Goal: Task Accomplishment & Management: Manage account settings

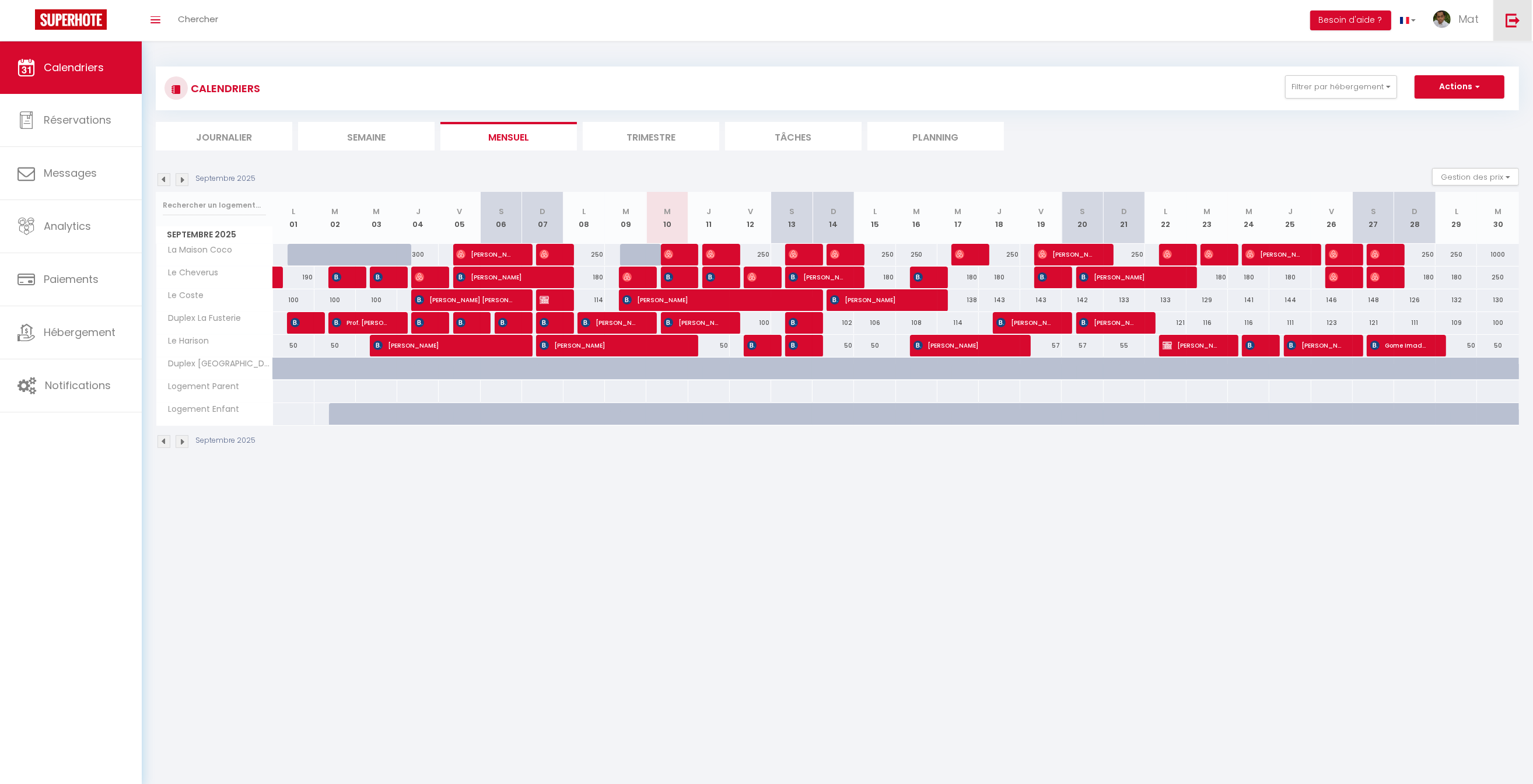
click at [1519, 25] on img at bounding box center [1513, 20] width 15 height 15
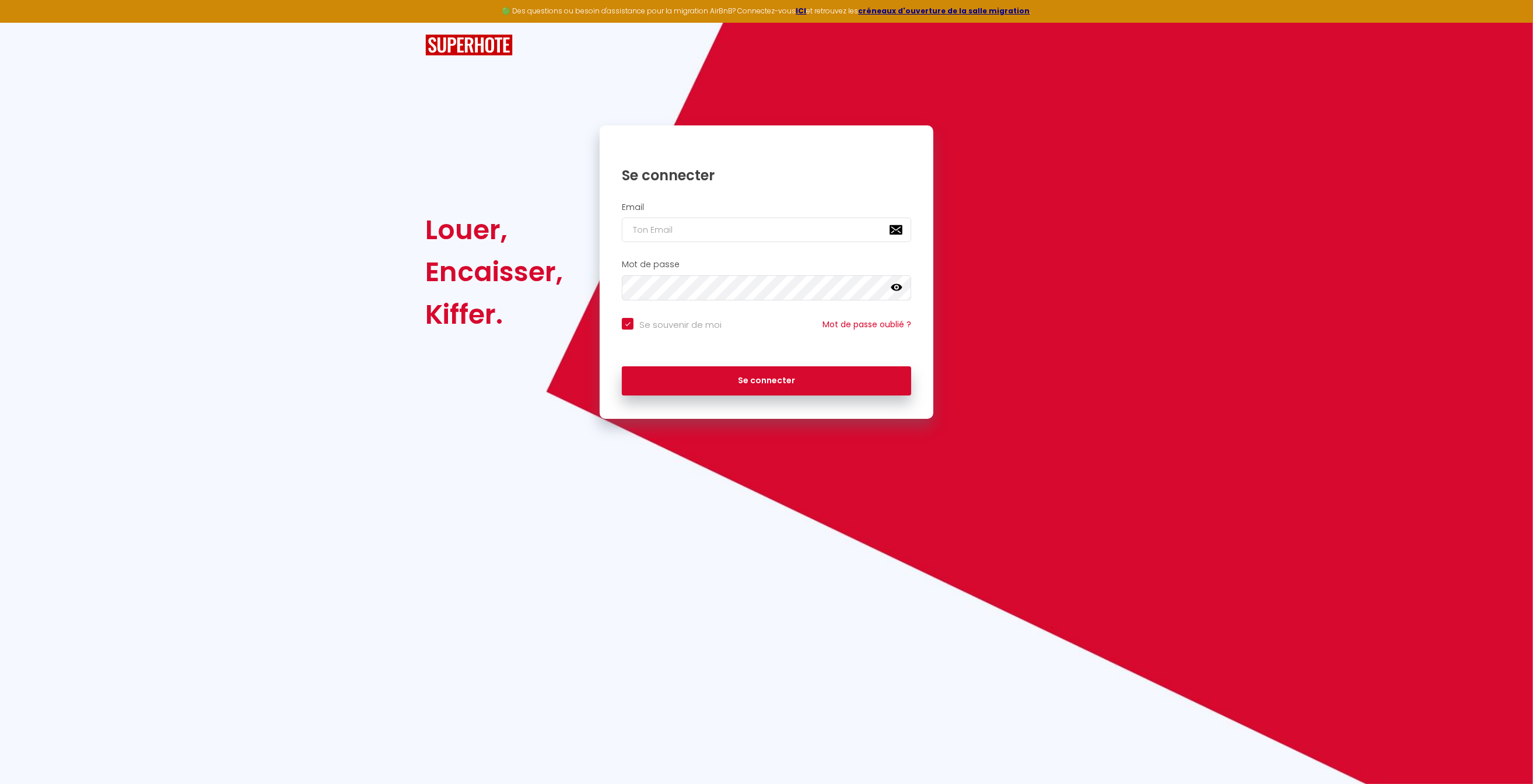
type input "a"
checkbox input "true"
type input "am"
checkbox input "true"
type input "[EMAIL_ADDRESS][DOMAIN_NAME]"
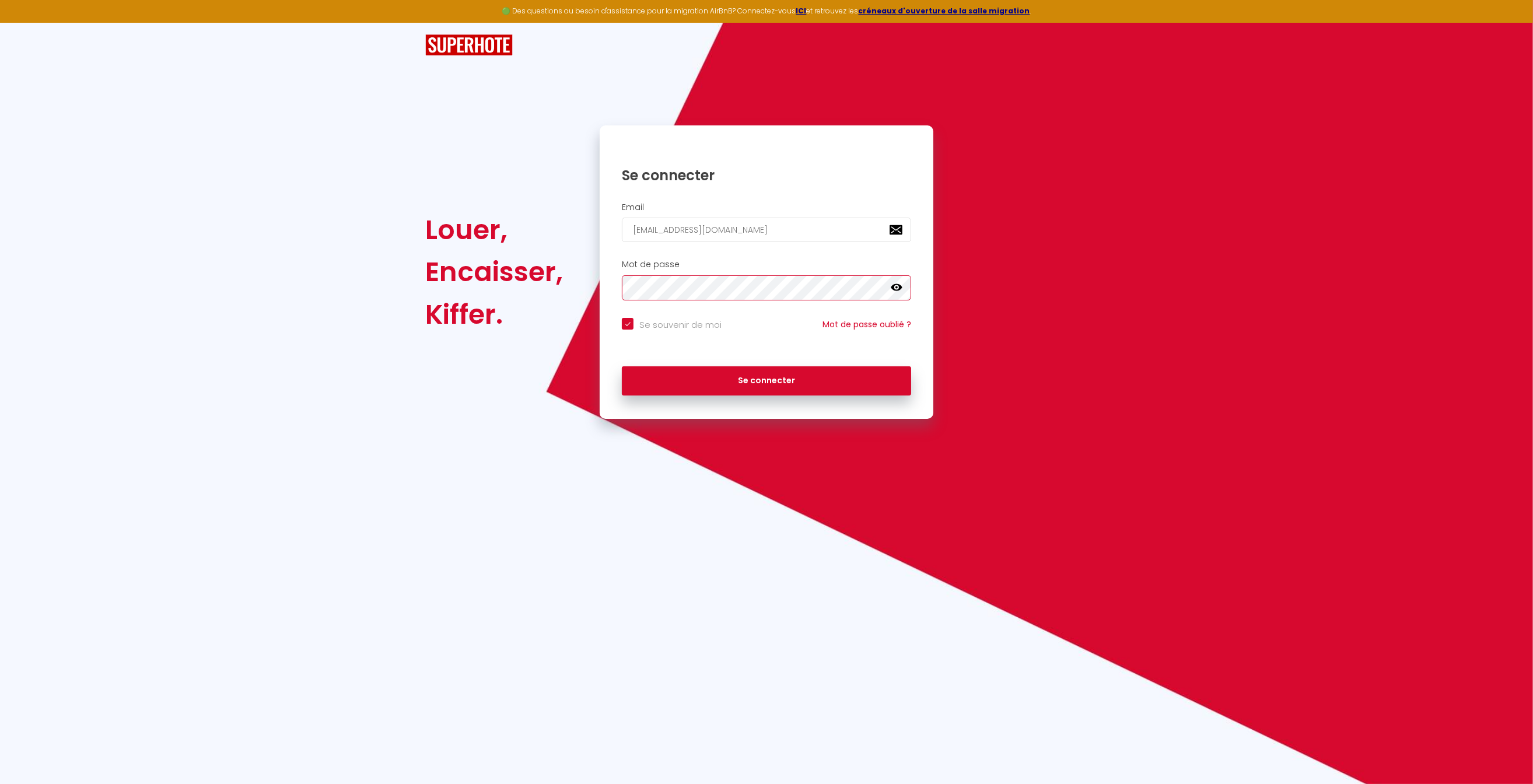
click at [766, 380] on button "Se connecter" at bounding box center [766, 381] width 290 height 29
checkbox input "true"
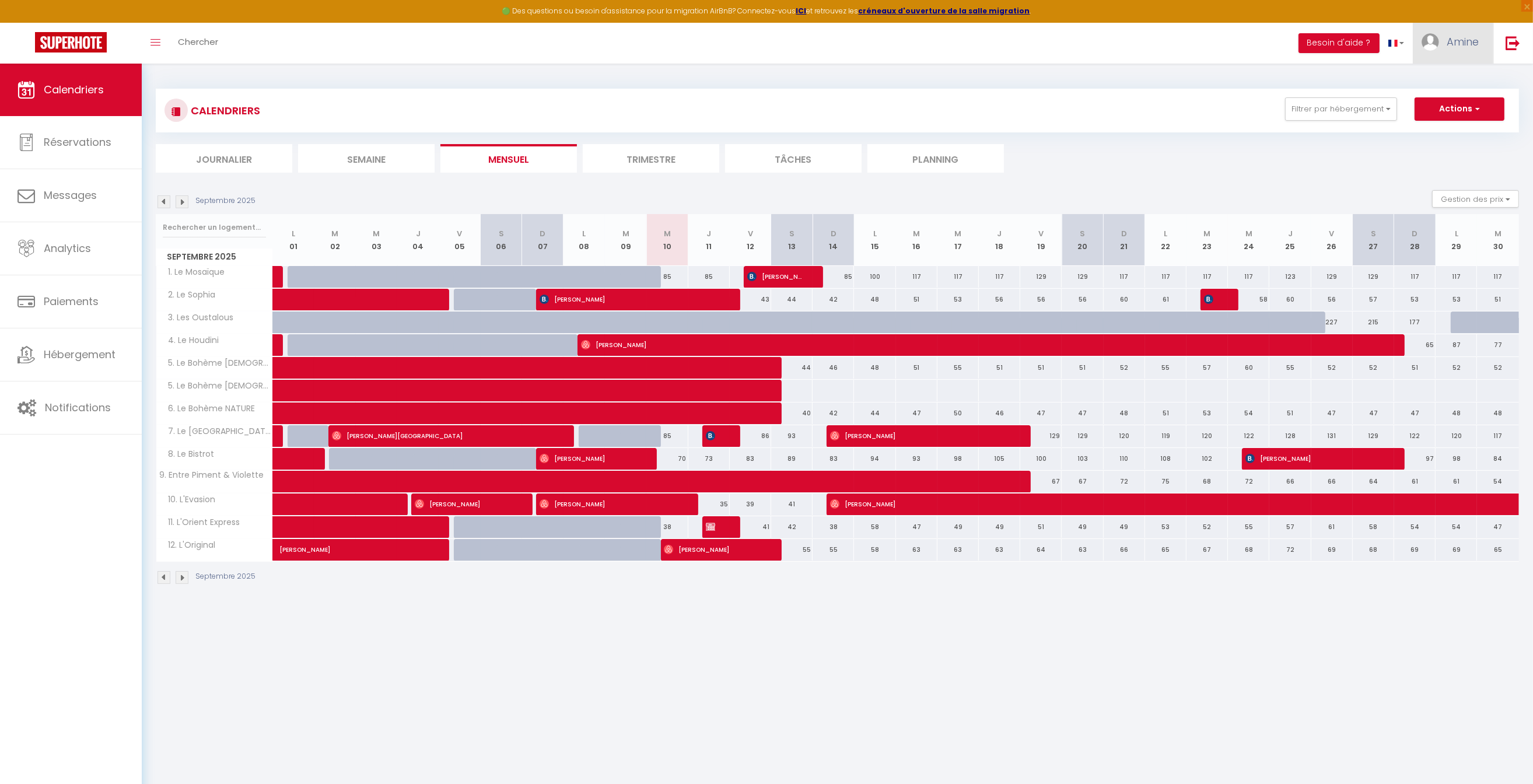
click at [1470, 52] on link "Amine" at bounding box center [1453, 43] width 81 height 41
click at [1452, 78] on link "Paramètres" at bounding box center [1447, 81] width 87 height 20
select select
select select "28"
select select "fr"
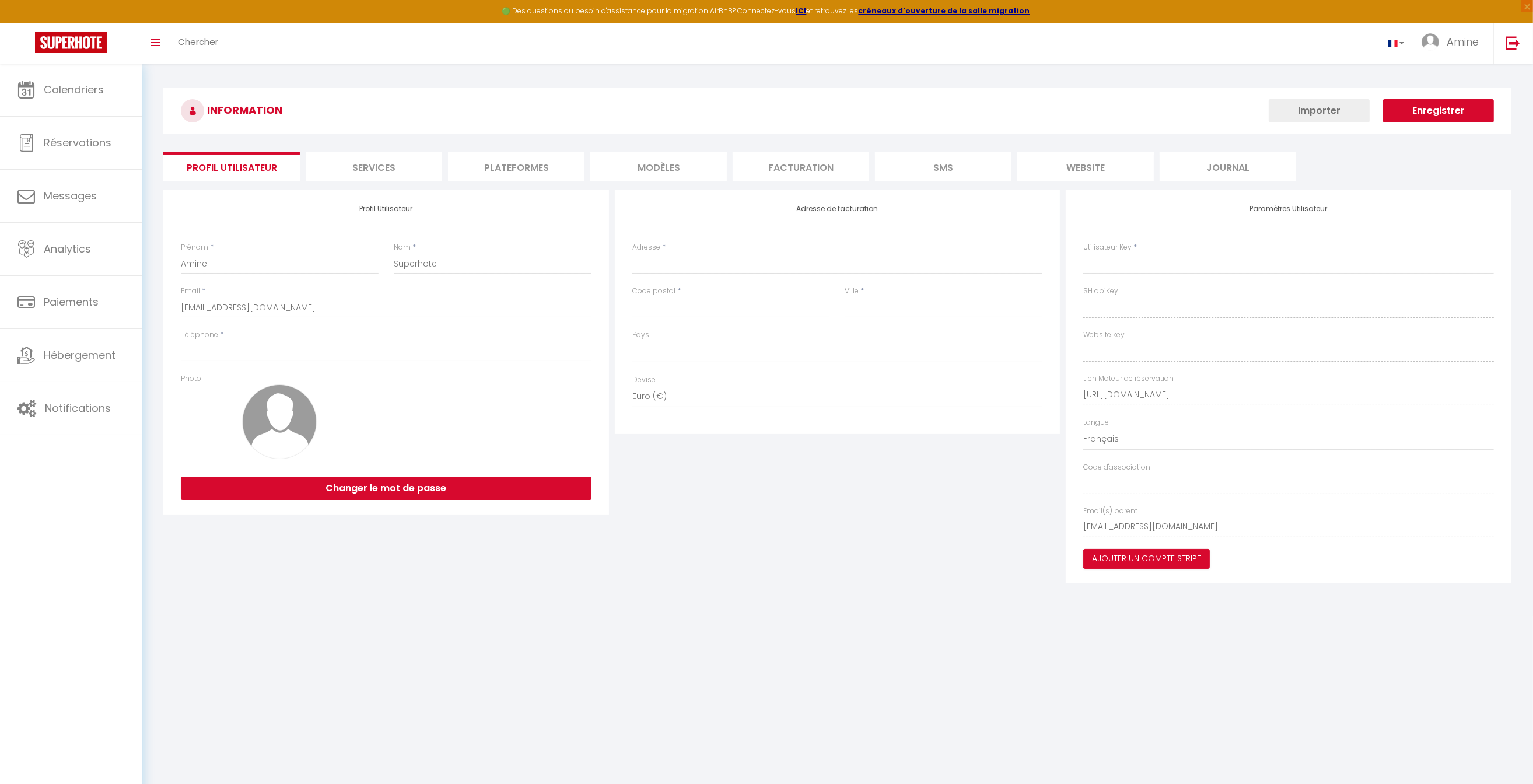
select select
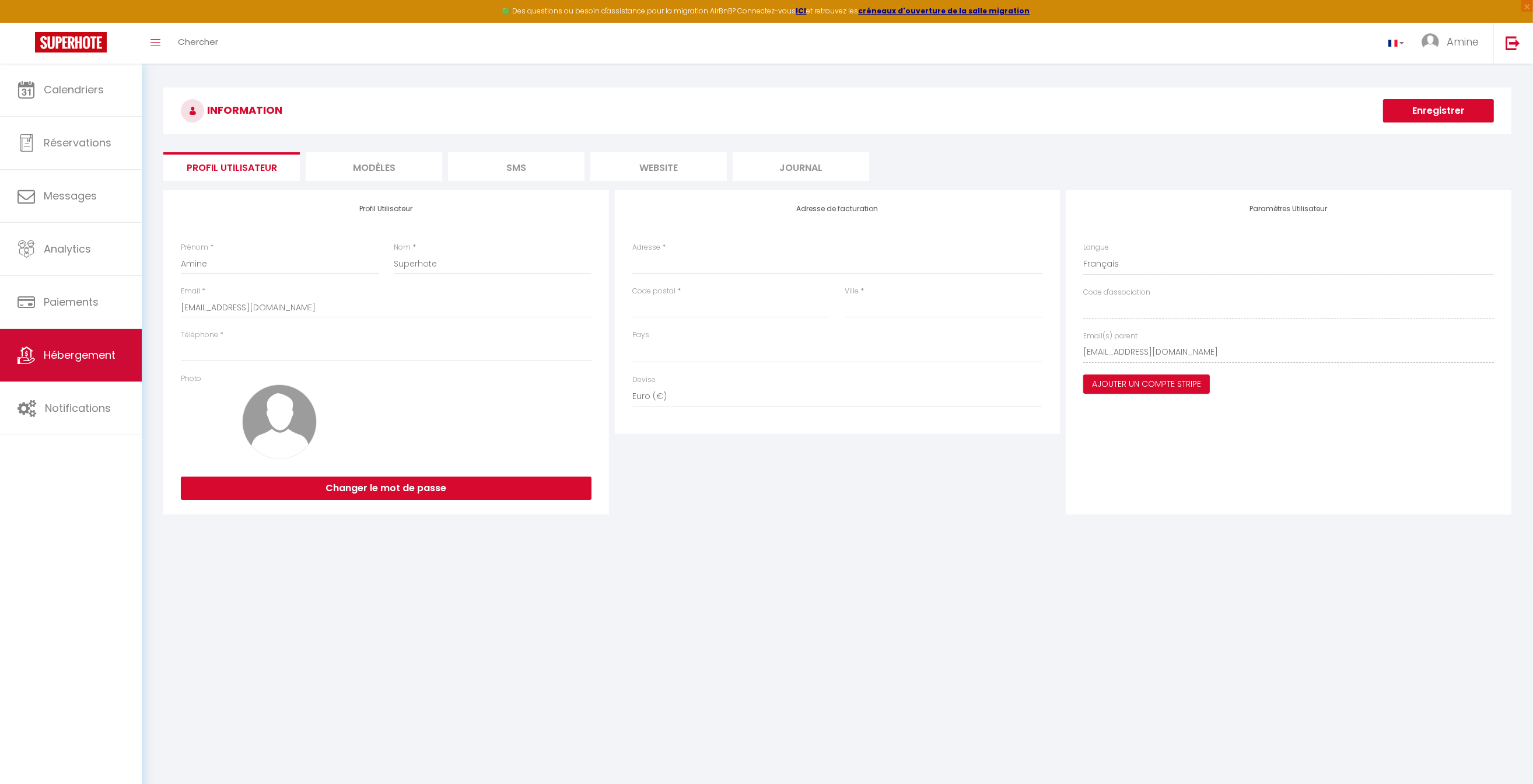
click at [82, 363] on link "Hébergement" at bounding box center [70, 355] width 141 height 53
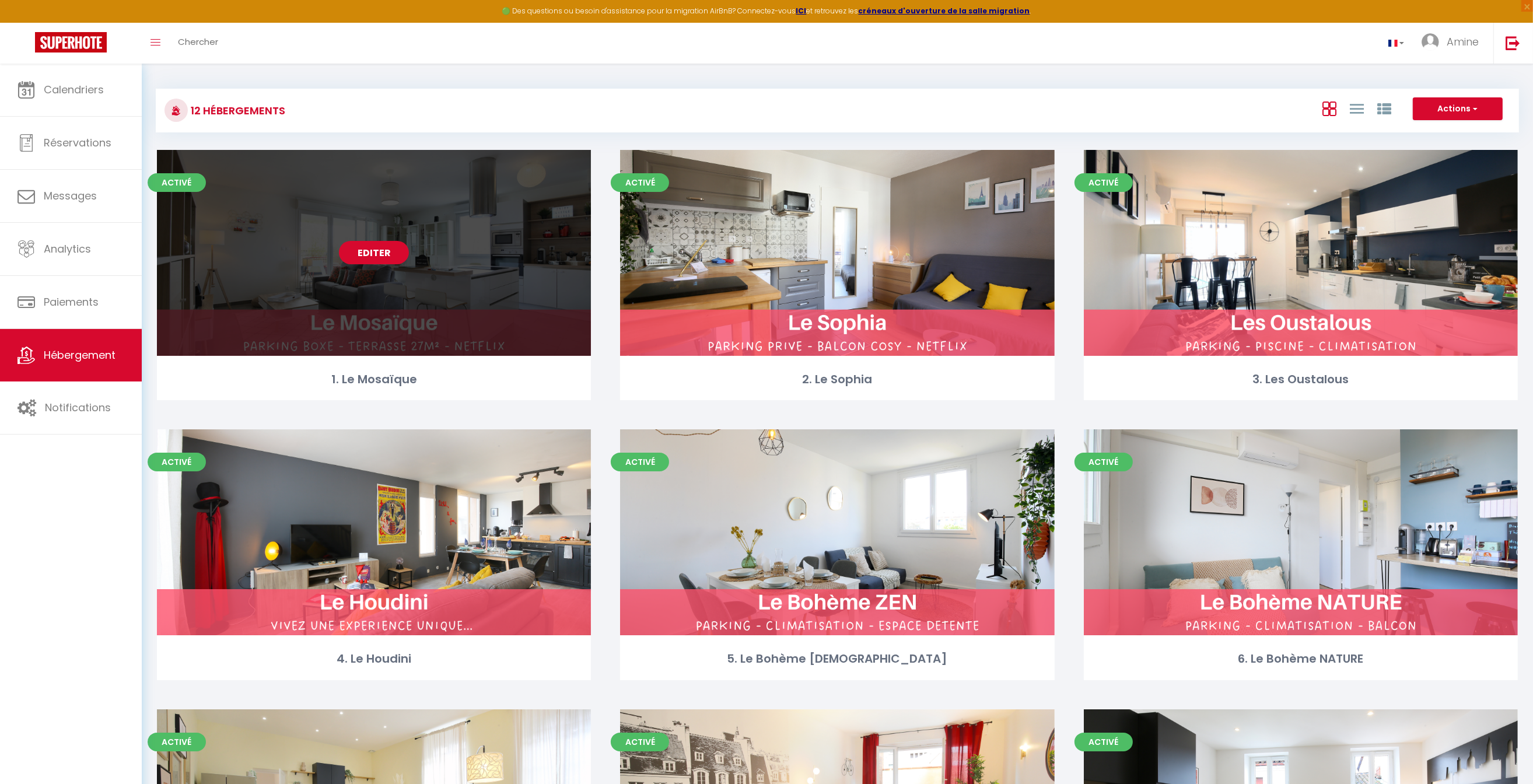
click at [396, 254] on link "Editer" at bounding box center [374, 253] width 70 height 23
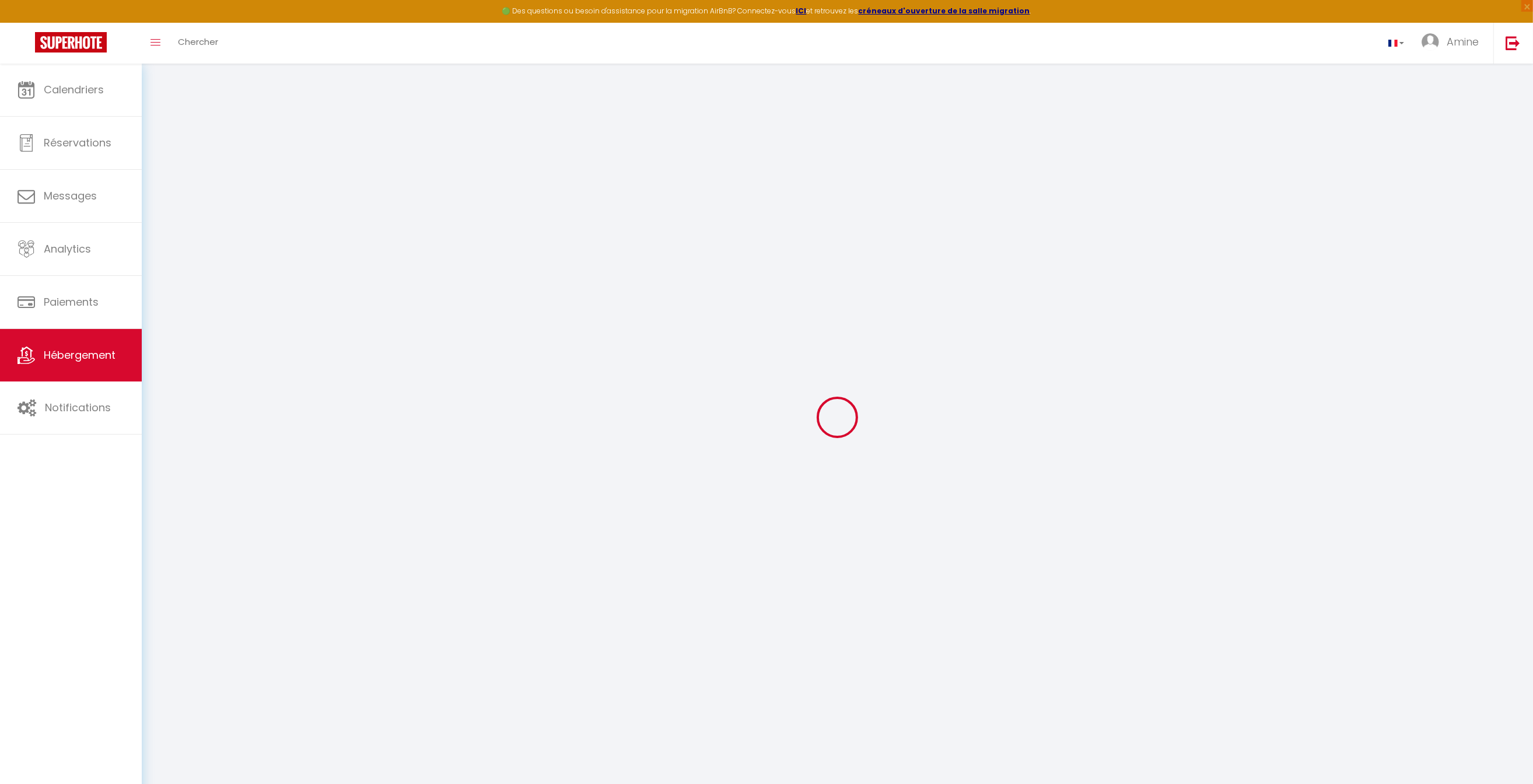
type input "Oups ! Les dates sélectionnées sont indisponibles."
type textarea "Malheureusement les dates sélectionnées sont indisponibles. Nous vous invitons …"
type input "43.5917865"
type input "1.4210860"
checkbox input "true"
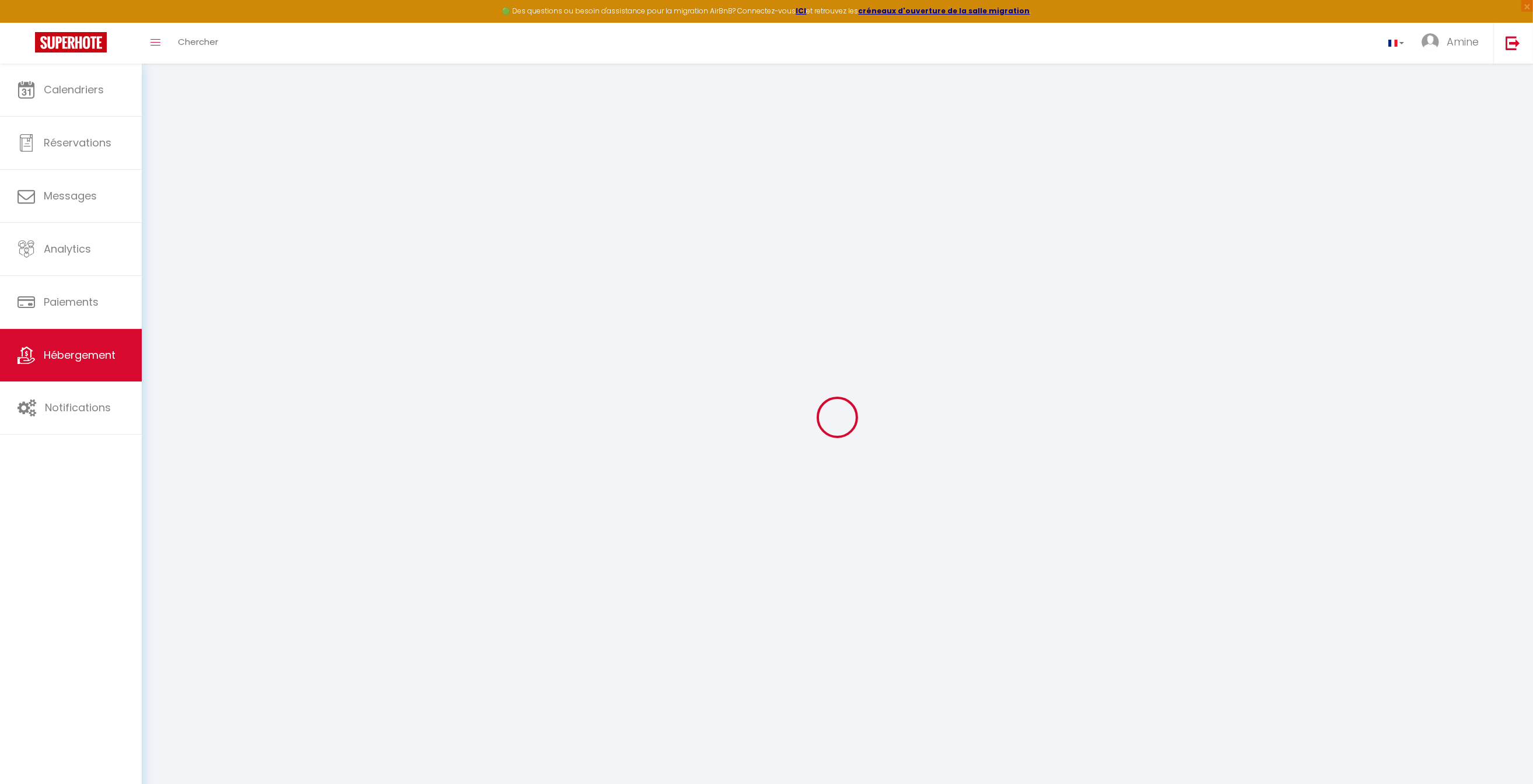
checkbox input "false"
select select
checkbox input "false"
checkbox input "true"
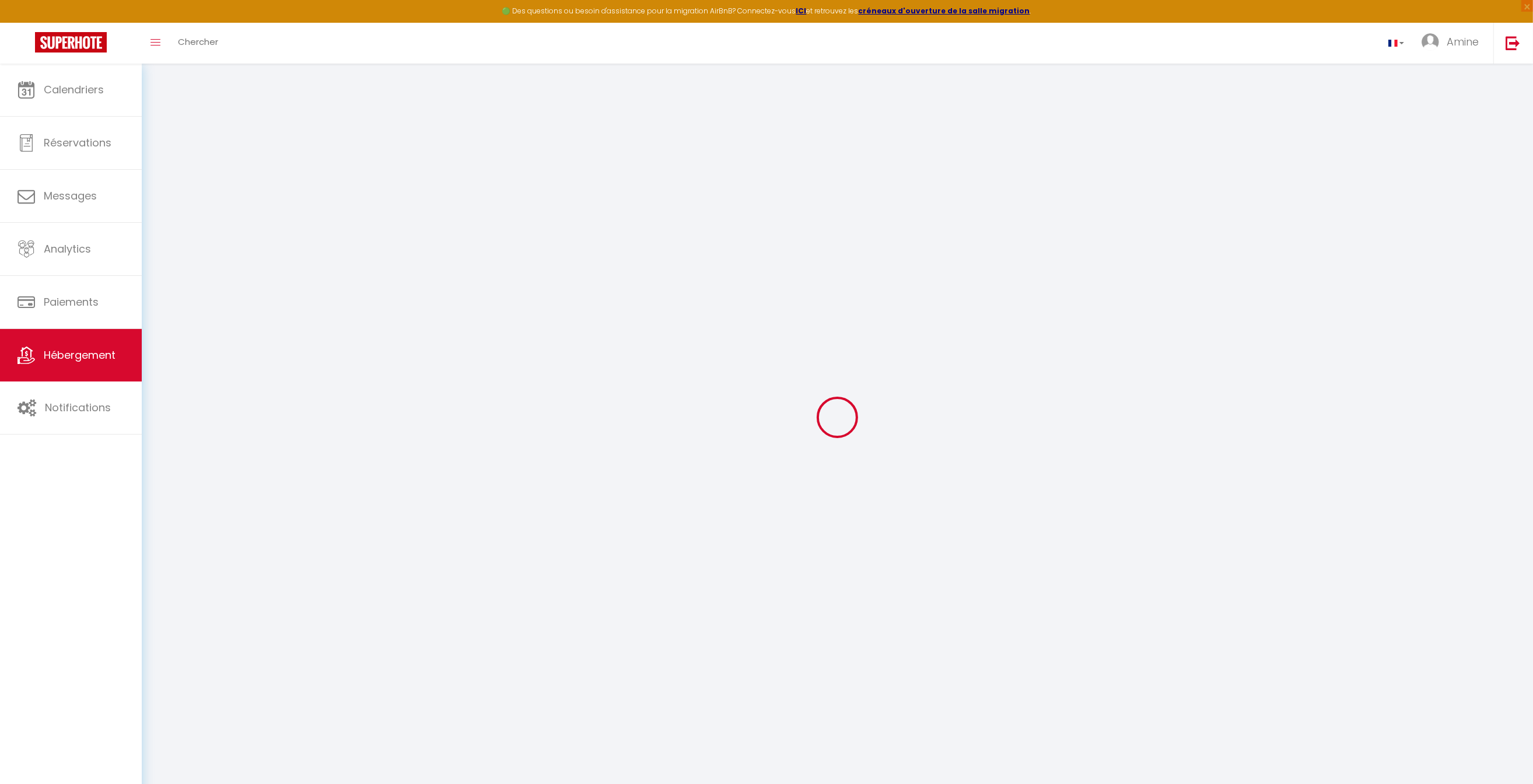
checkbox input "true"
select select
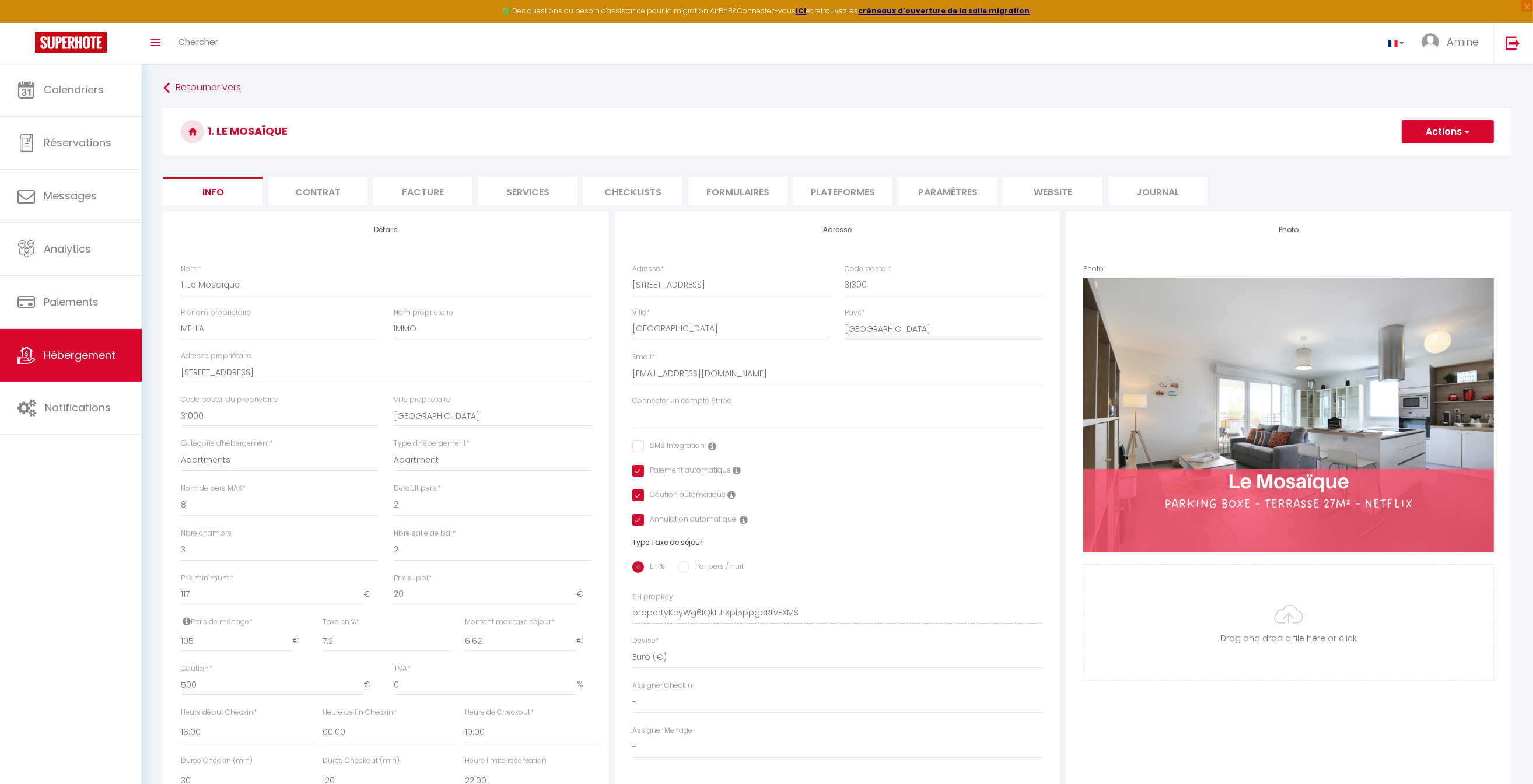
select select
checkbox input "false"
checkbox input "true"
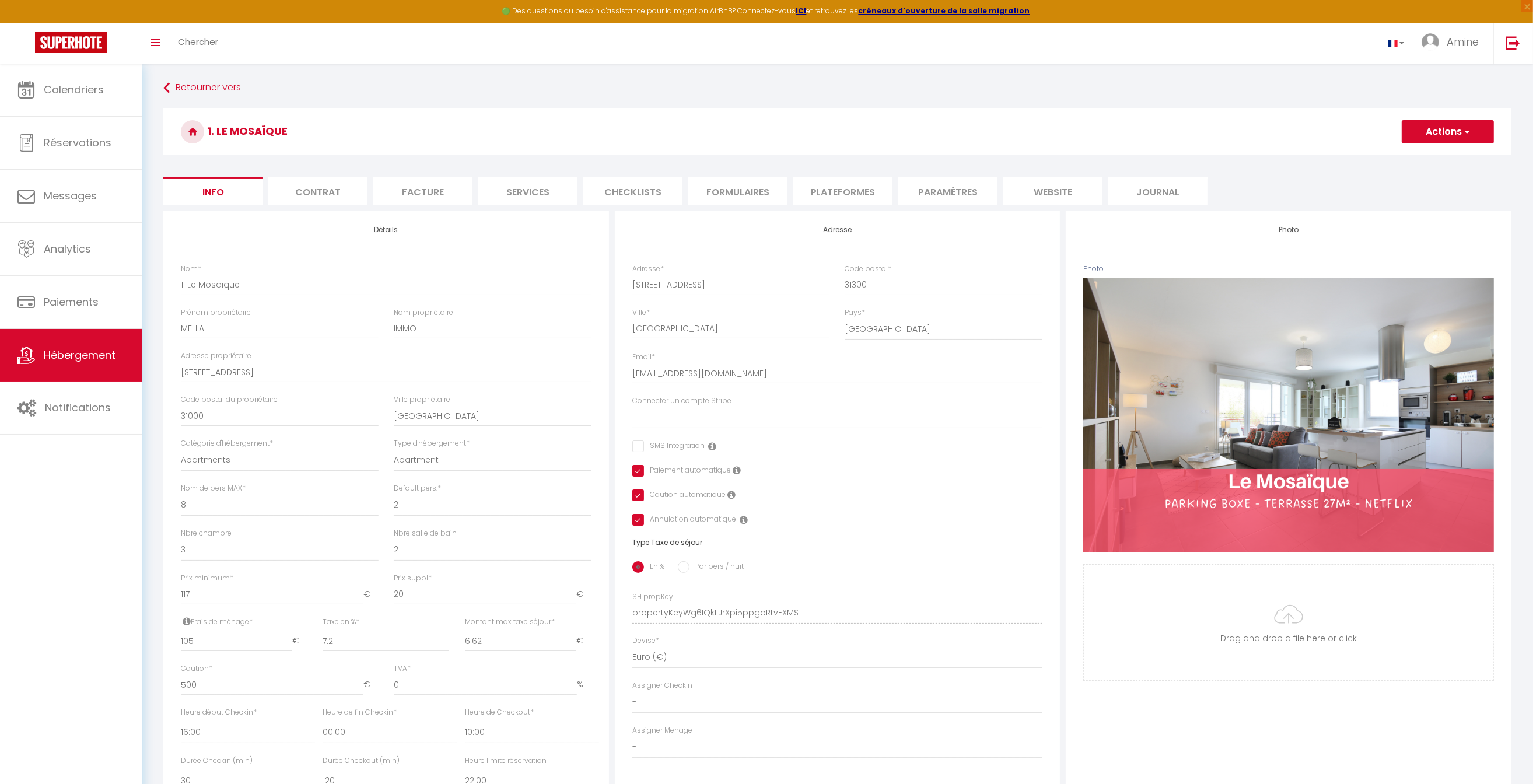
select select
click at [1079, 193] on li "website" at bounding box center [1053, 190] width 99 height 28
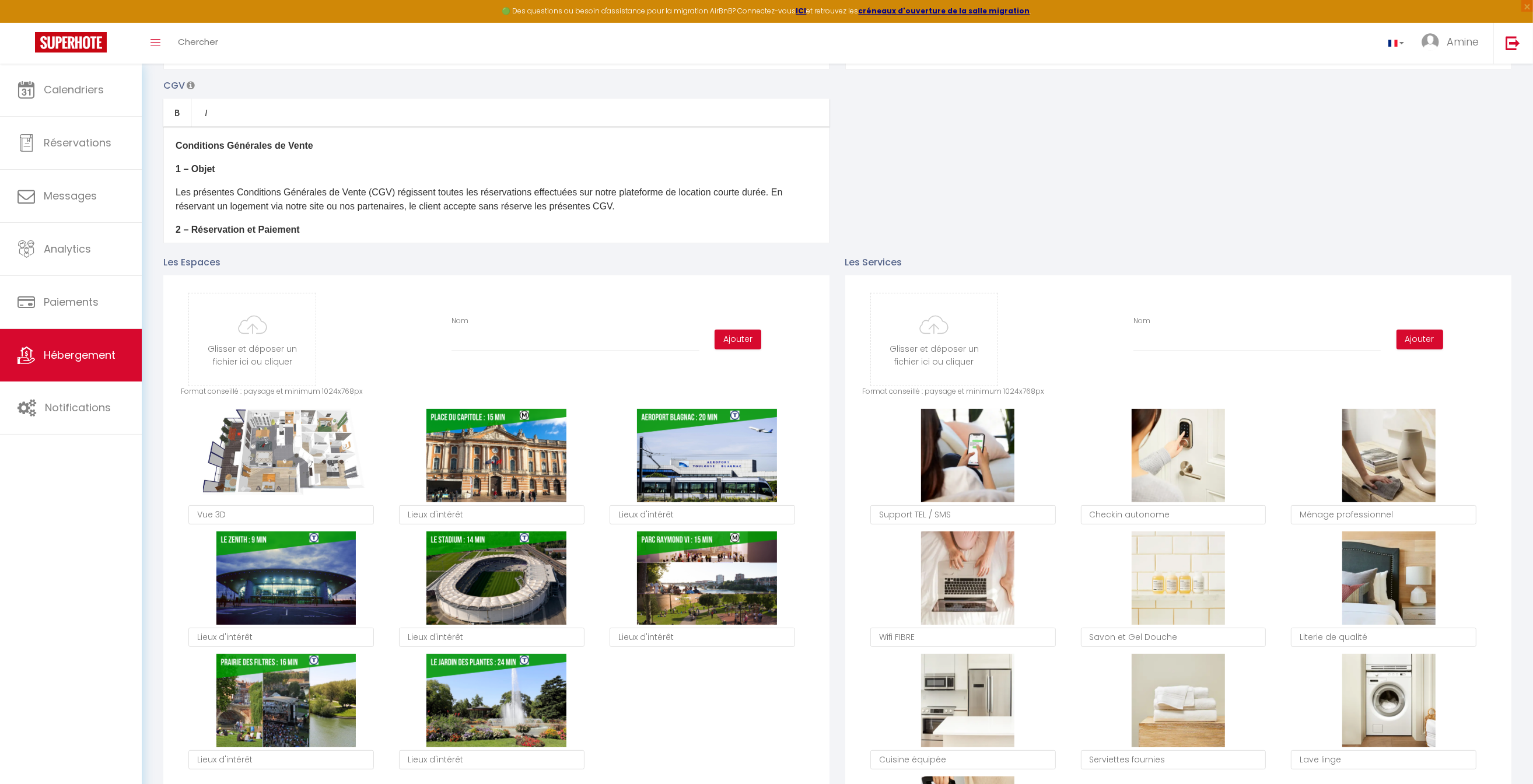
scroll to position [378, 0]
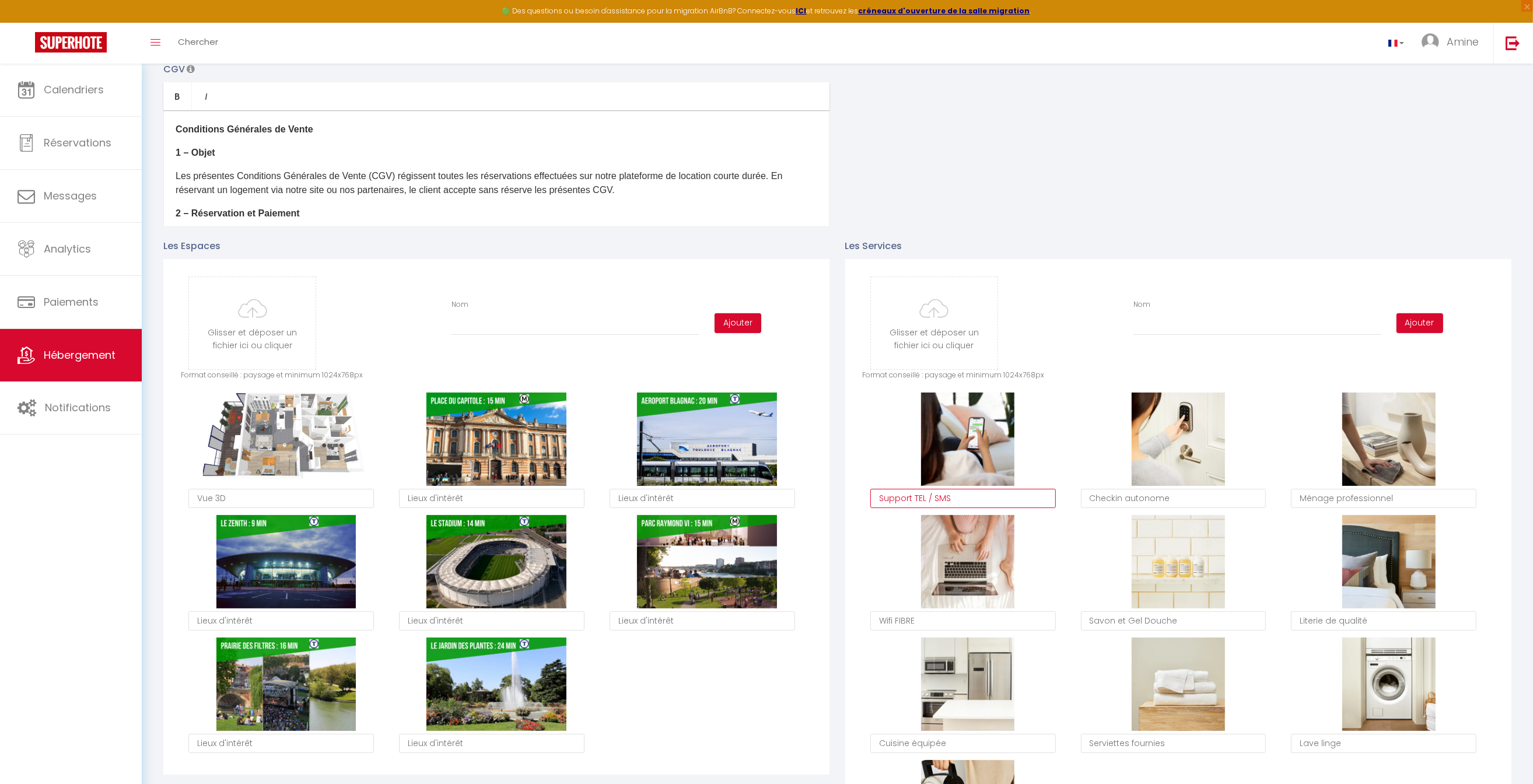
click at [921, 491] on textarea "Support TEL / SMS" at bounding box center [963, 498] width 185 height 20
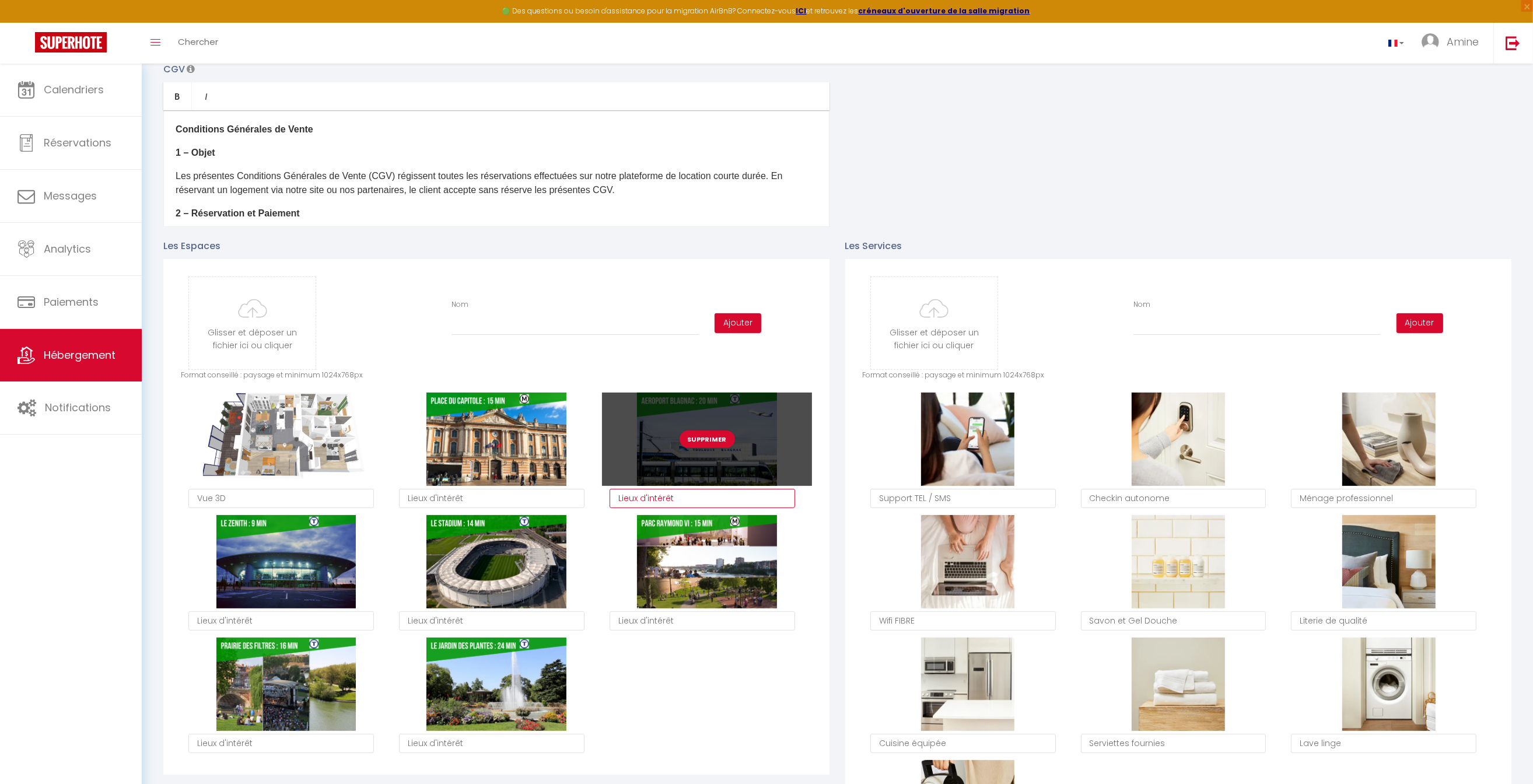
drag, startPoint x: 699, startPoint y: 498, endPoint x: 756, endPoint y: 480, distance: 59.8
click at [699, 498] on textarea "Lieux d'intérêt" at bounding box center [702, 498] width 185 height 20
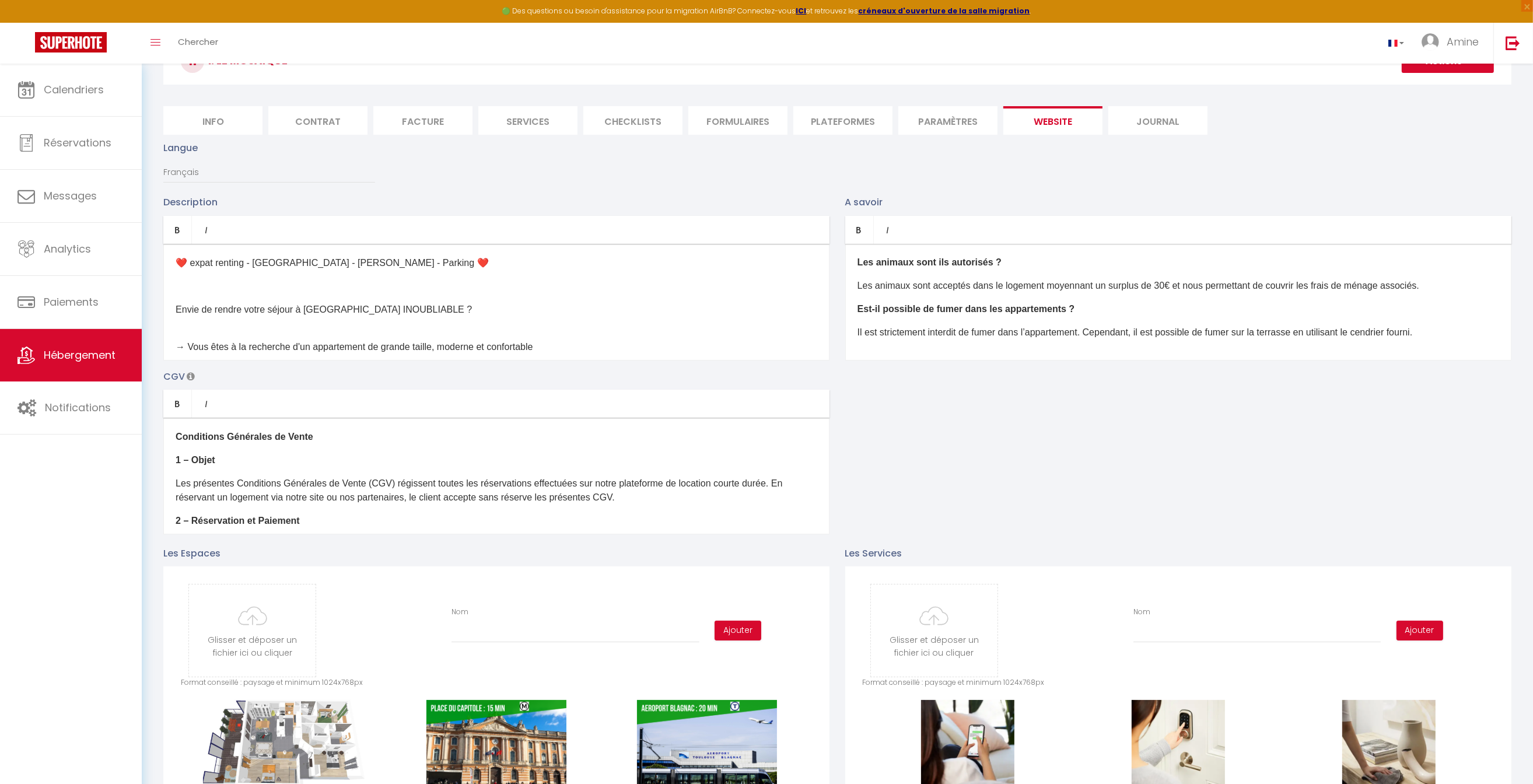
scroll to position [72, 0]
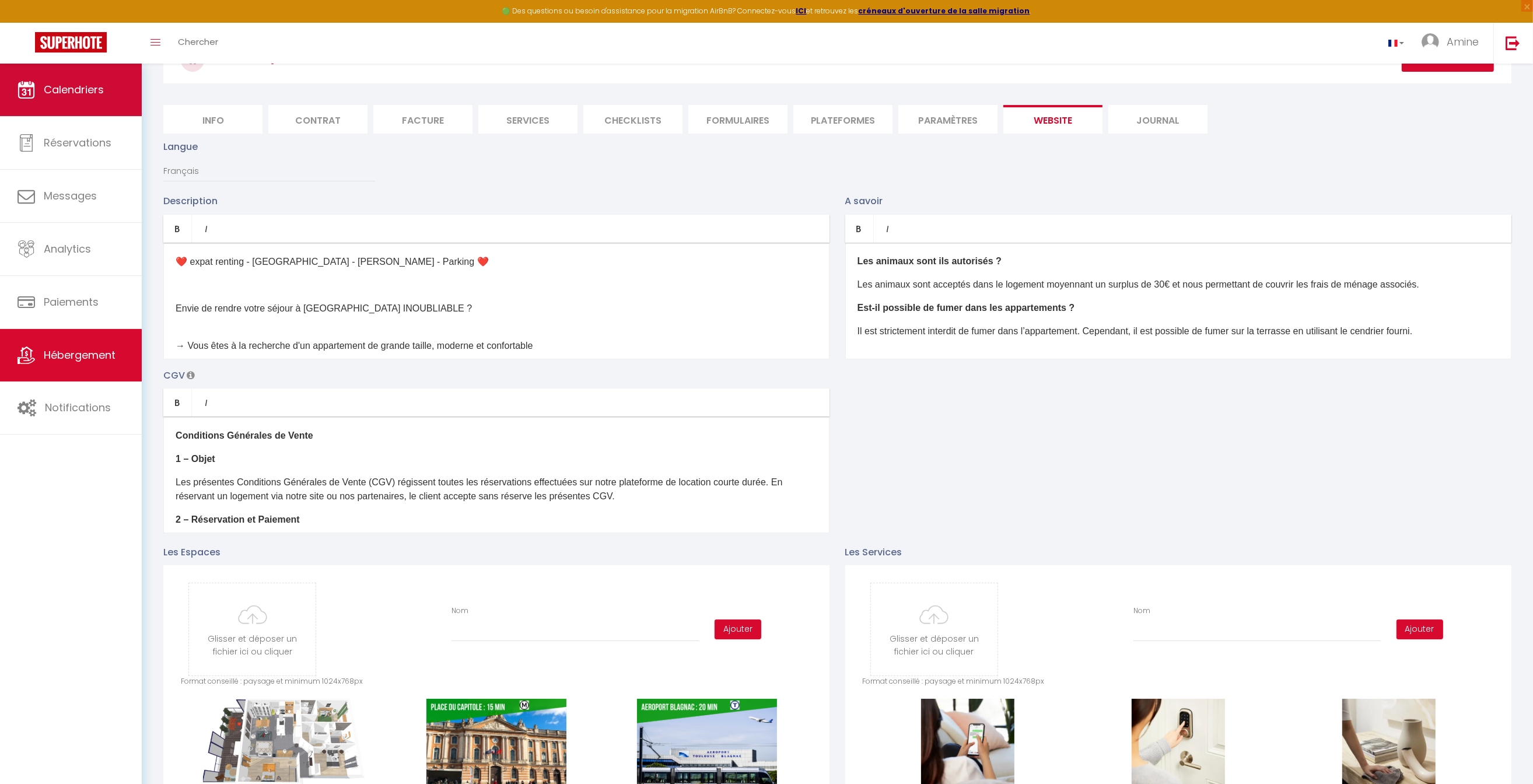
click at [87, 91] on span "Calendriers" at bounding box center [74, 89] width 60 height 15
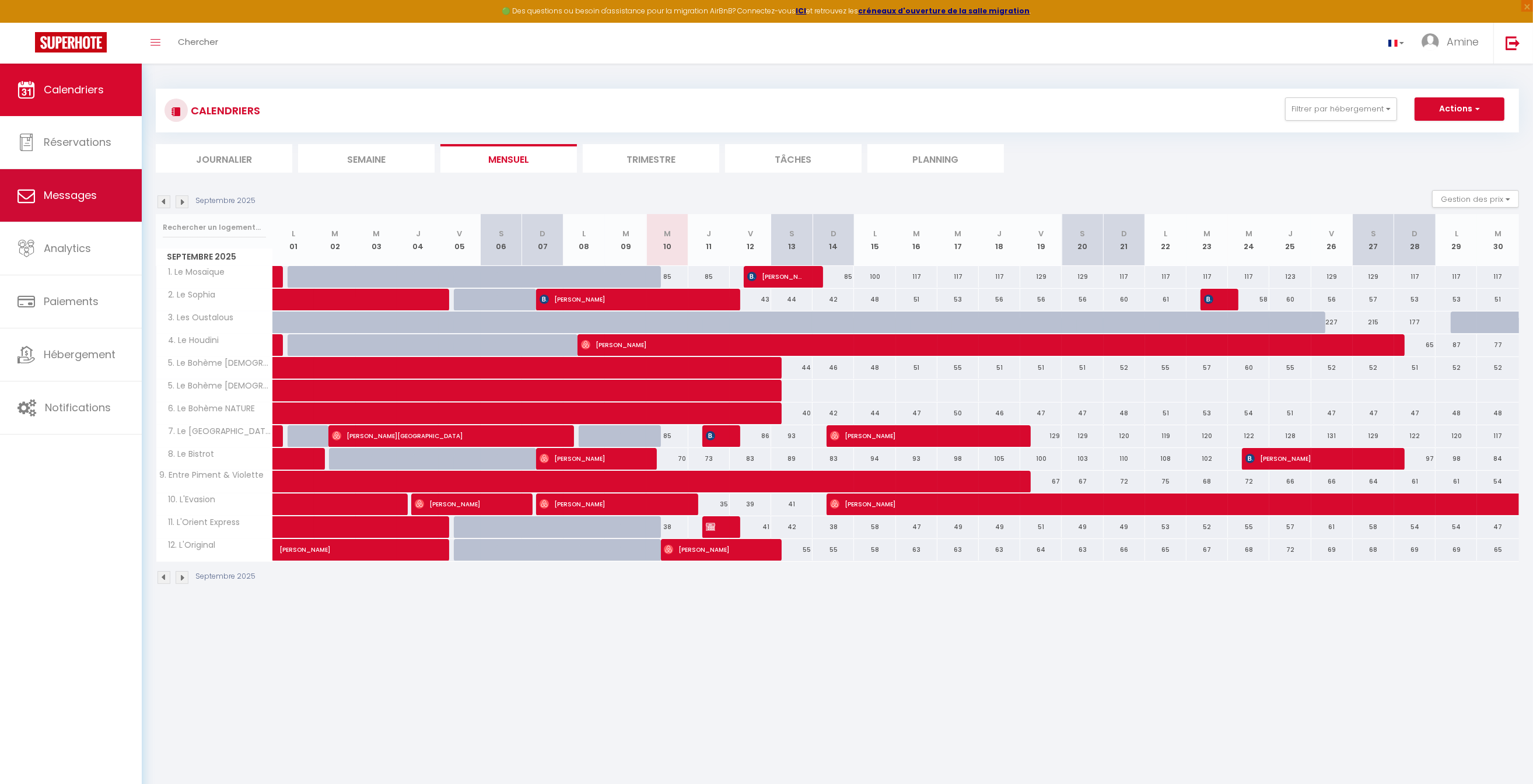
click at [57, 203] on link "Messages" at bounding box center [70, 196] width 141 height 53
select select "message"
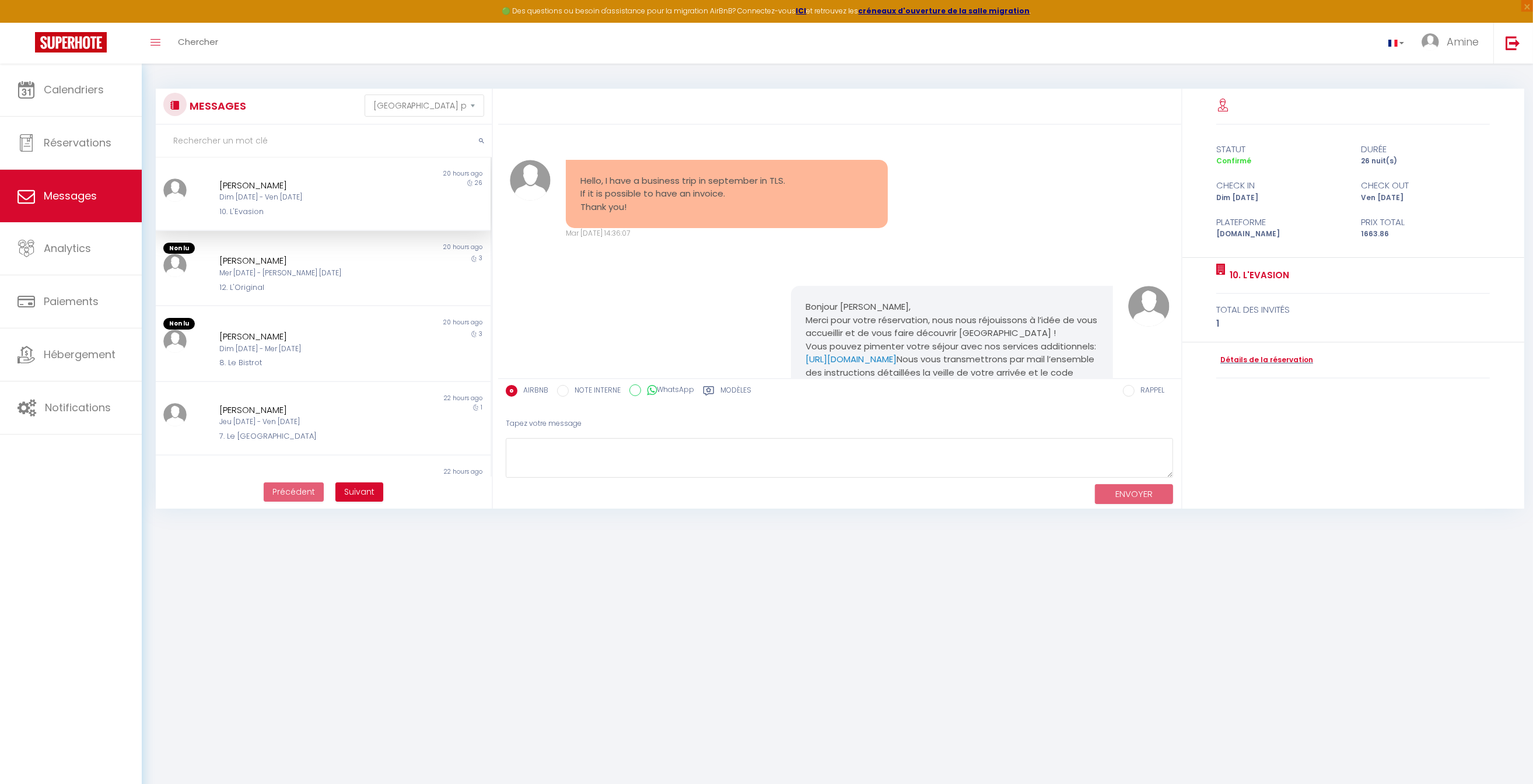
scroll to position [660, 0]
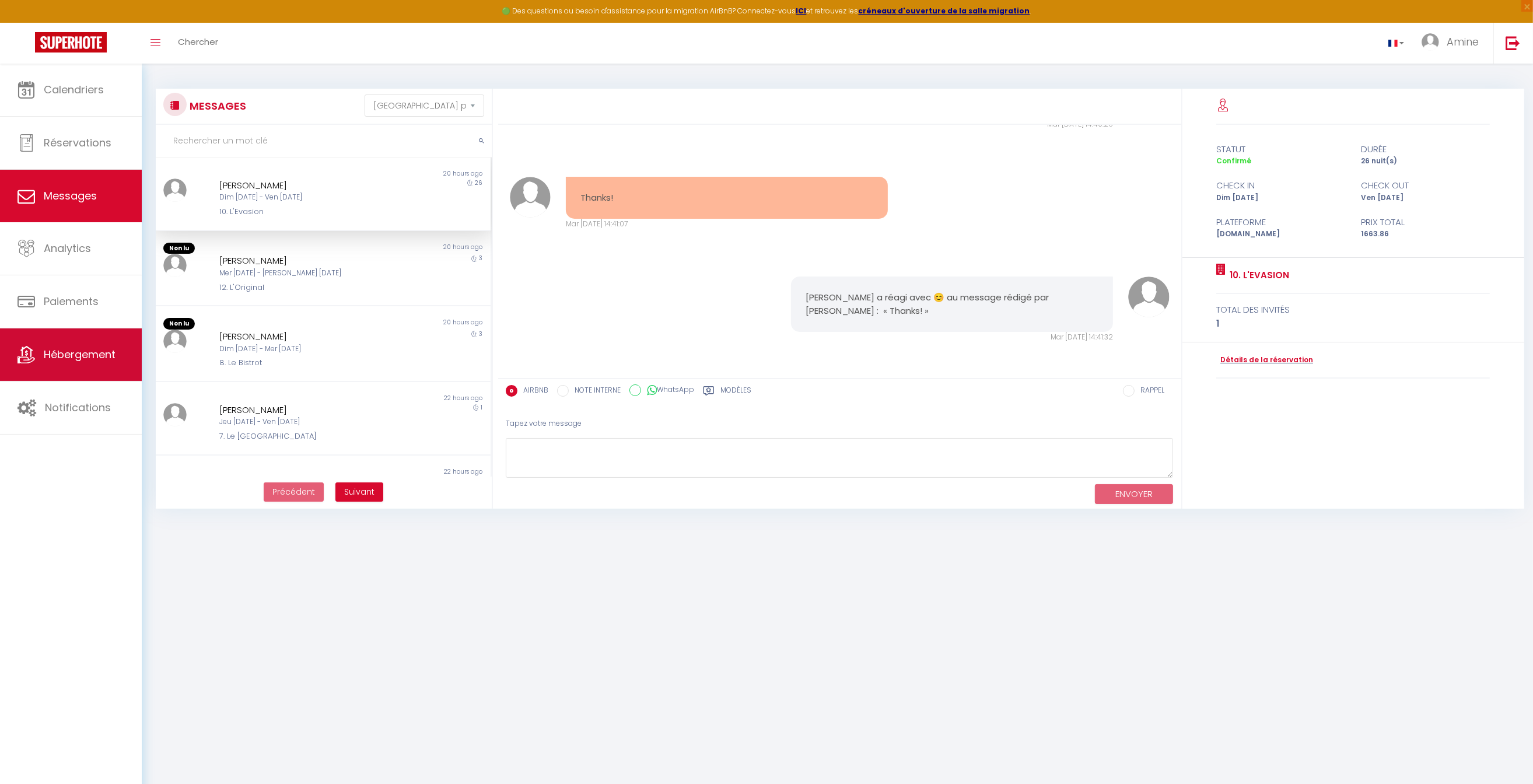
click at [79, 357] on span "Hébergement" at bounding box center [80, 354] width 72 height 15
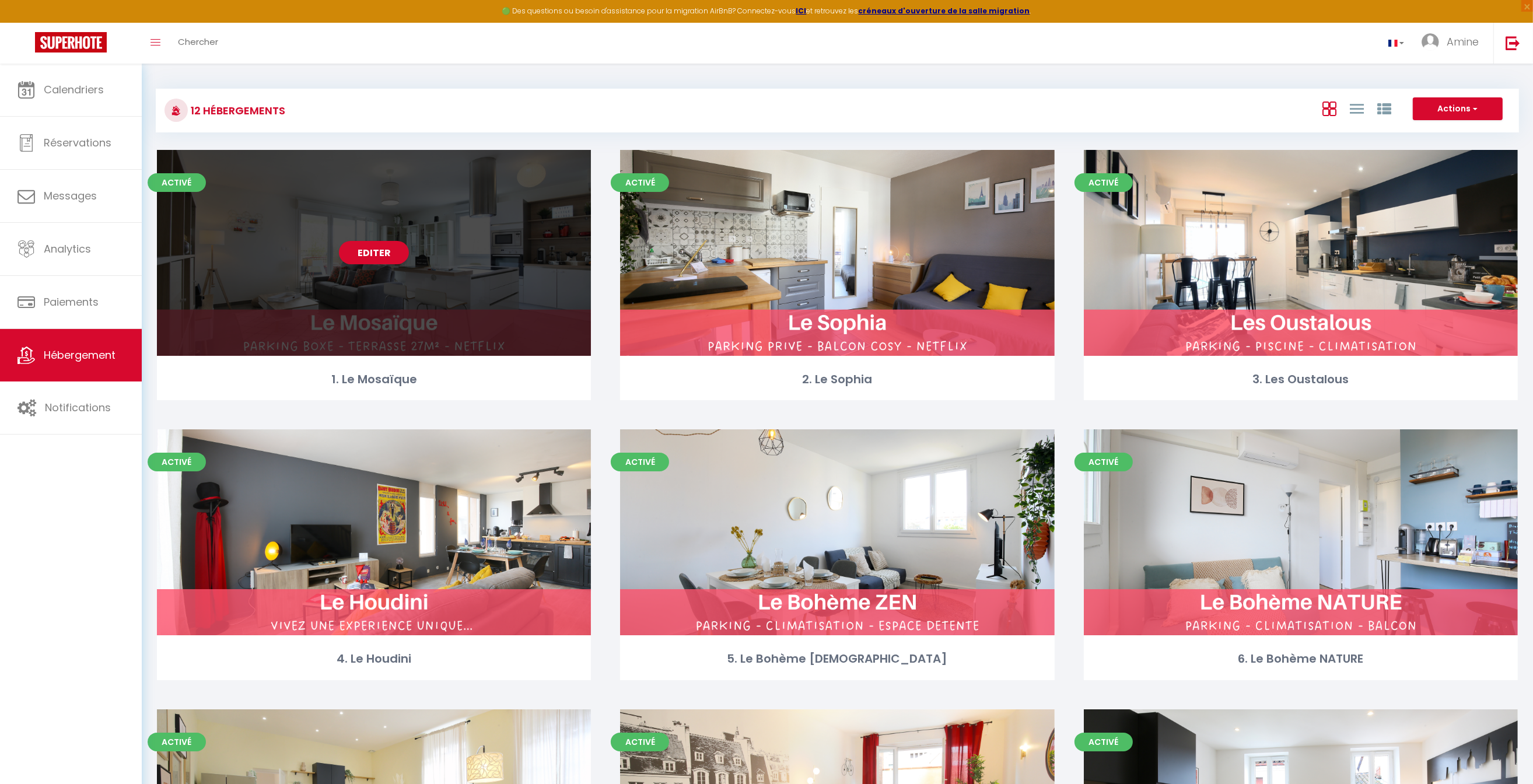
click at [390, 233] on div "Editer" at bounding box center [373, 253] width 434 height 206
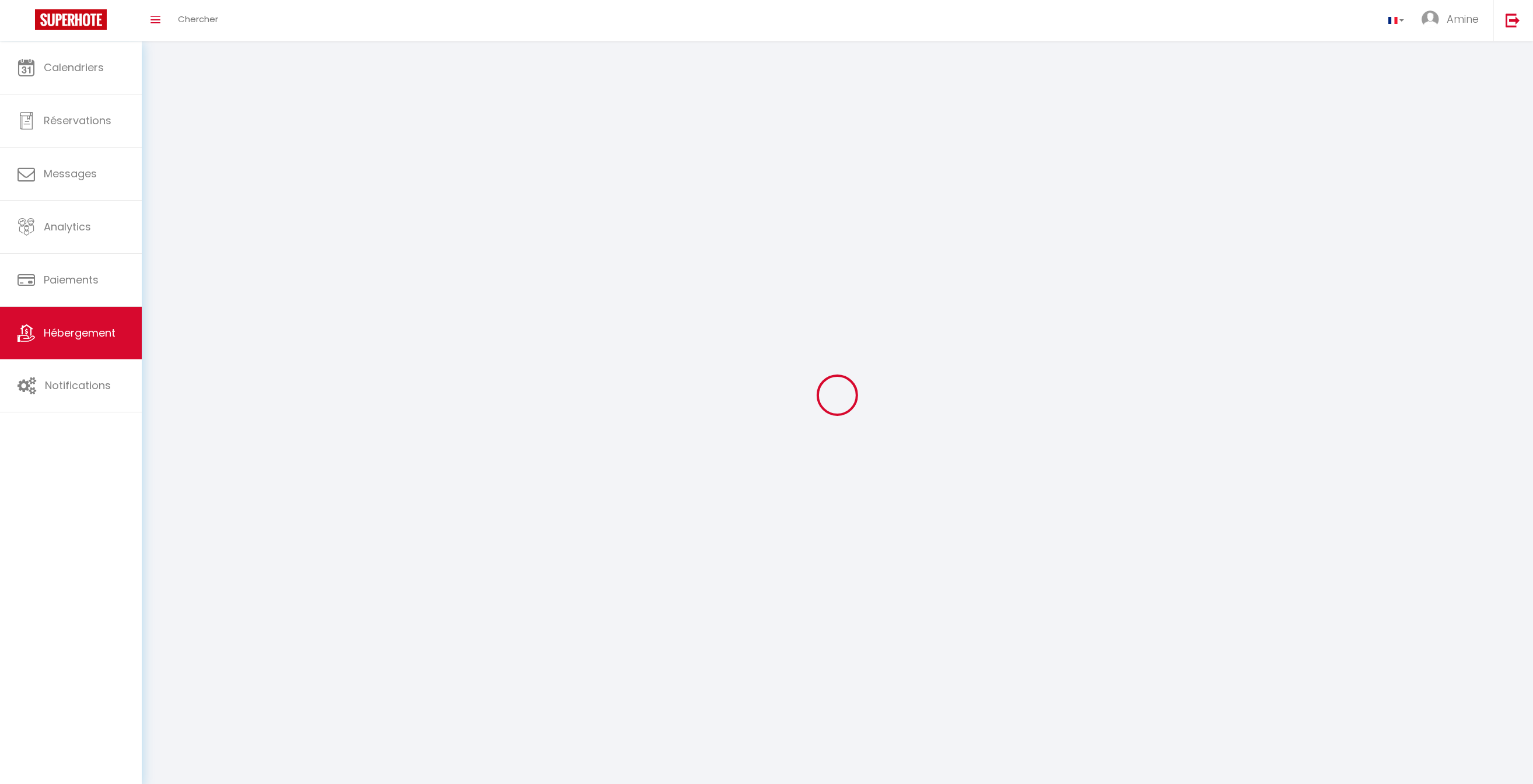
select select "1"
select select "28"
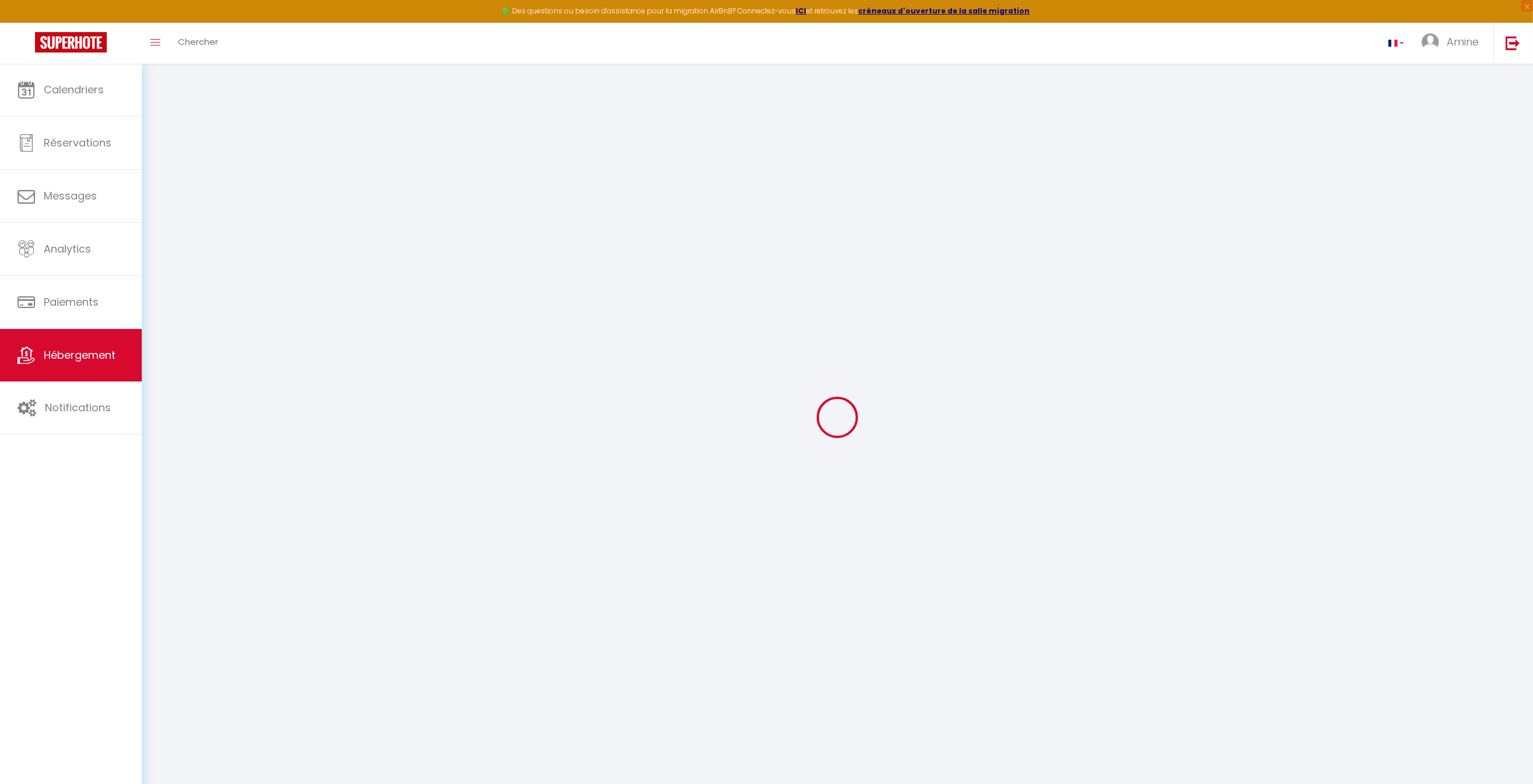
select select
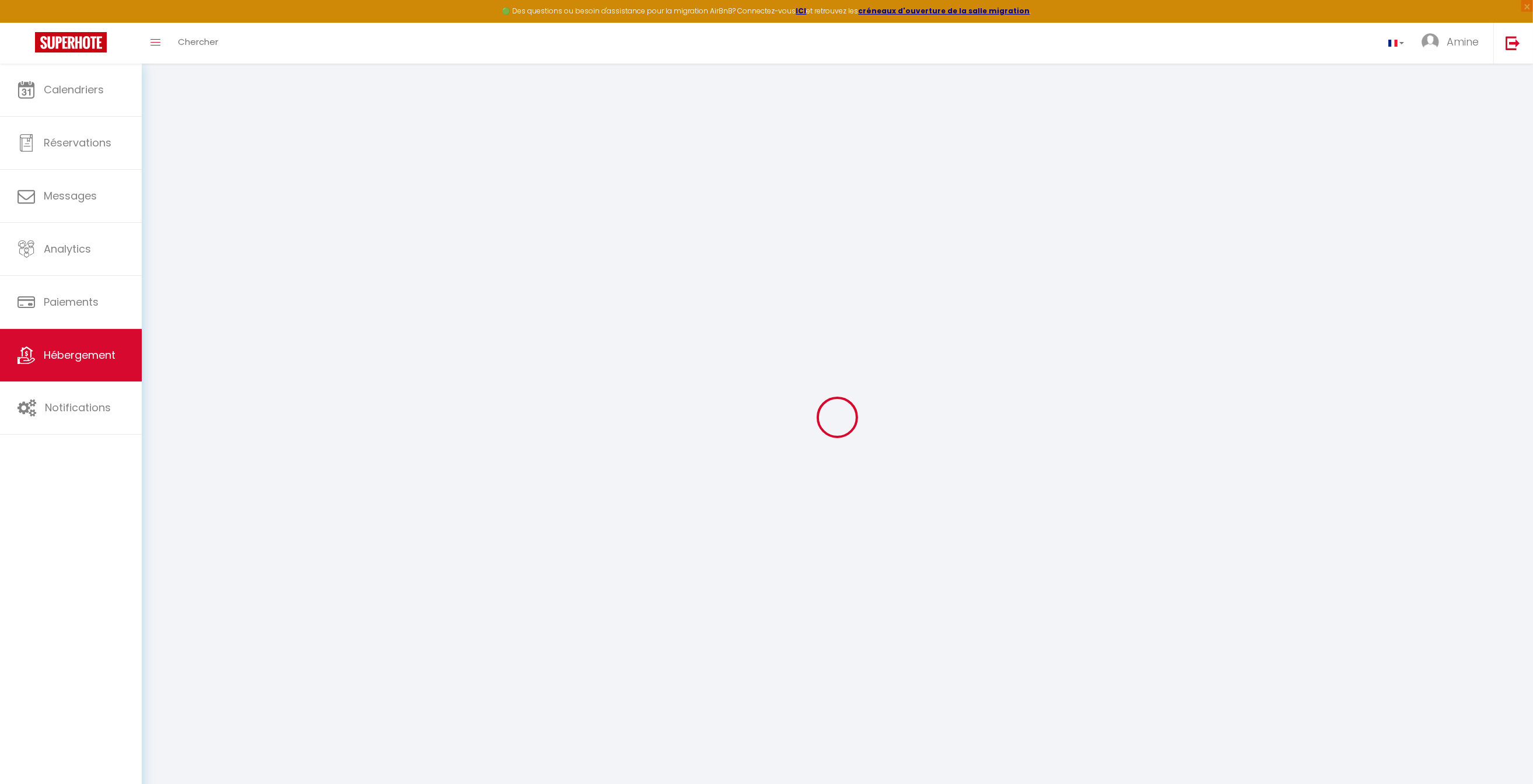
select select
checkbox input "false"
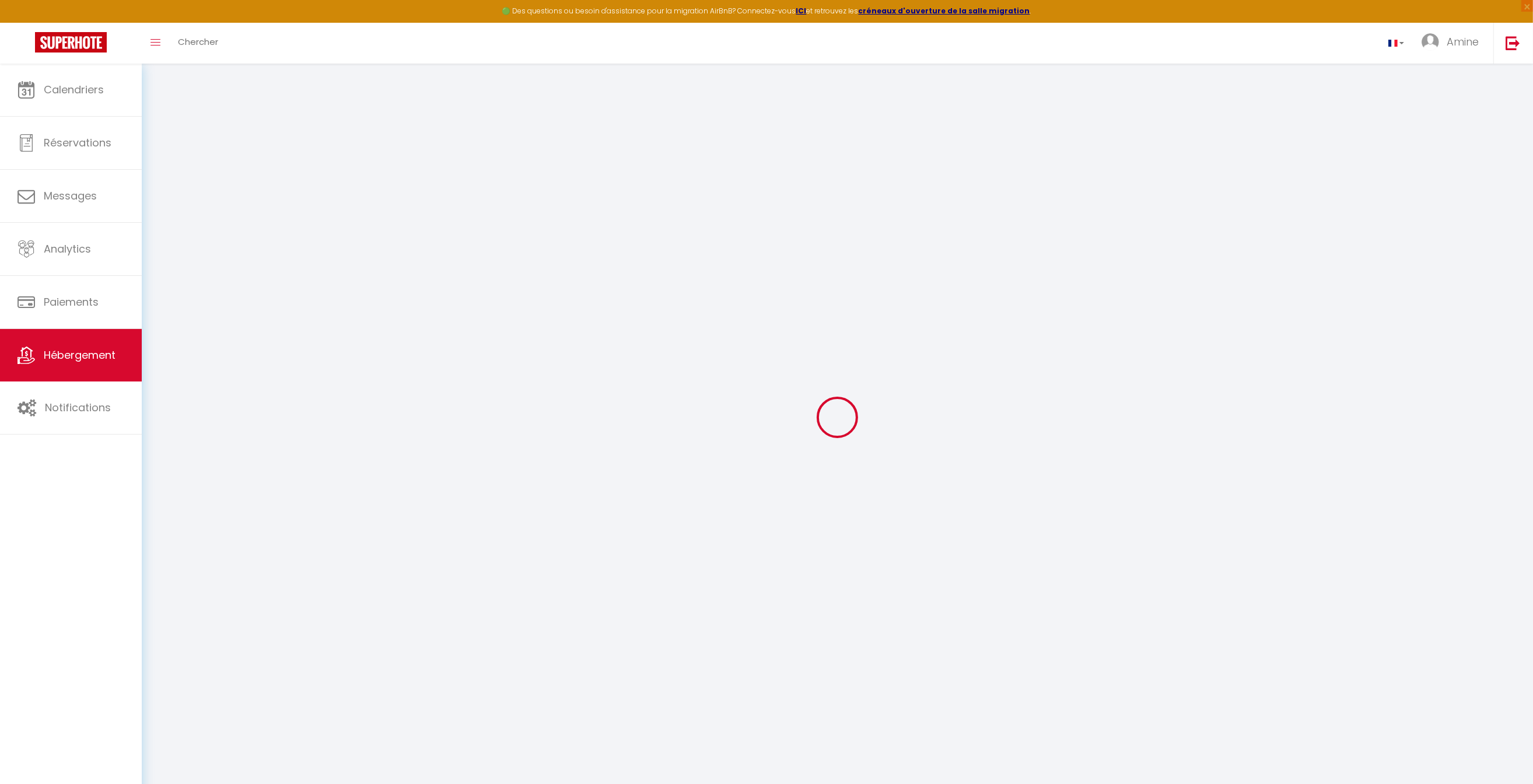
select select
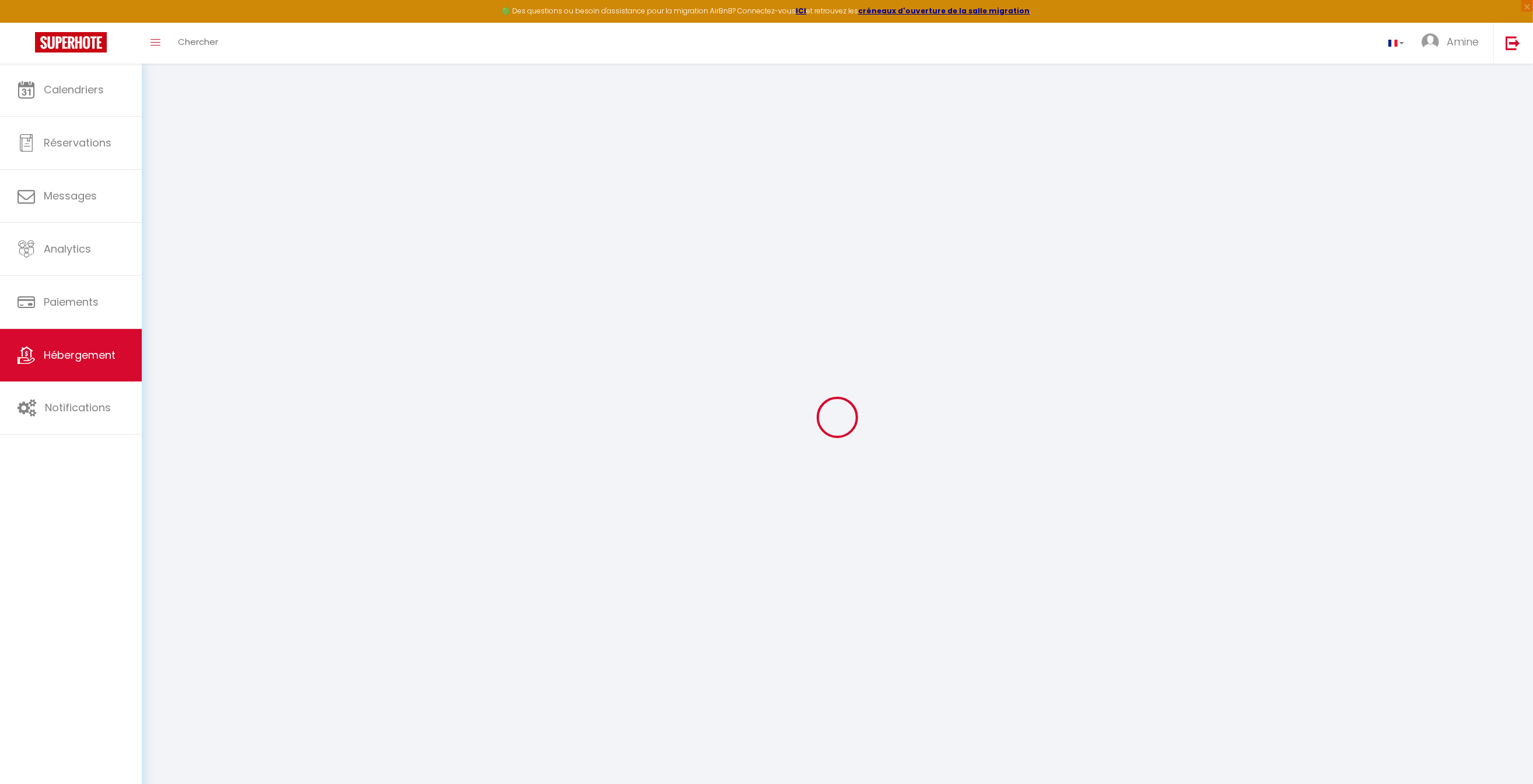
select select
checkbox input "false"
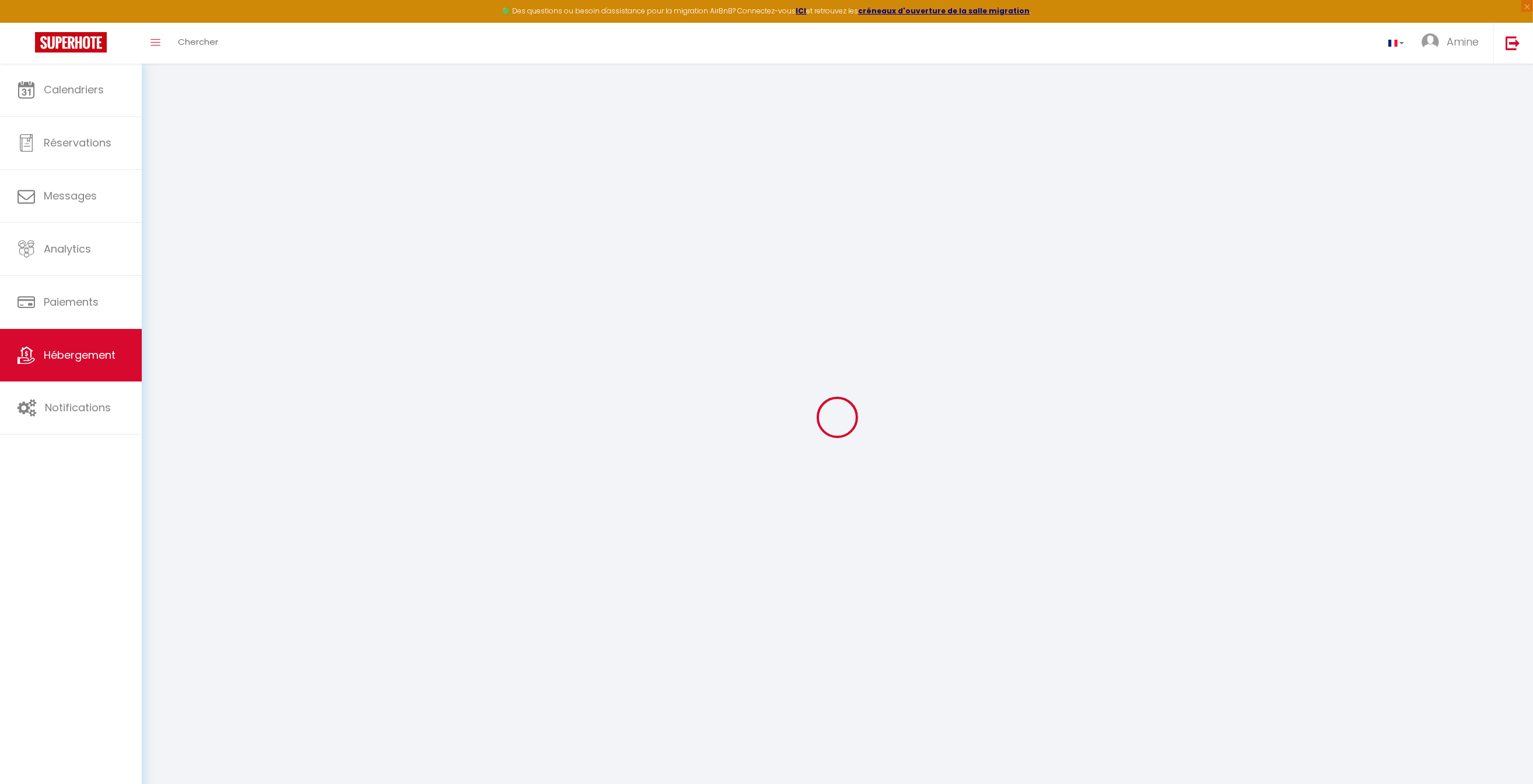
checkbox input "false"
select select
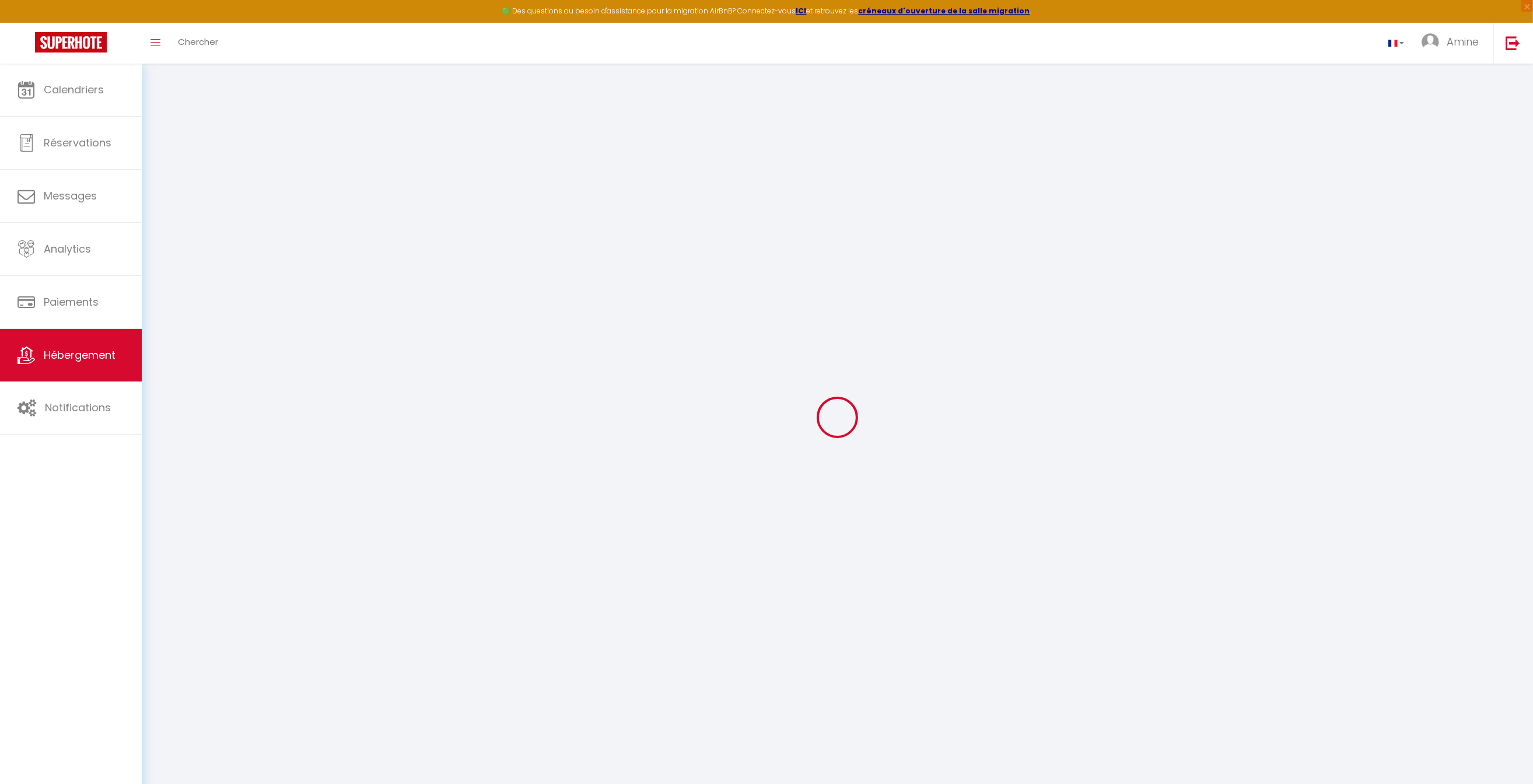
select select
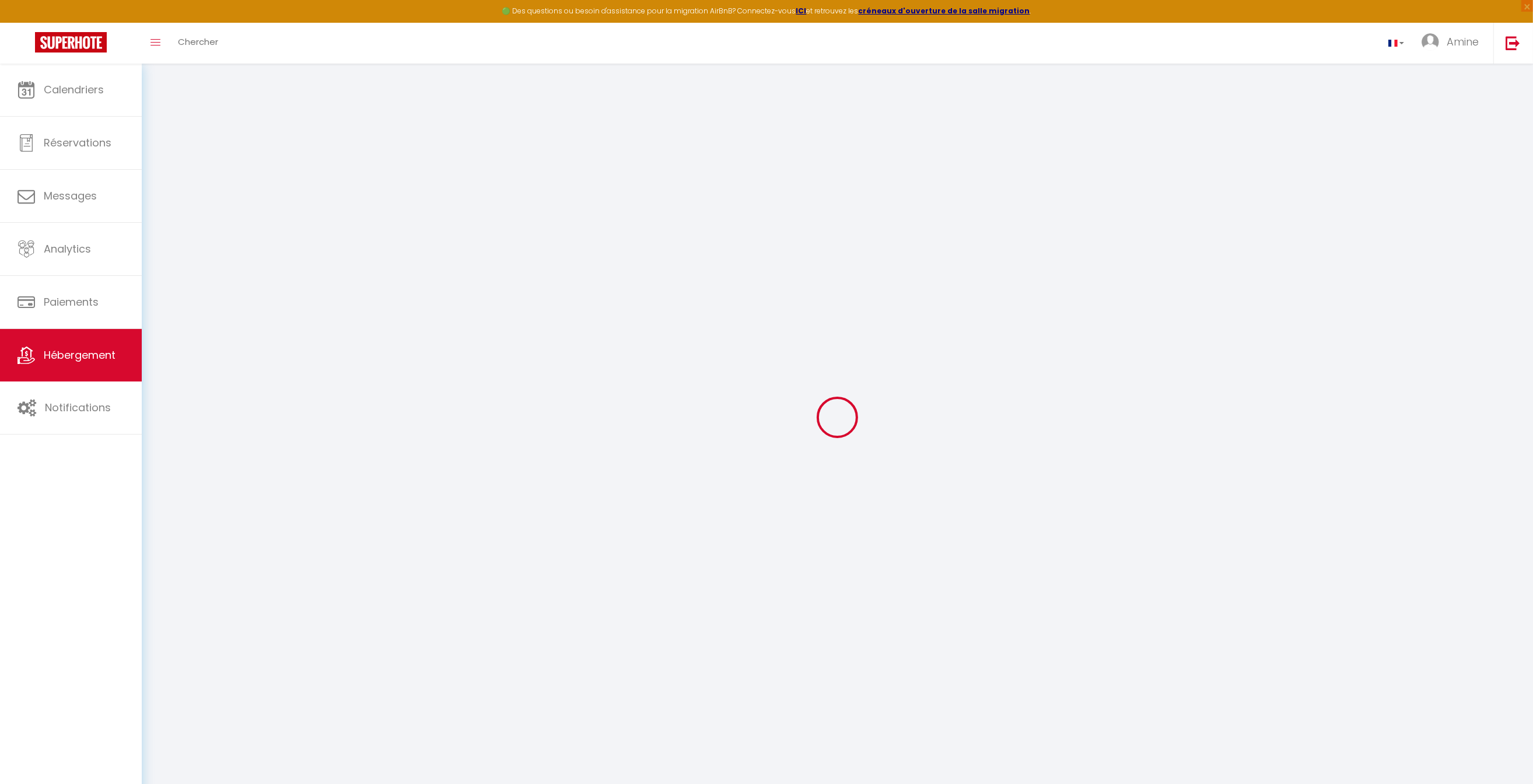
checkbox input "false"
select select
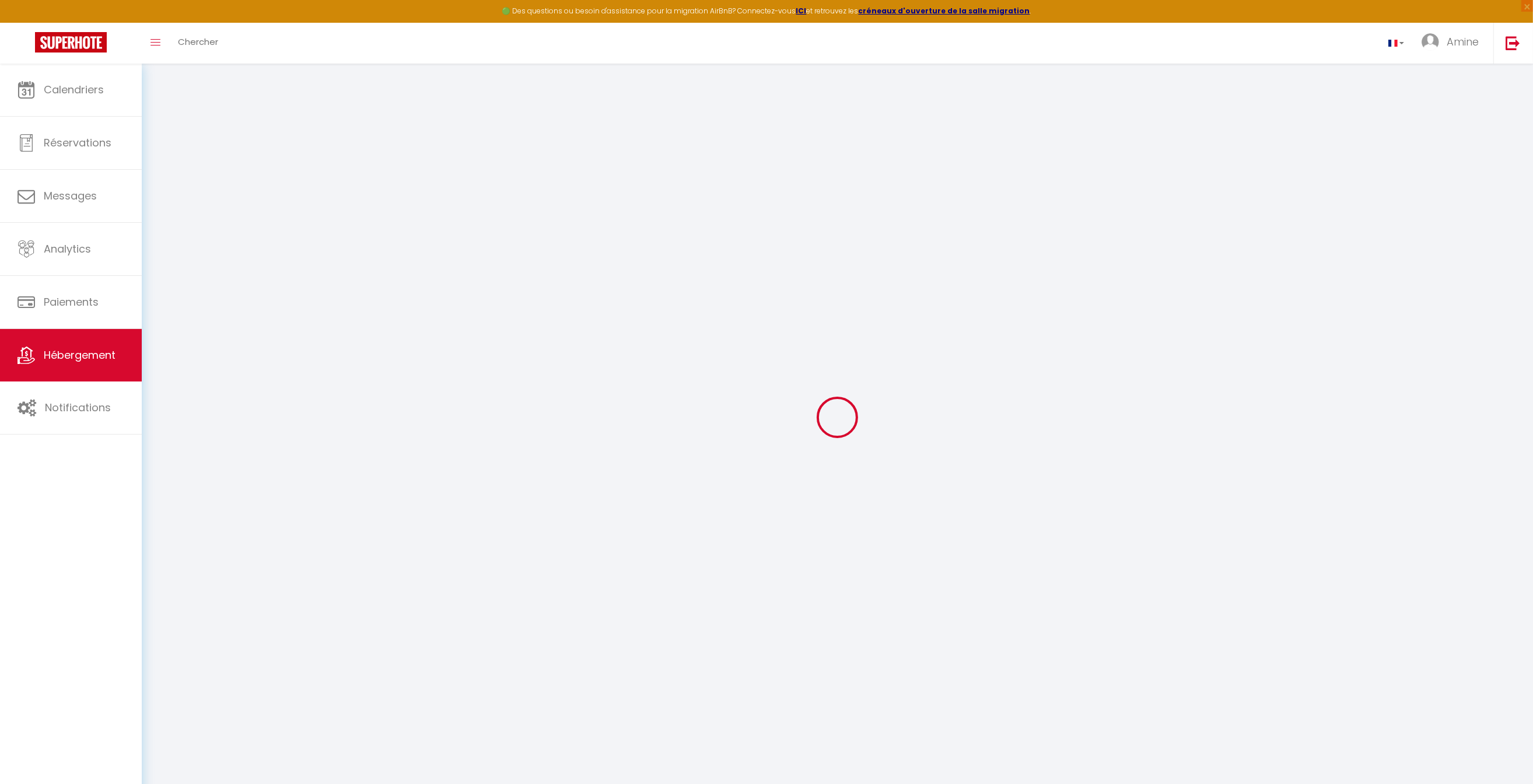
select select
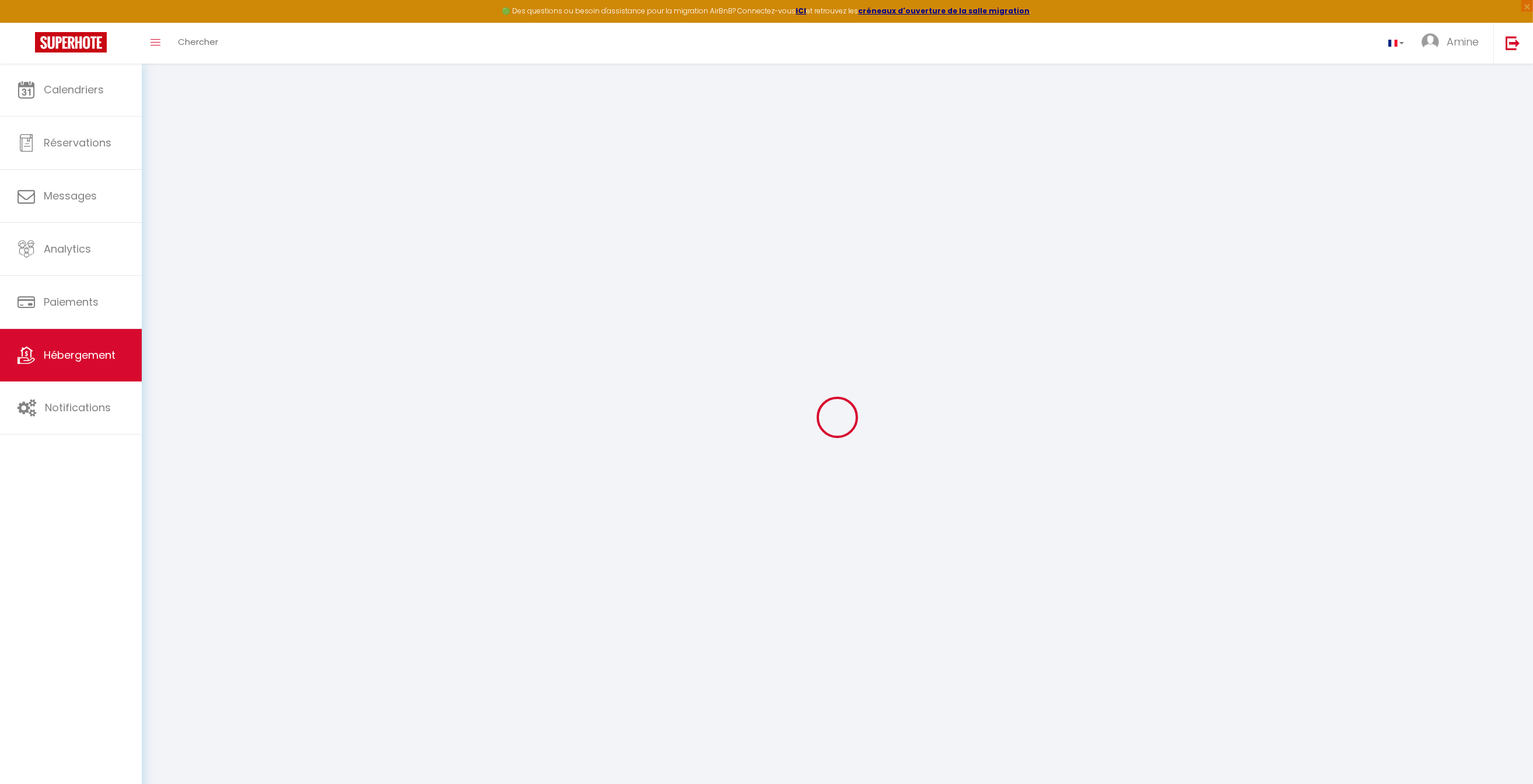
select select
checkbox input "false"
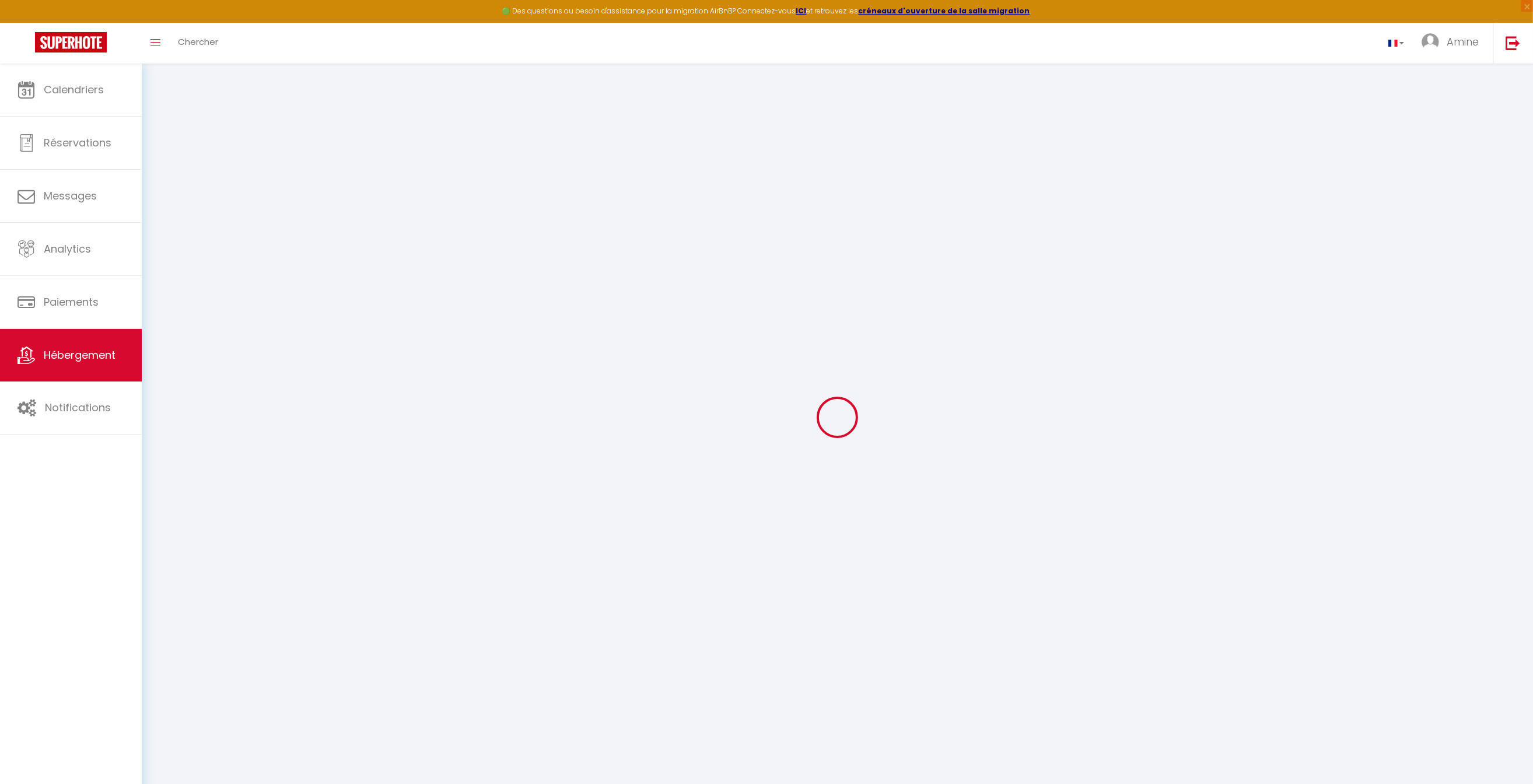
checkbox input "false"
select select
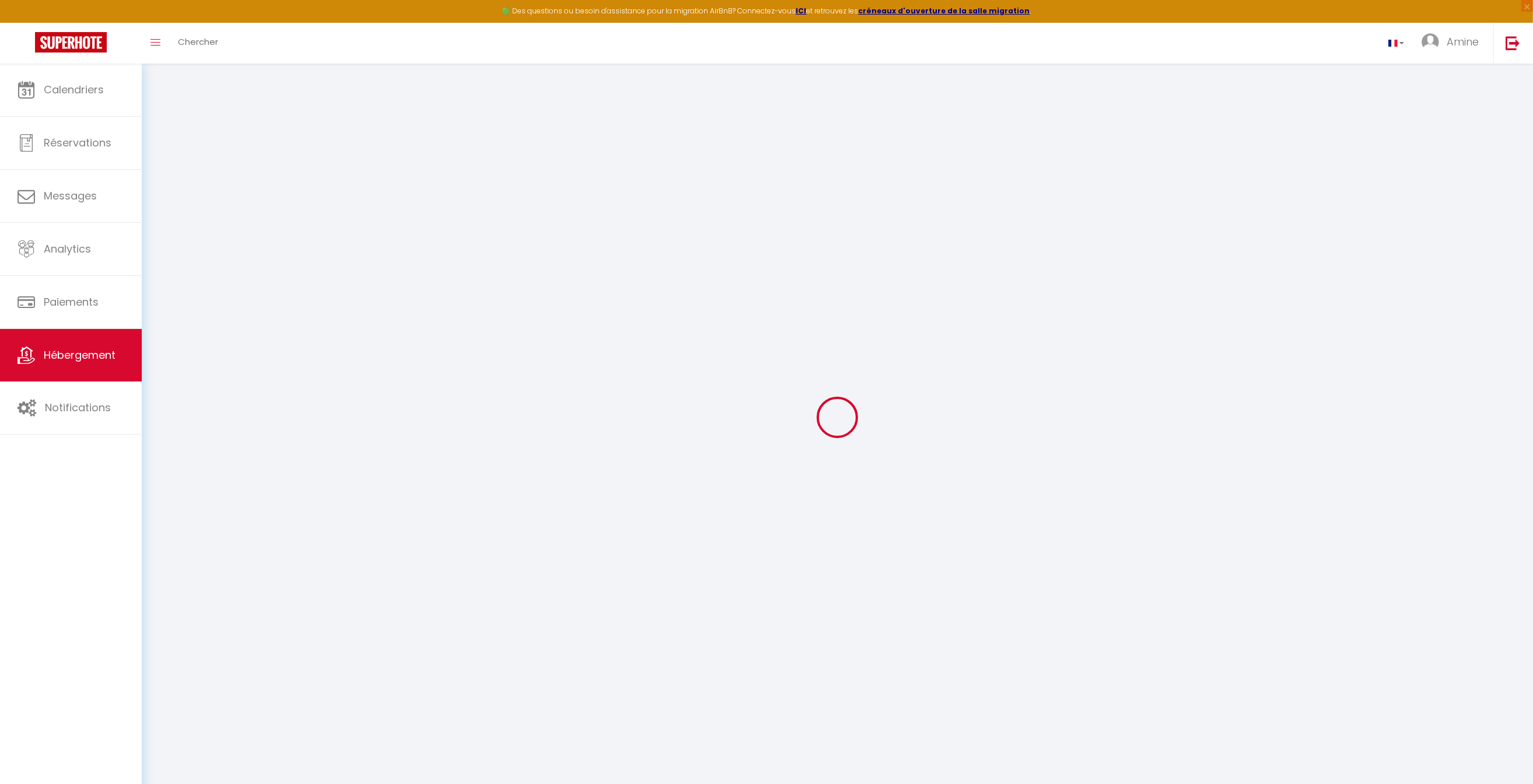
select select
checkbox input "false"
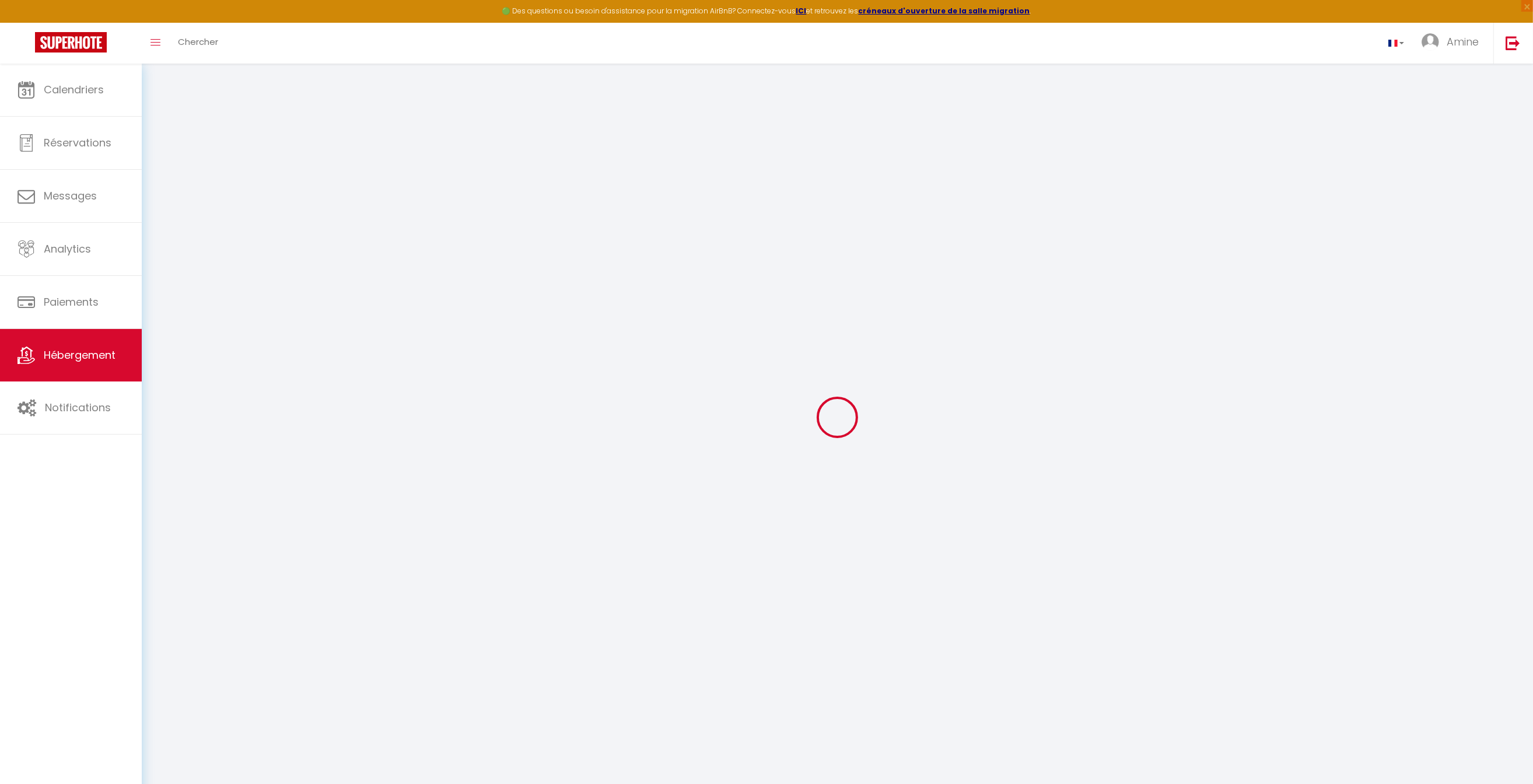
checkbox input "false"
select select
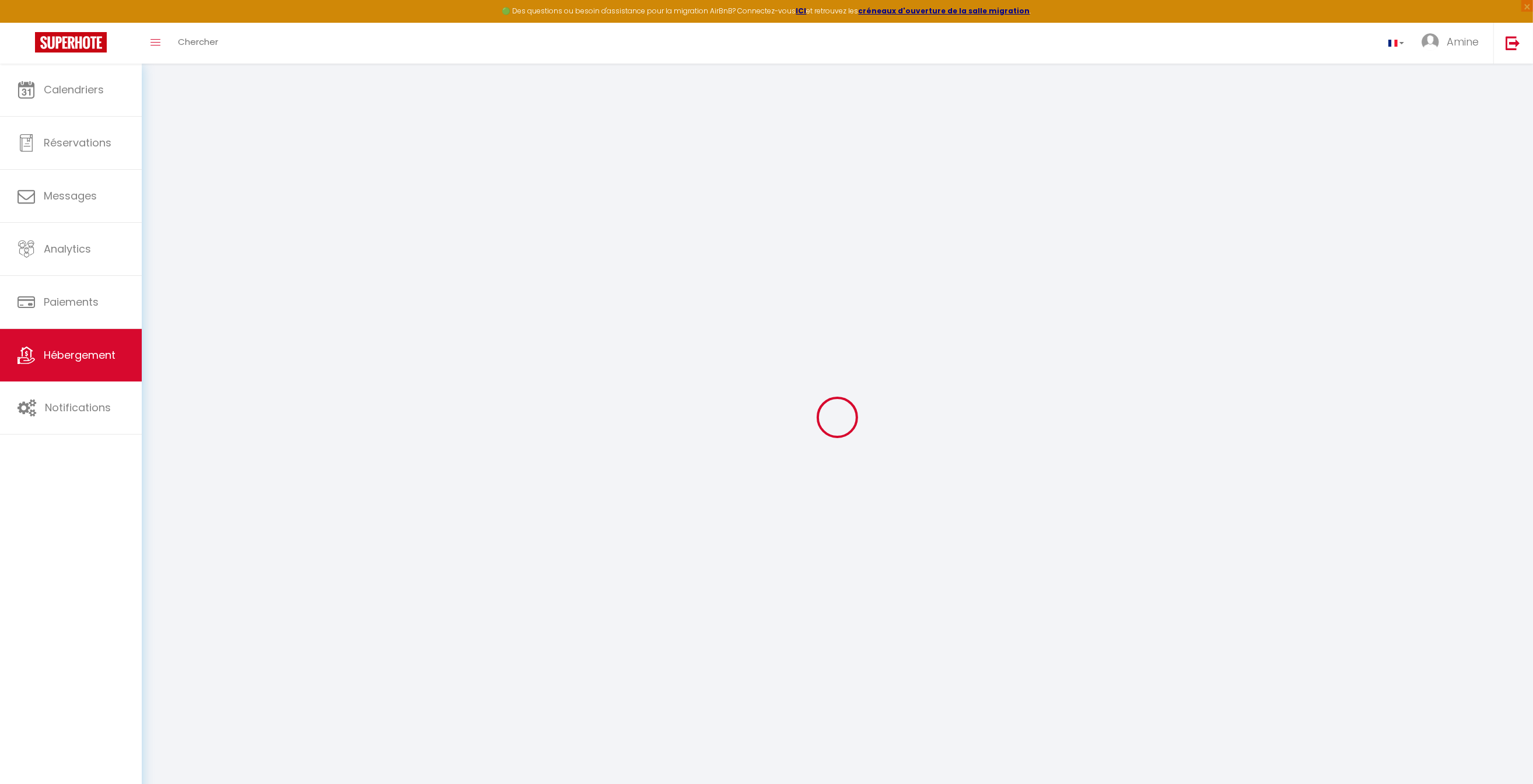
type input "1. Le Mosaïque"
type input "MEHIA"
type input "IMMO"
type input "[STREET_ADDRESS]"
type input "31000"
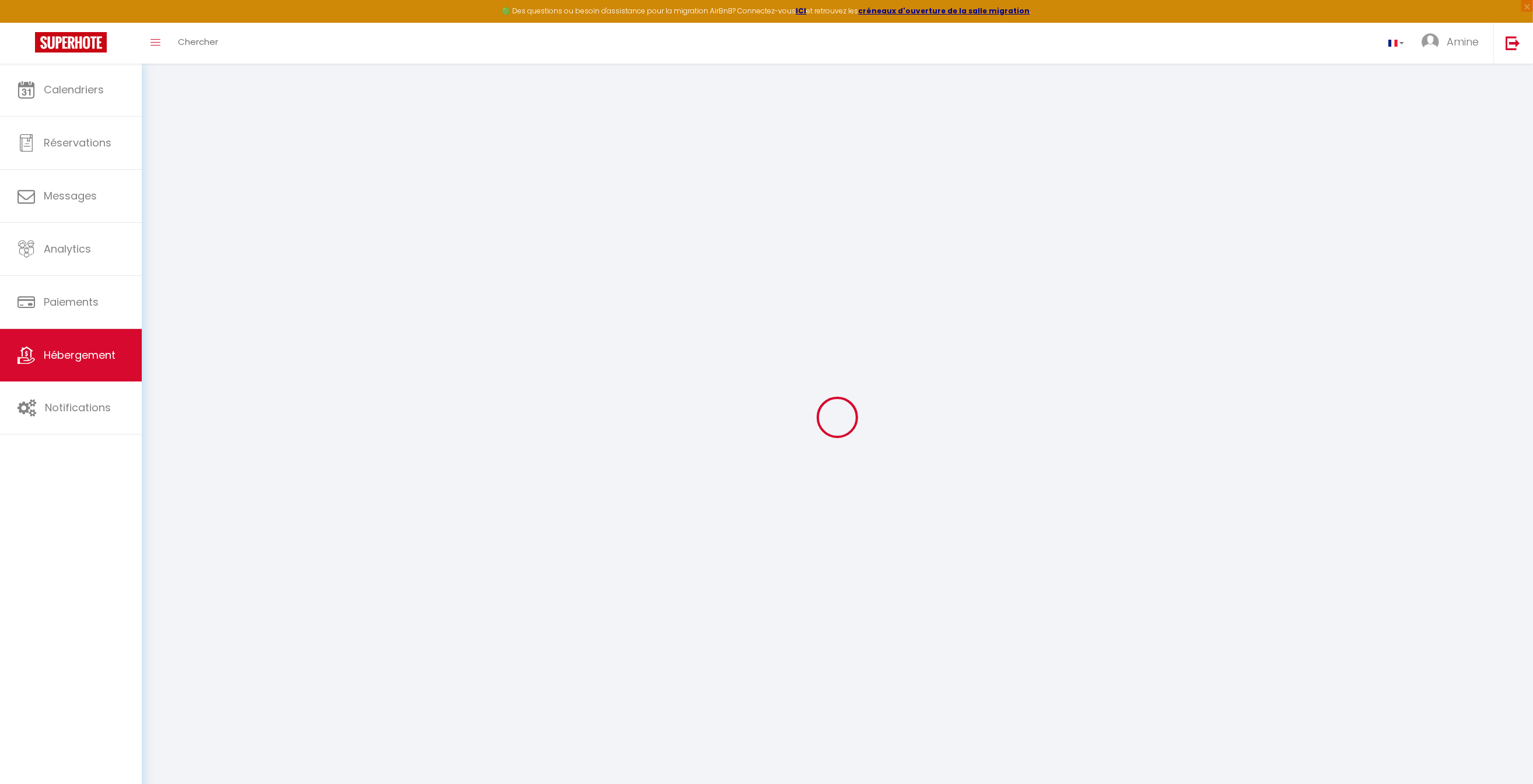
type input "[GEOGRAPHIC_DATA]"
select select "8"
select select "3"
select select "2"
type input "117"
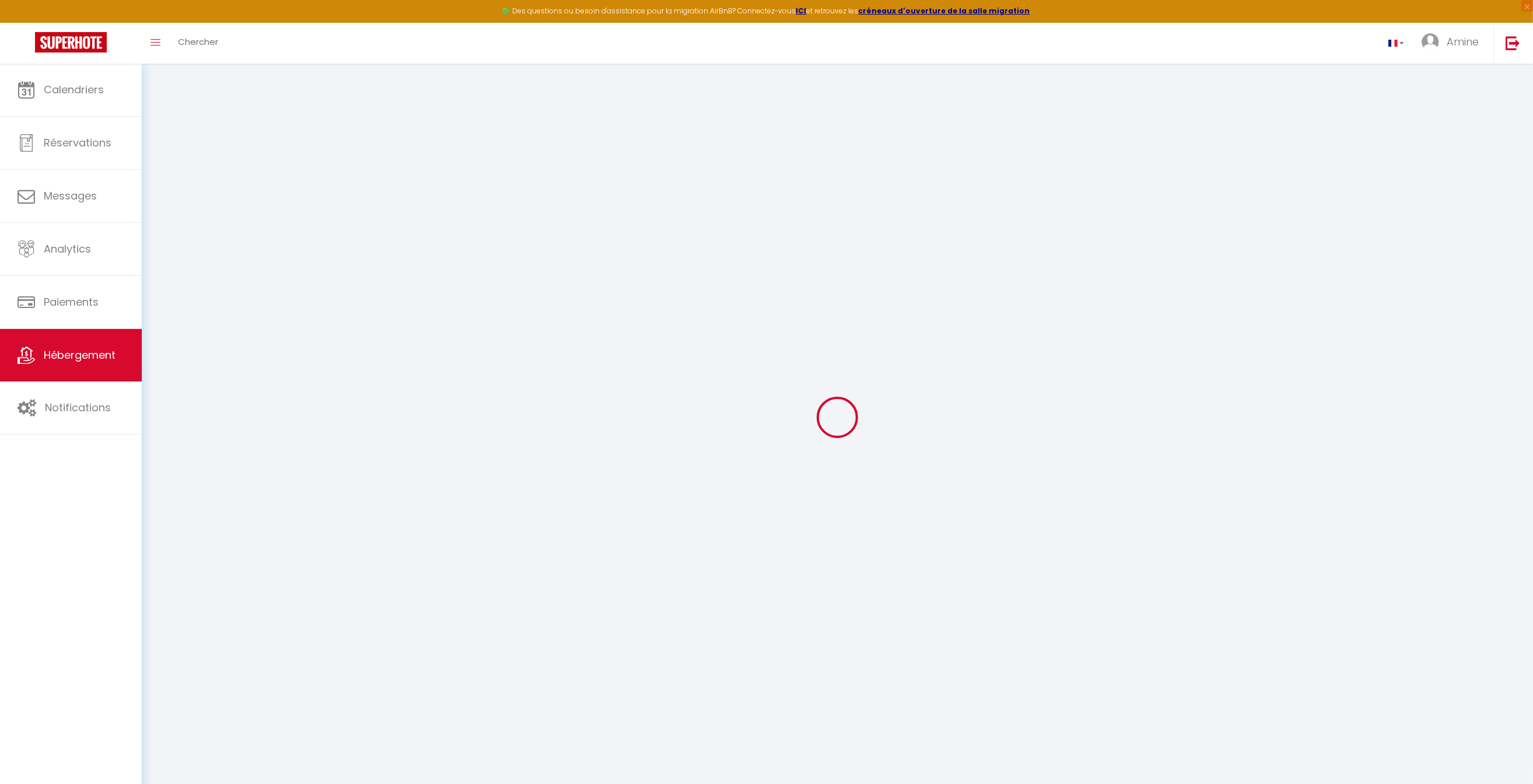
type input "20"
type input "105"
type input "7.2"
type input "6.62"
type input "500"
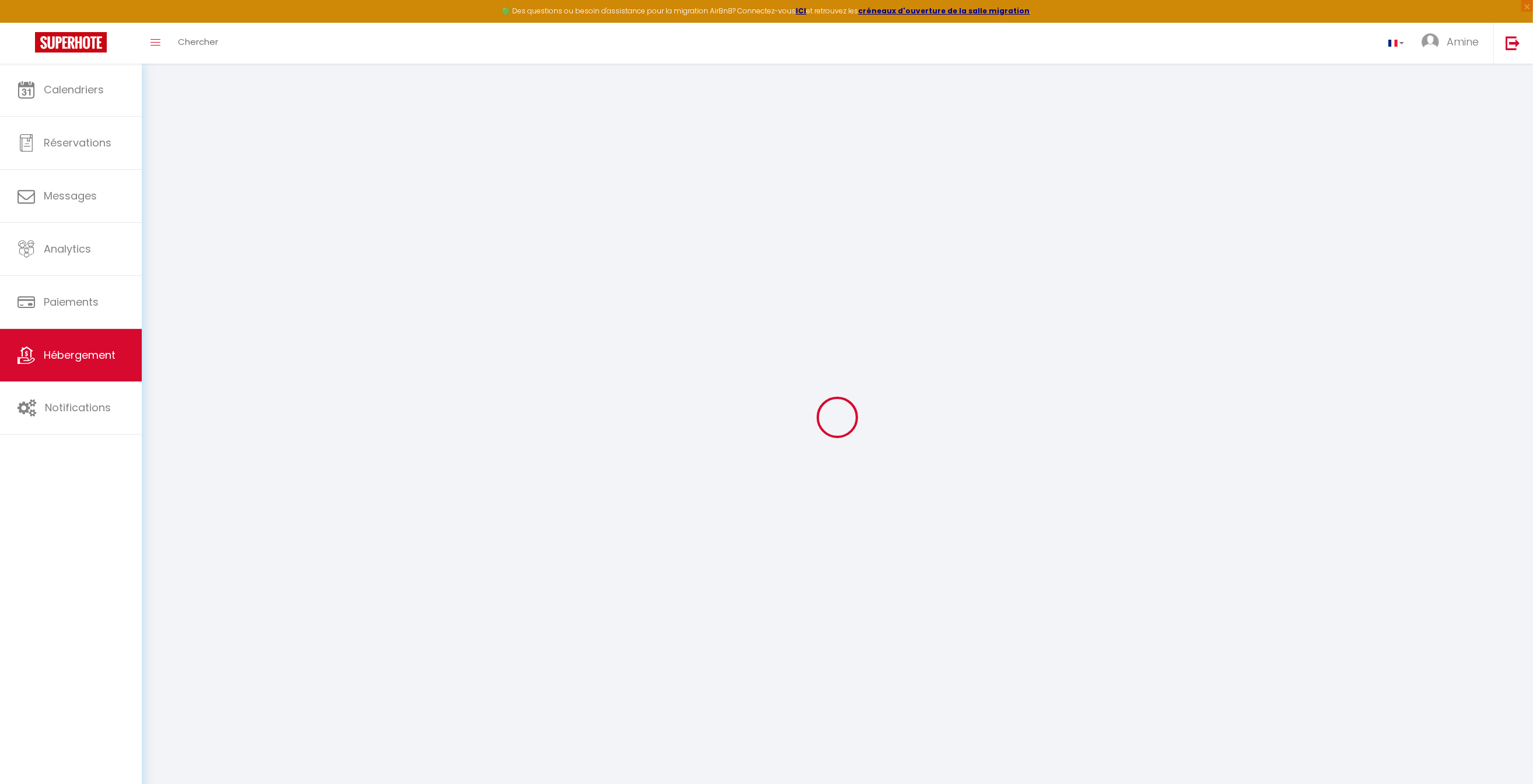
select select
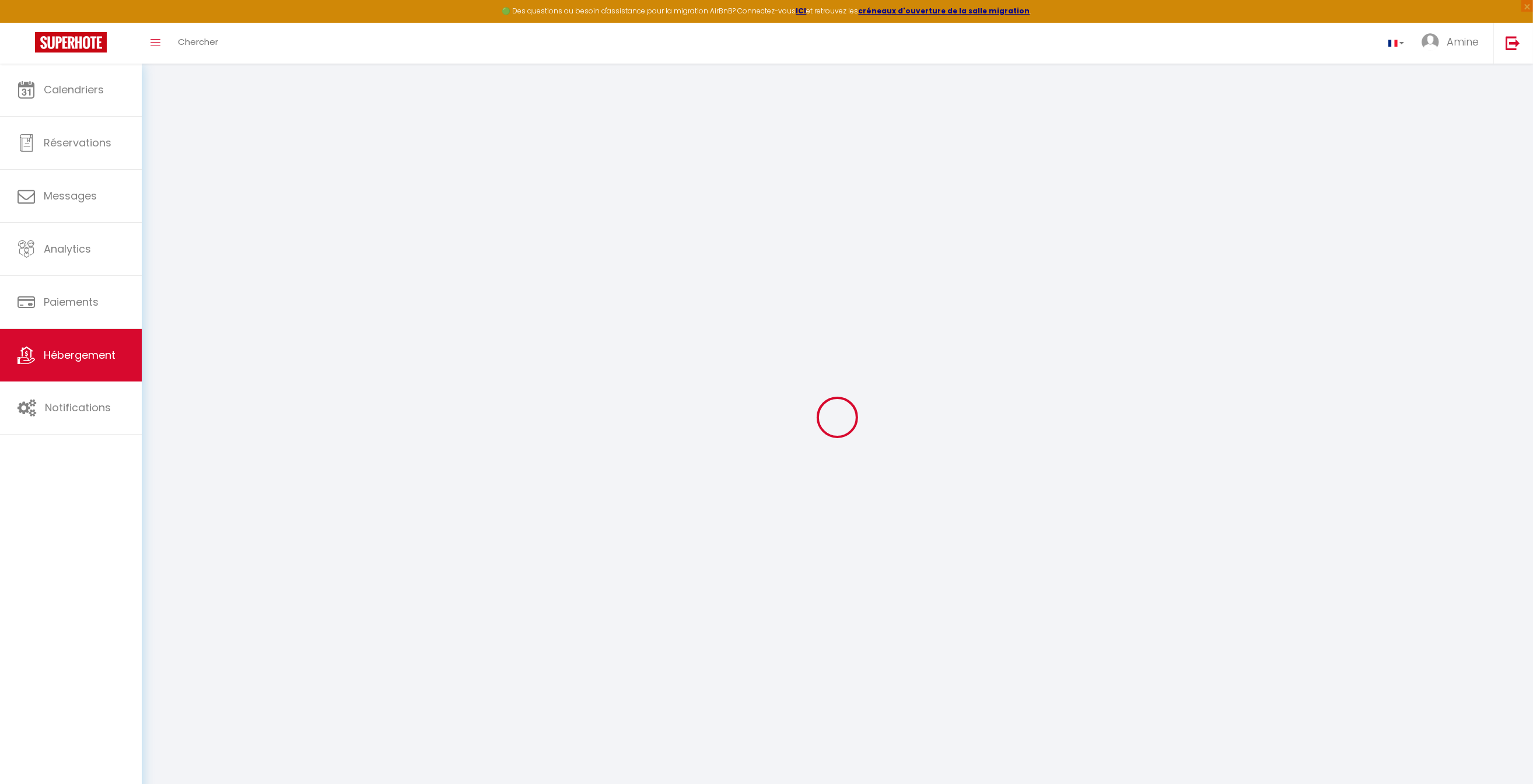
select select
type input "[STREET_ADDRESS]"
type input "31300"
type input "[GEOGRAPHIC_DATA]"
type input "[EMAIL_ADDRESS][DOMAIN_NAME]"
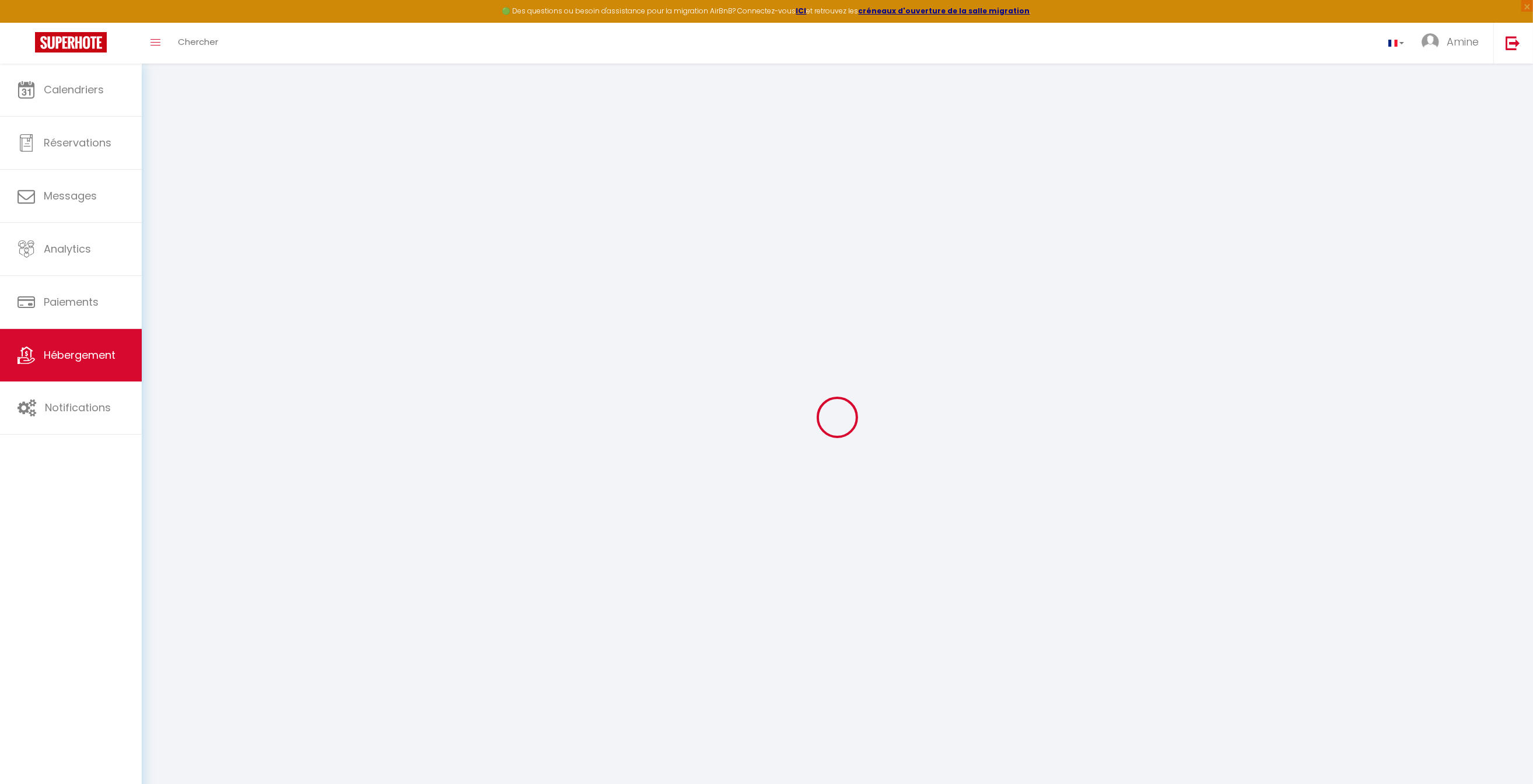
select select
checkbox input "false"
checkbox input "true"
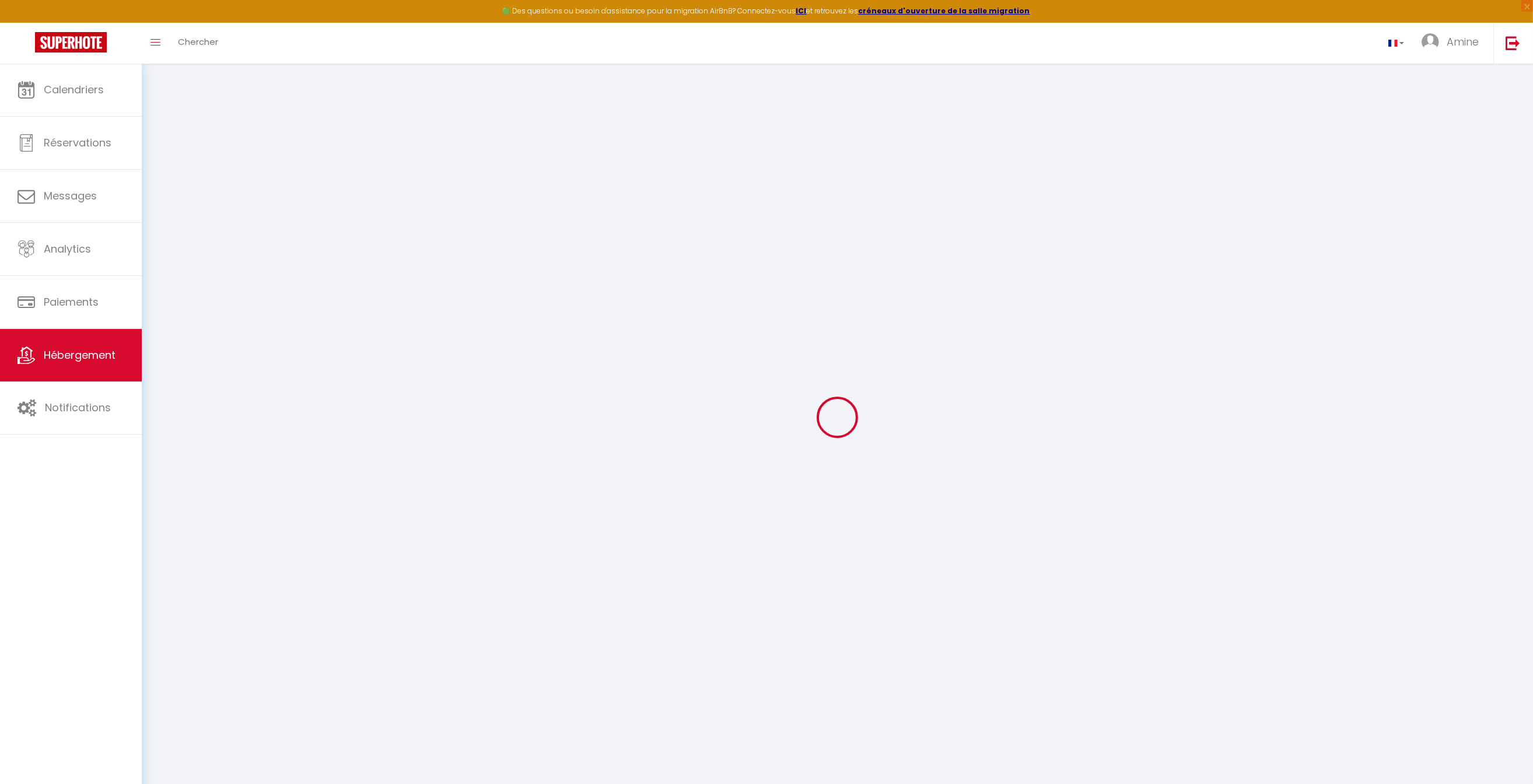
radio input "true"
select select
type input "30"
type input "105"
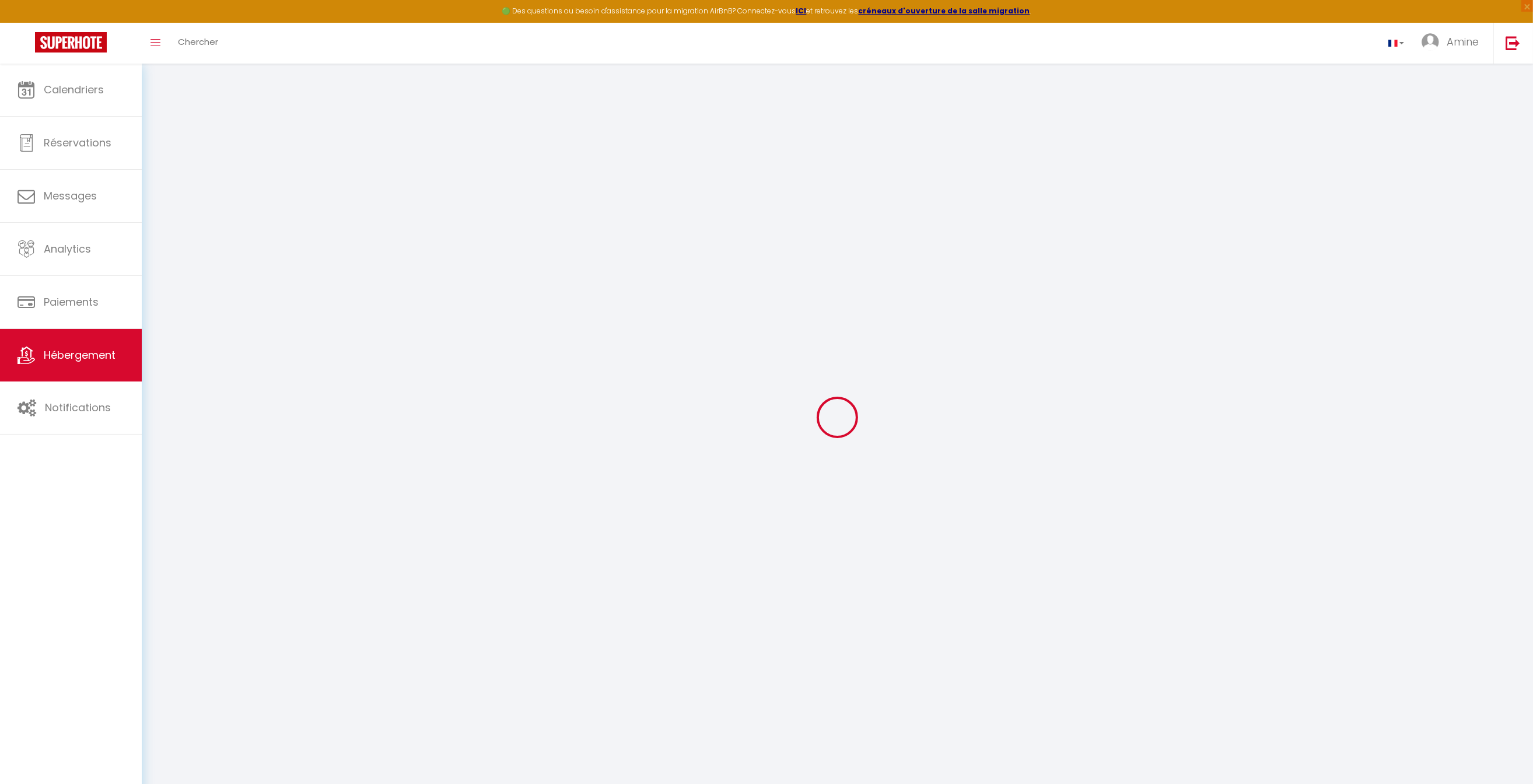
type input "0"
type input "60"
select select
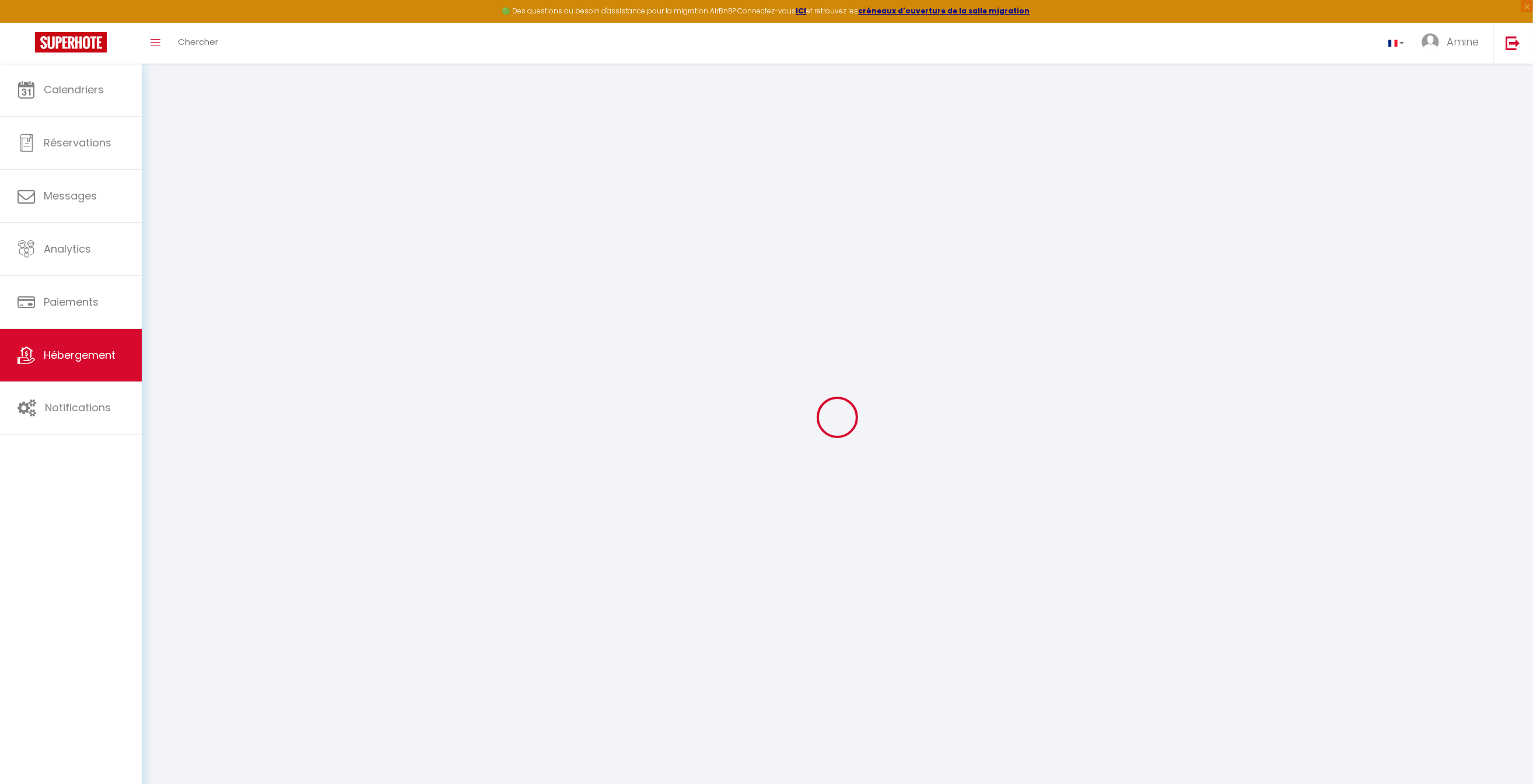
select select
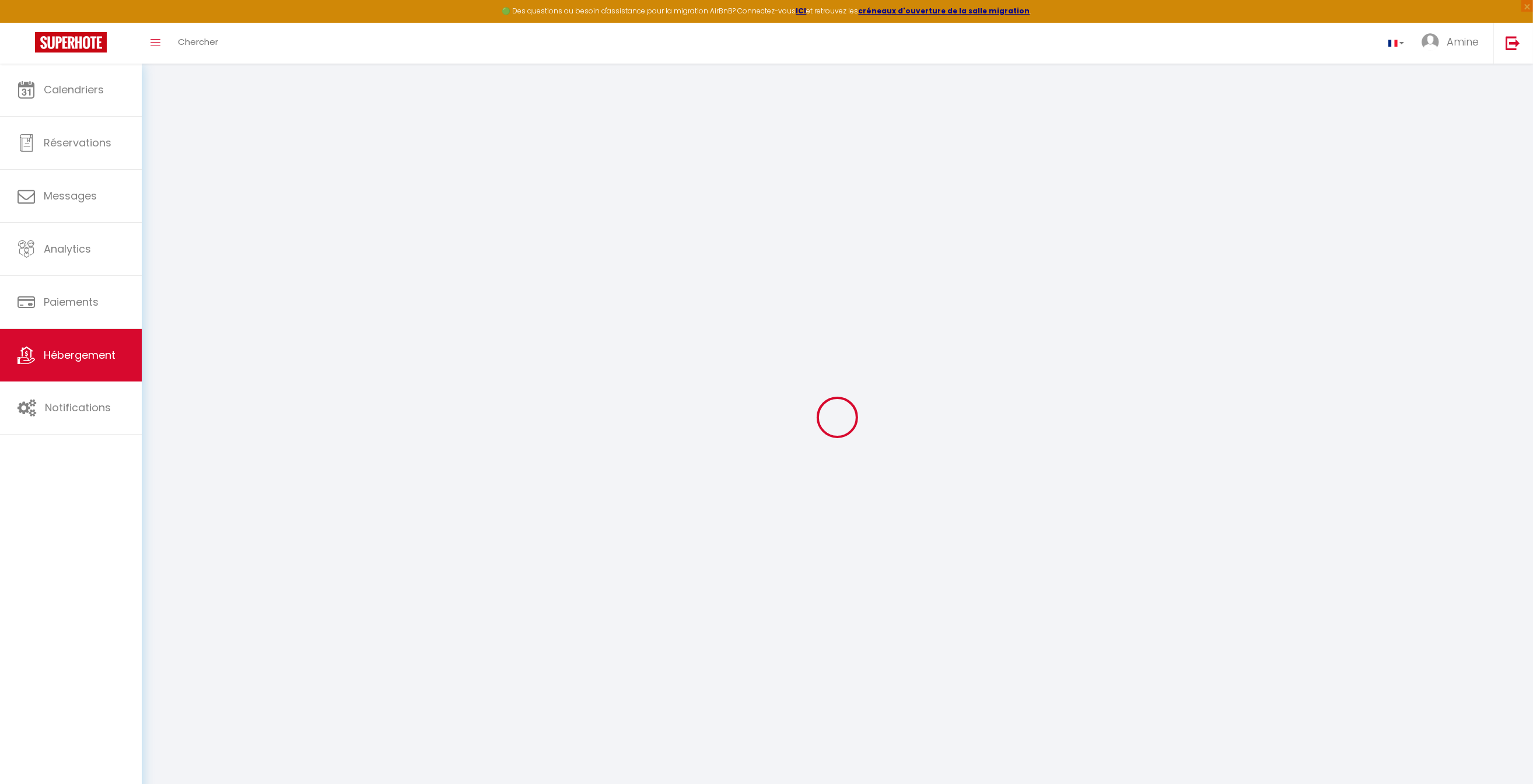
checkbox input "false"
checkbox input "true"
select select
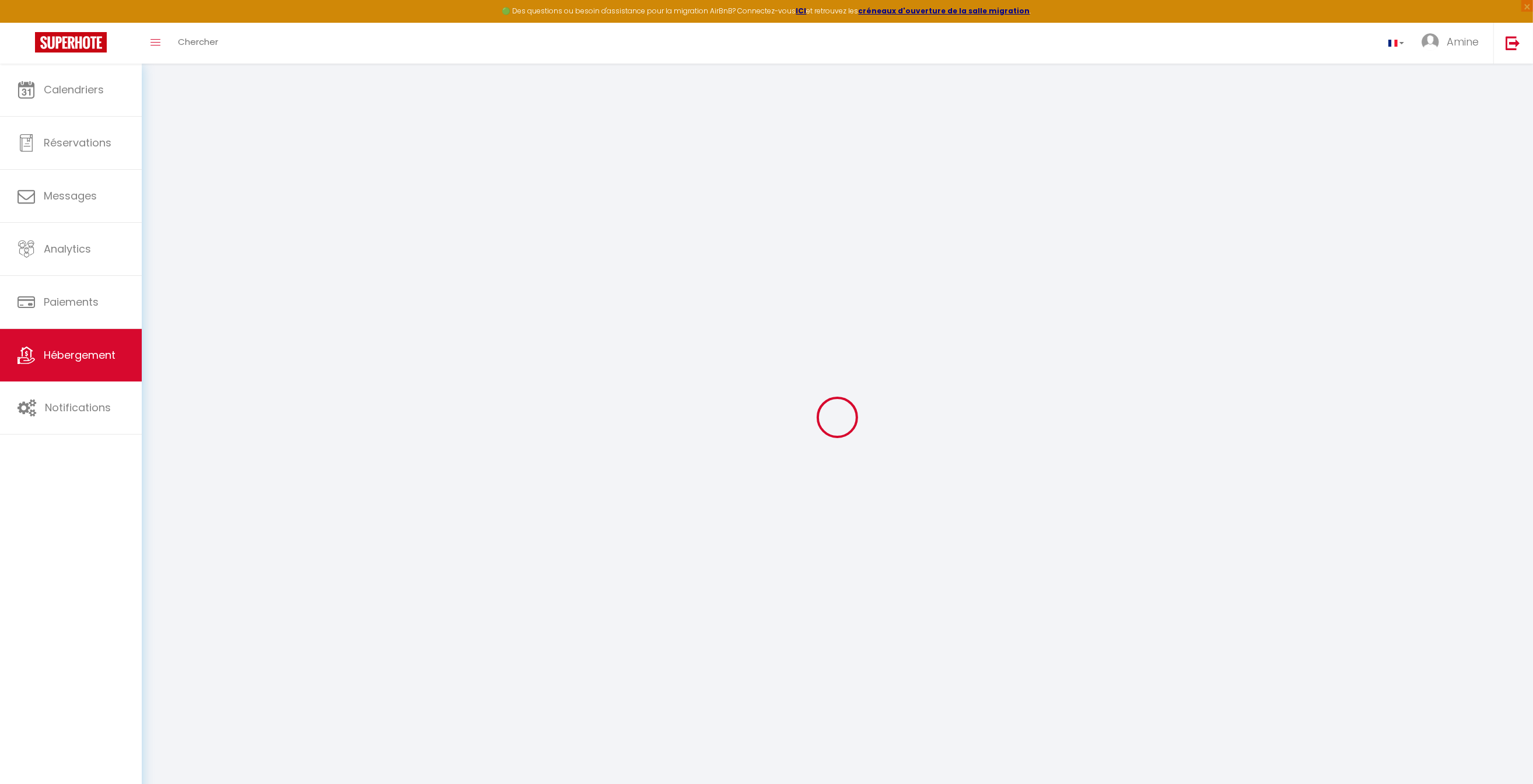
select select
checkbox input "false"
checkbox input "true"
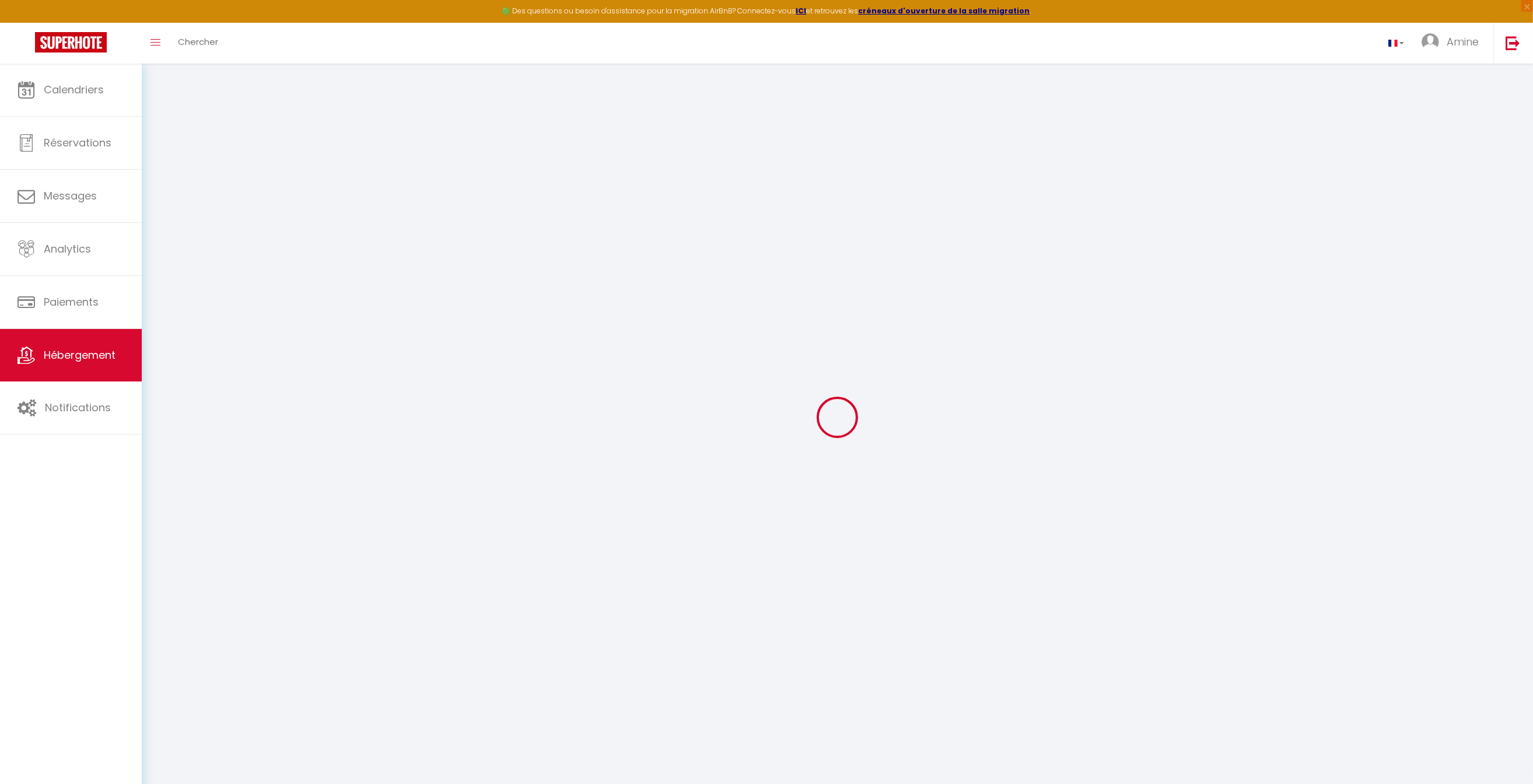
select select
select select "16:00"
select select "00:00"
select select "10:00"
select select "30"
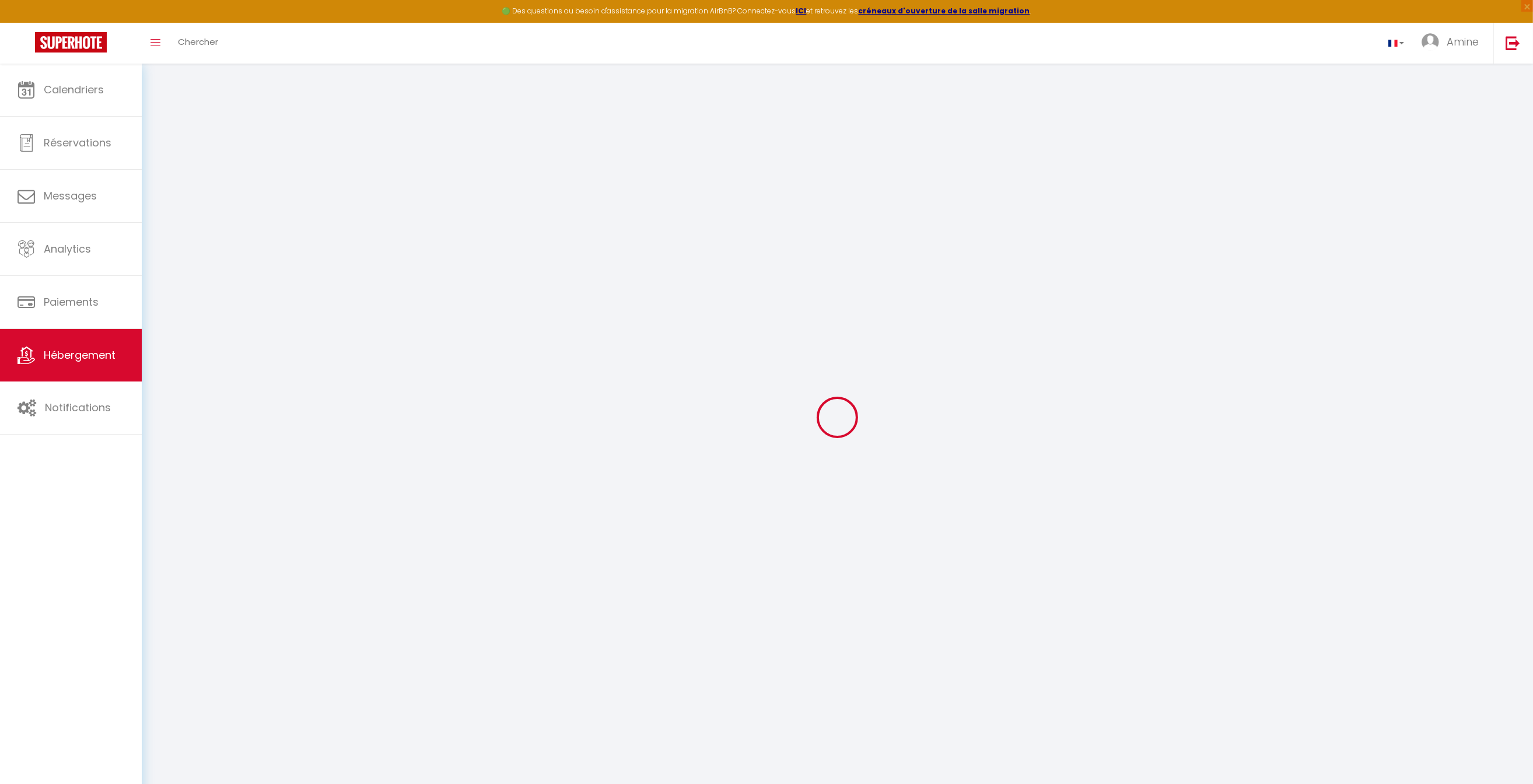
select select "120"
select select "22:00"
select select
checkbox input "false"
checkbox input "true"
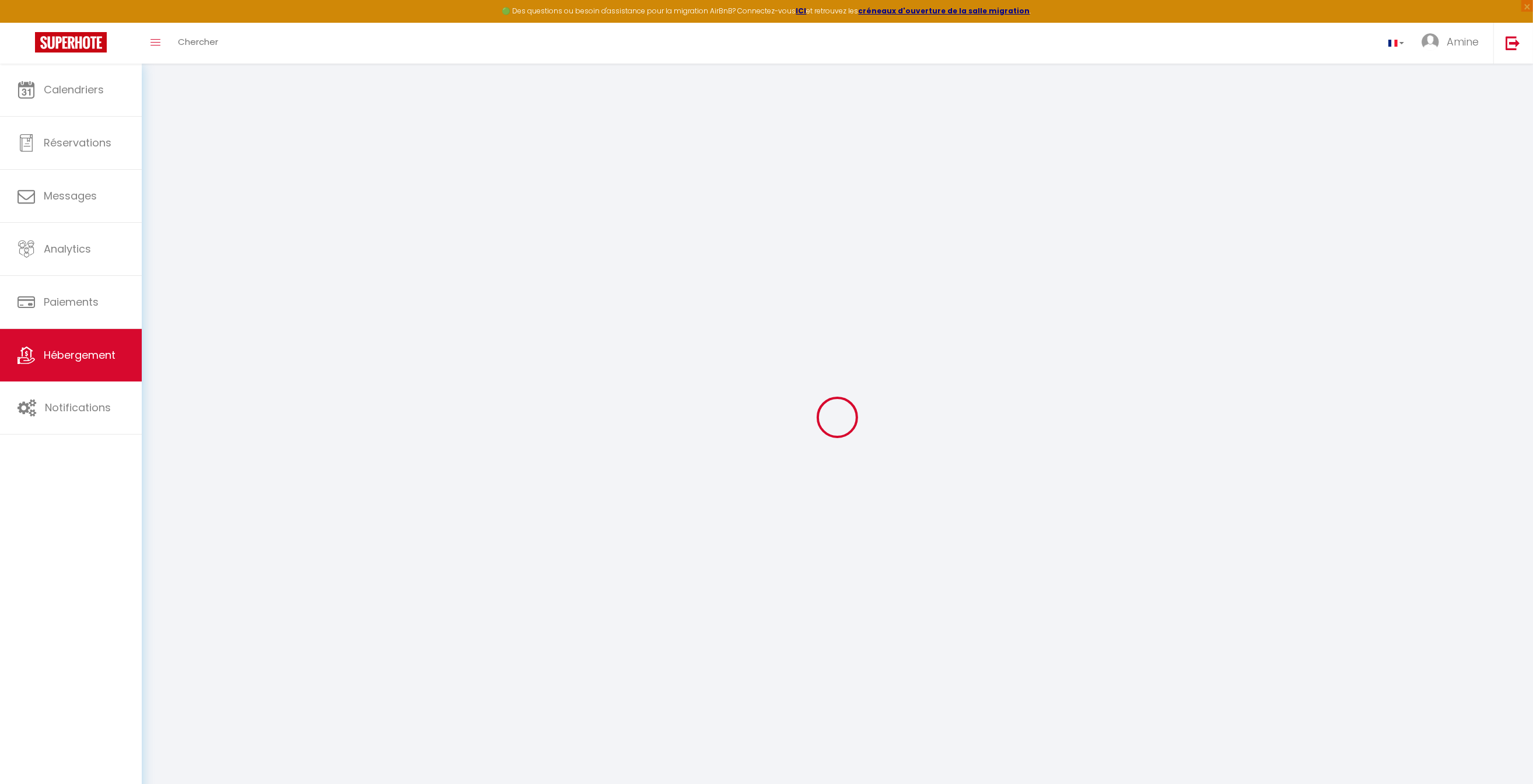
checkbox input "true"
select select
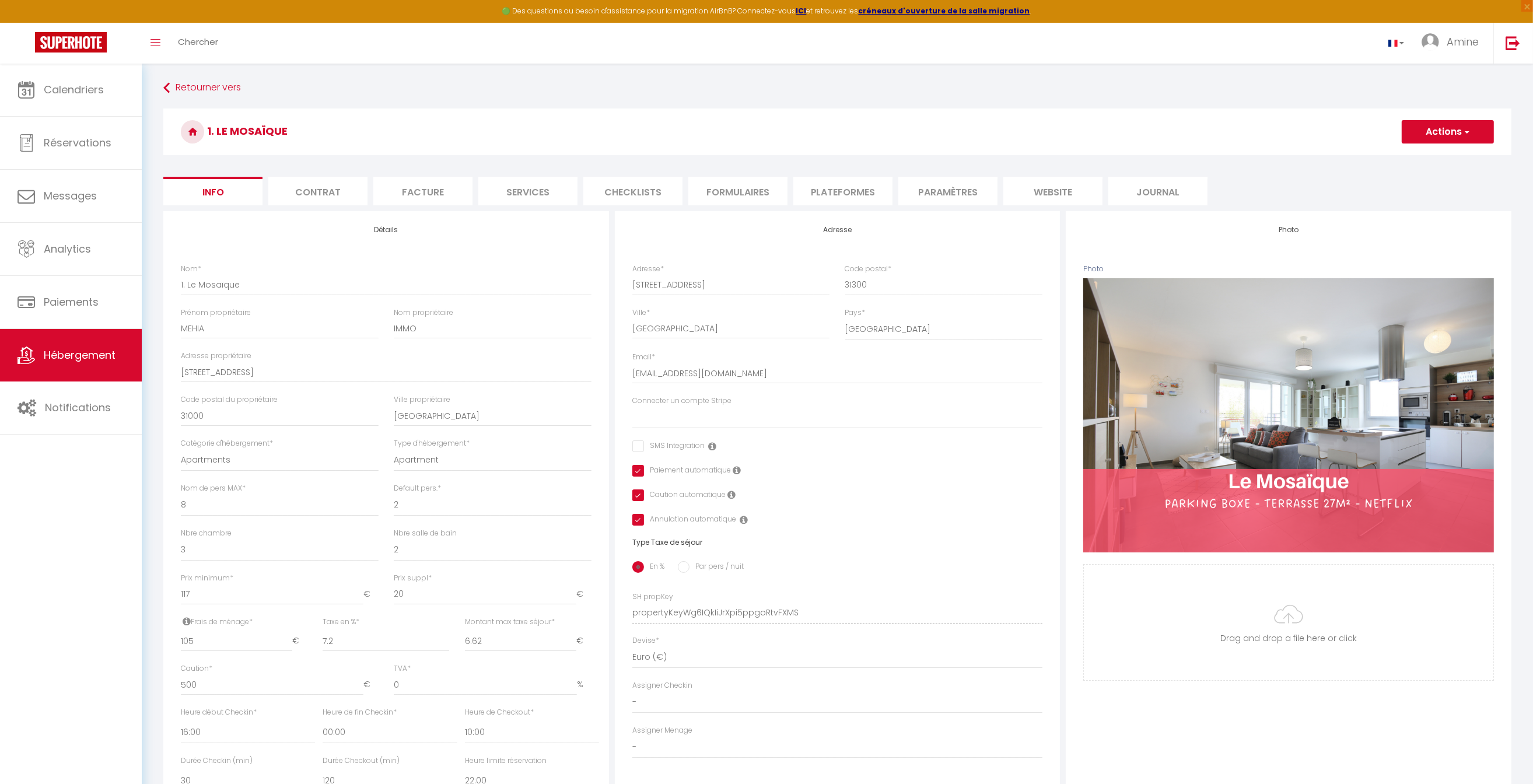
select select
checkbox input "false"
checkbox input "true"
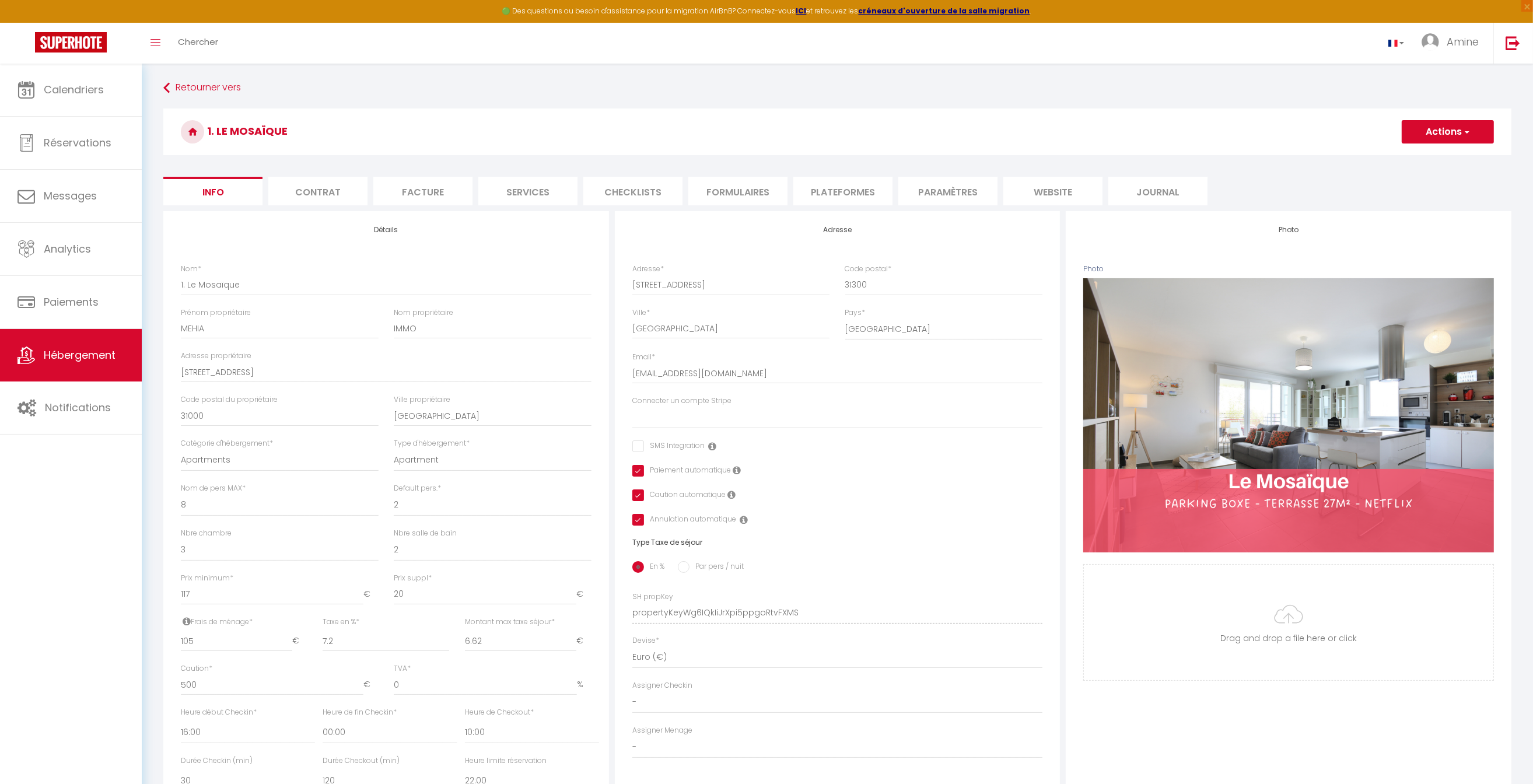
select select
click at [117, 96] on link "Calendriers" at bounding box center [70, 90] width 141 height 53
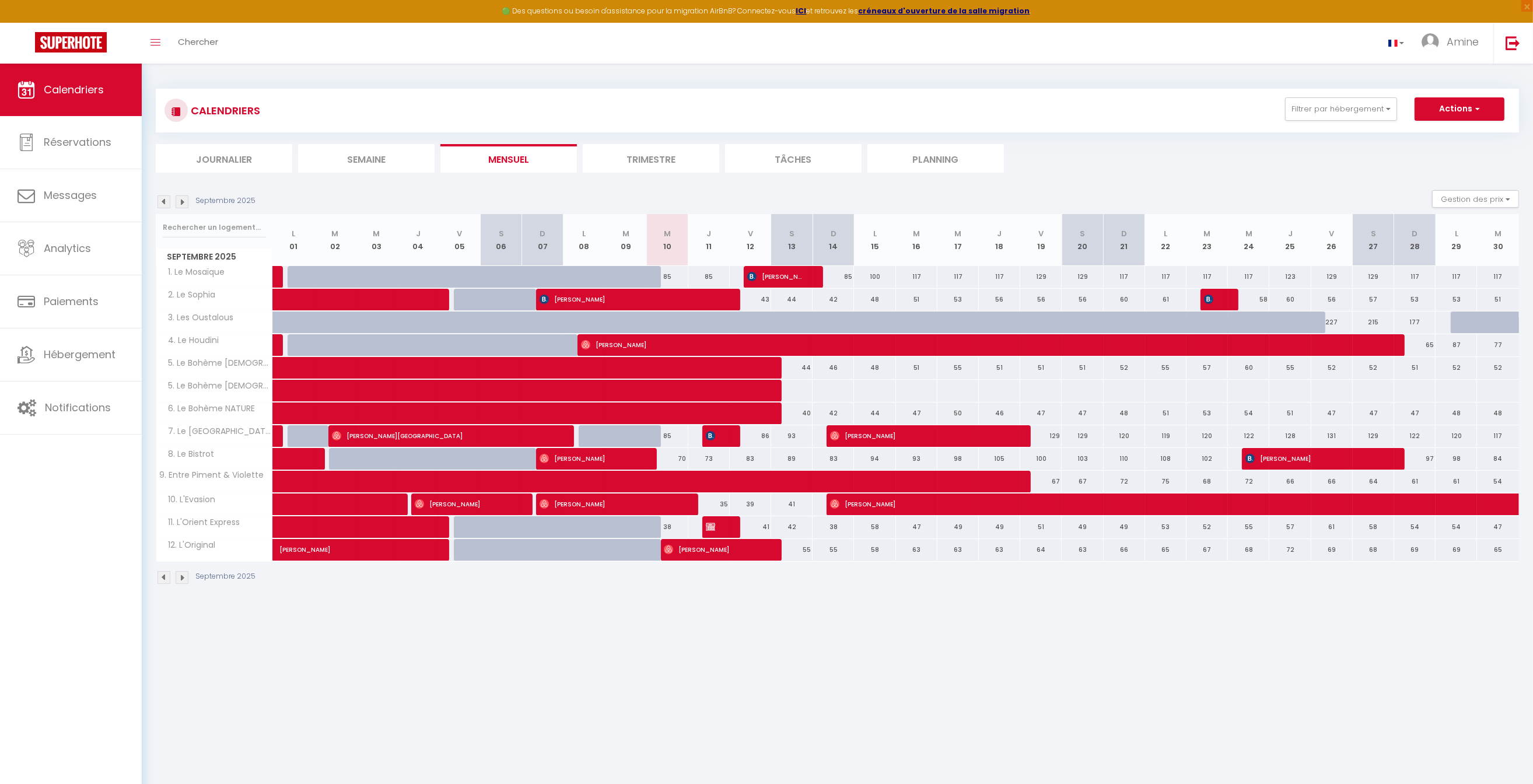
click at [382, 149] on li "Semaine" at bounding box center [367, 158] width 137 height 28
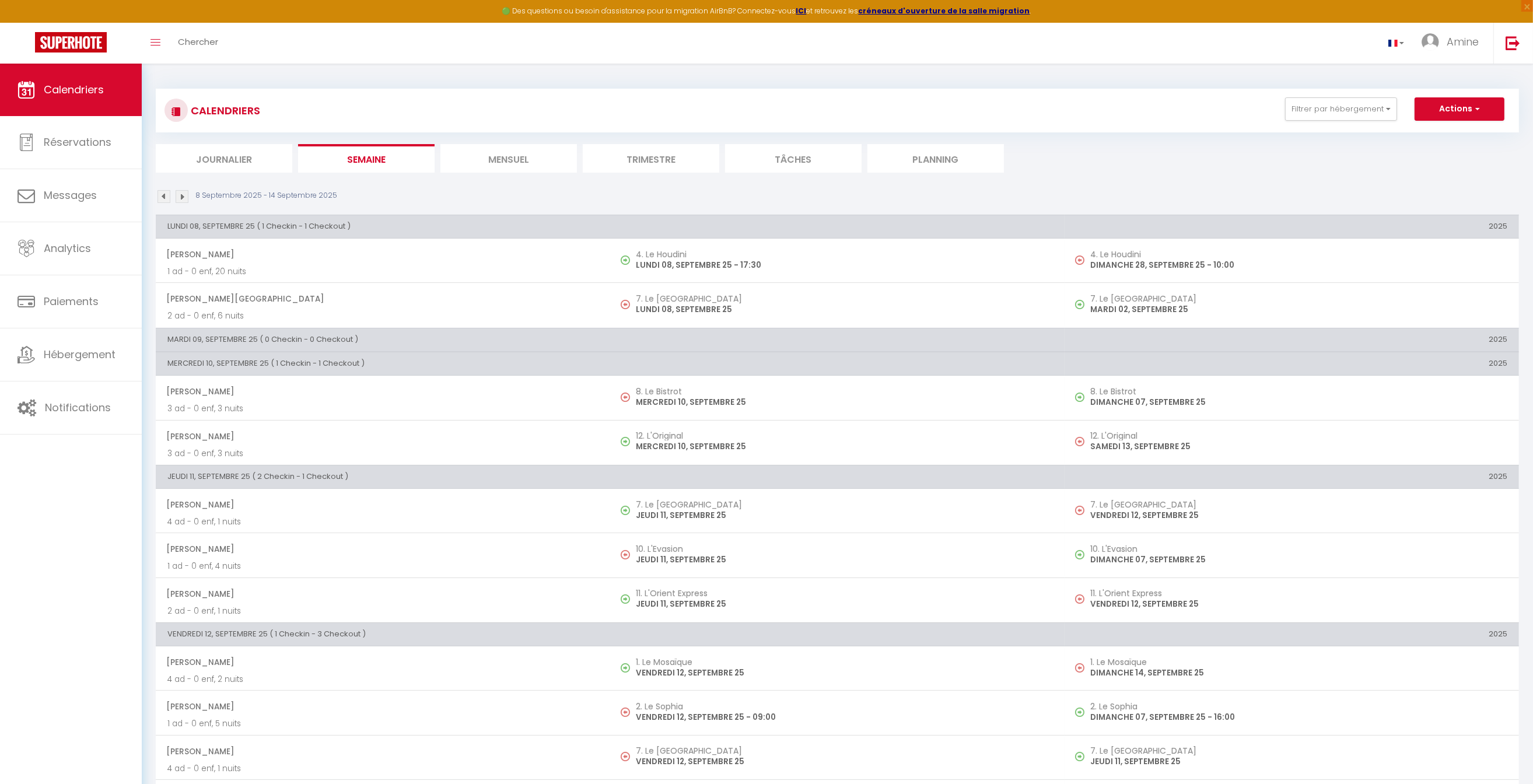
click at [251, 165] on li "Journalier" at bounding box center [224, 158] width 137 height 28
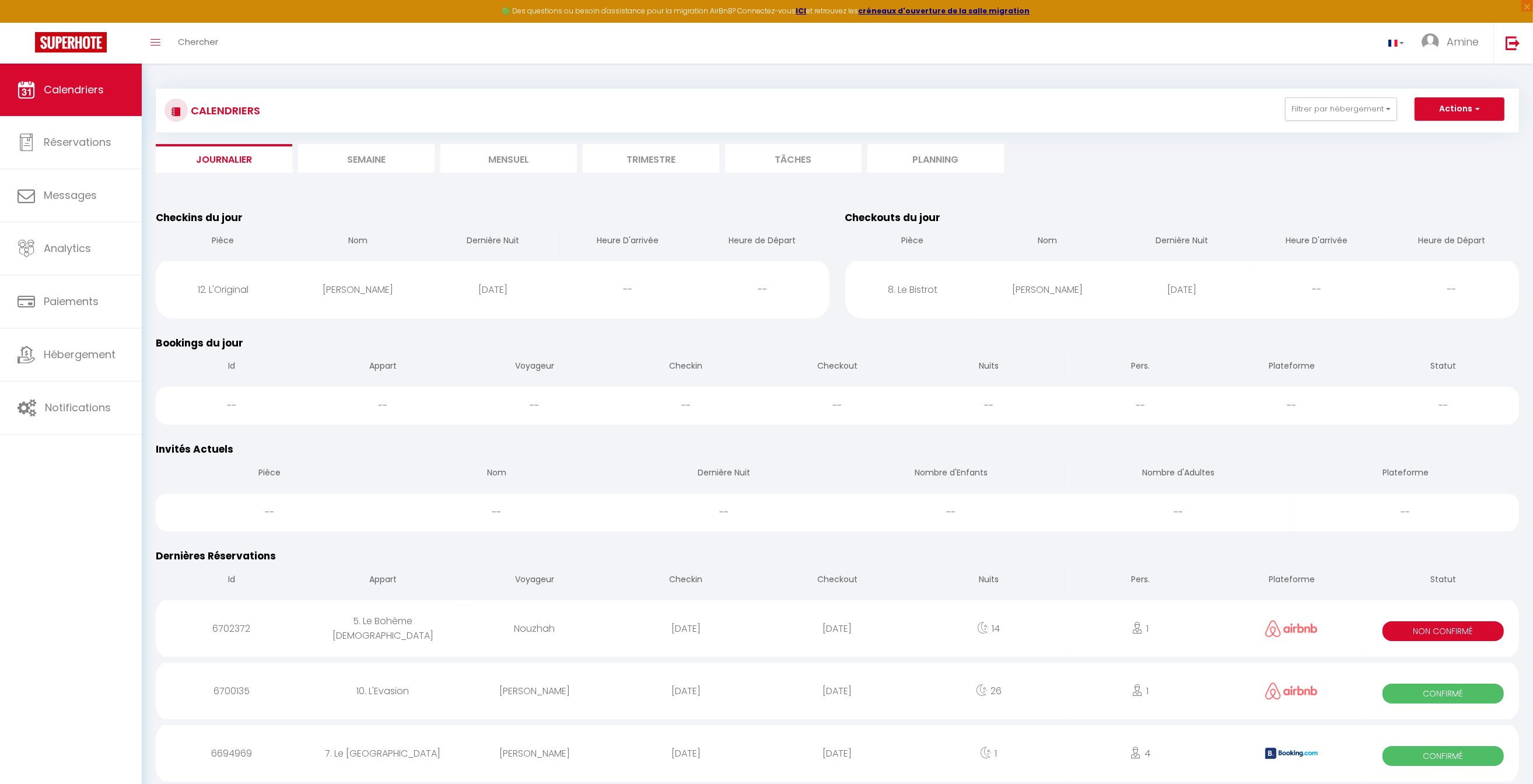
click at [634, 167] on li "Trimestre" at bounding box center [651, 158] width 137 height 28
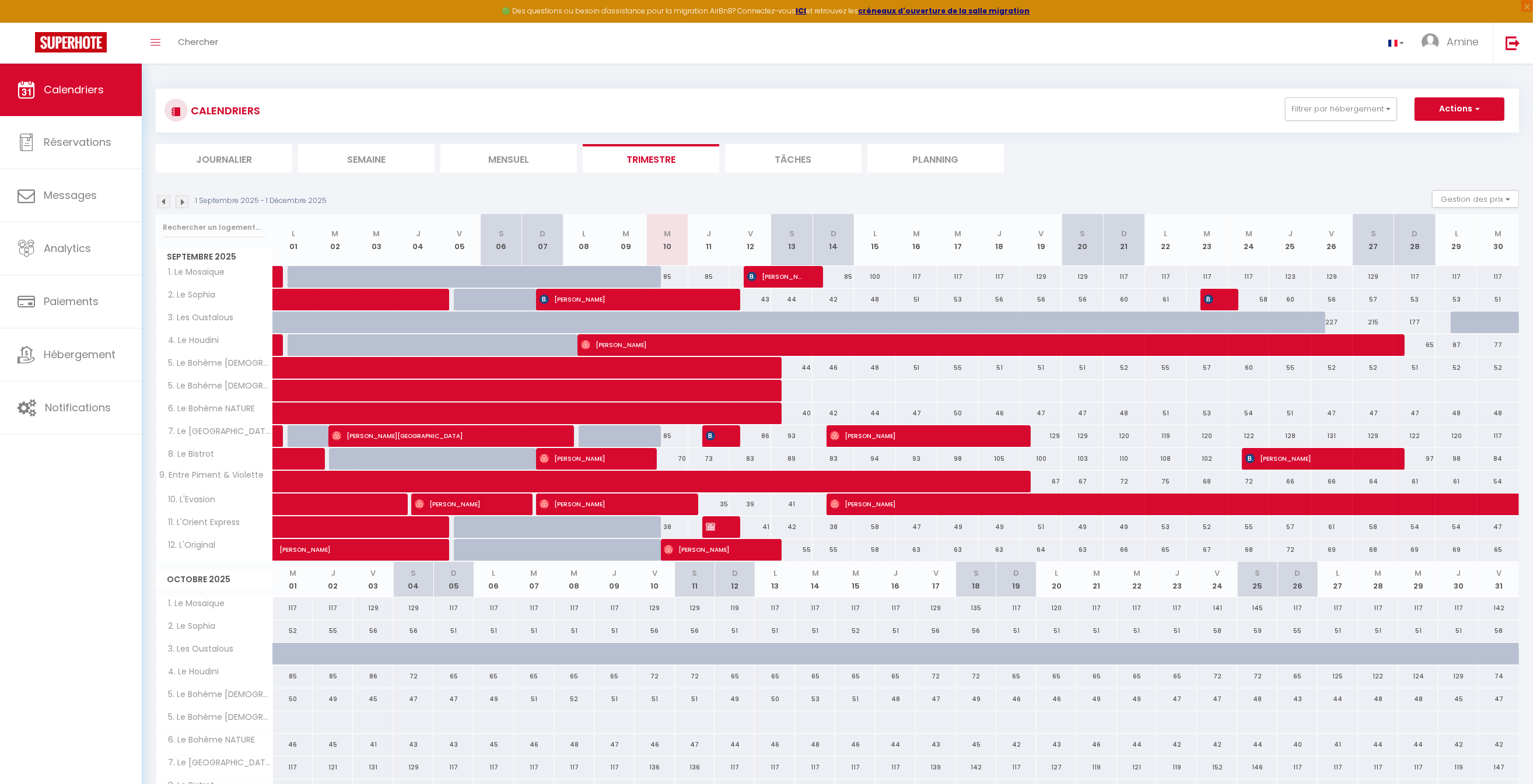
click at [845, 158] on li "Tâches" at bounding box center [794, 158] width 137 height 28
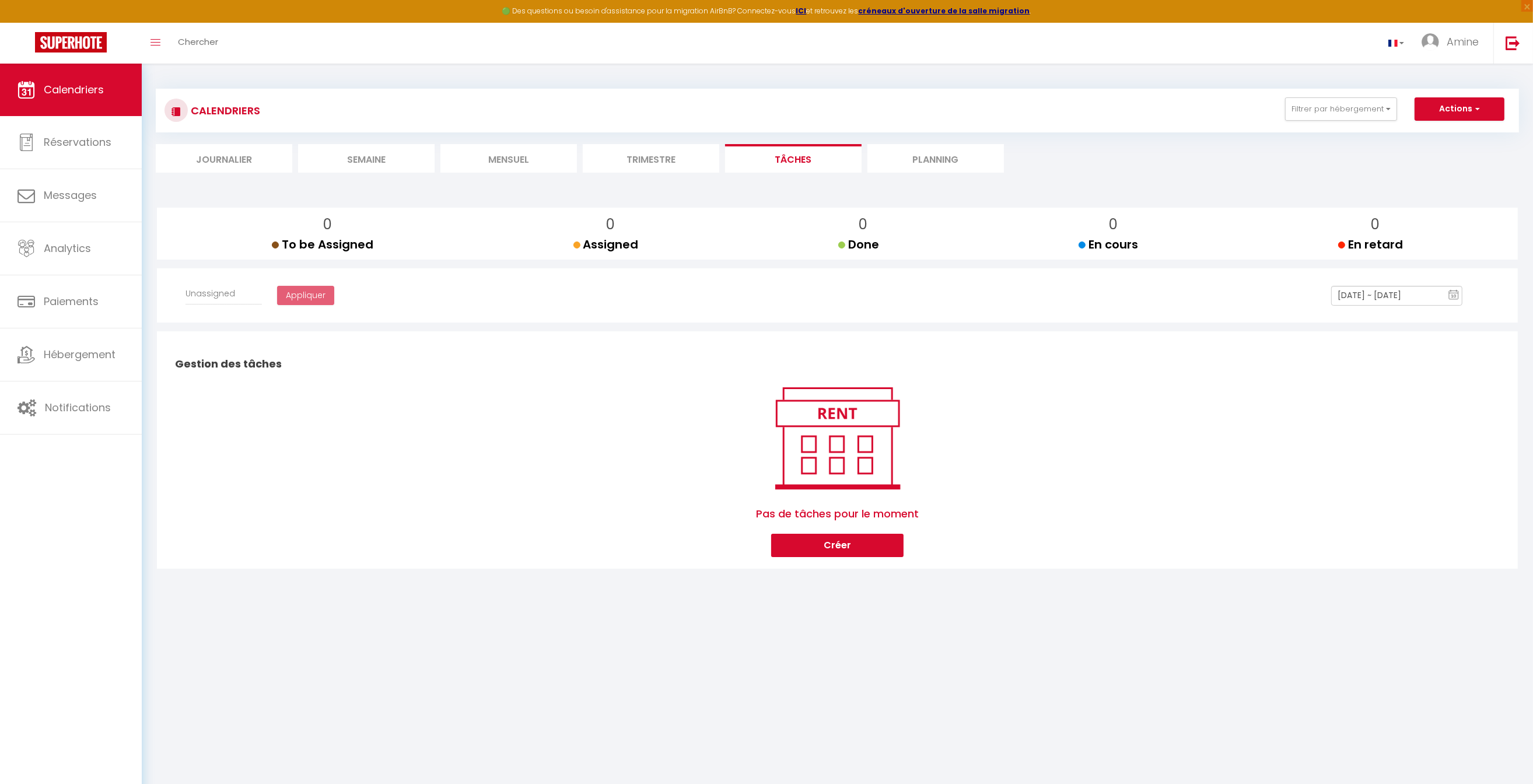
select select
click at [963, 148] on li "Planning" at bounding box center [936, 158] width 137 height 28
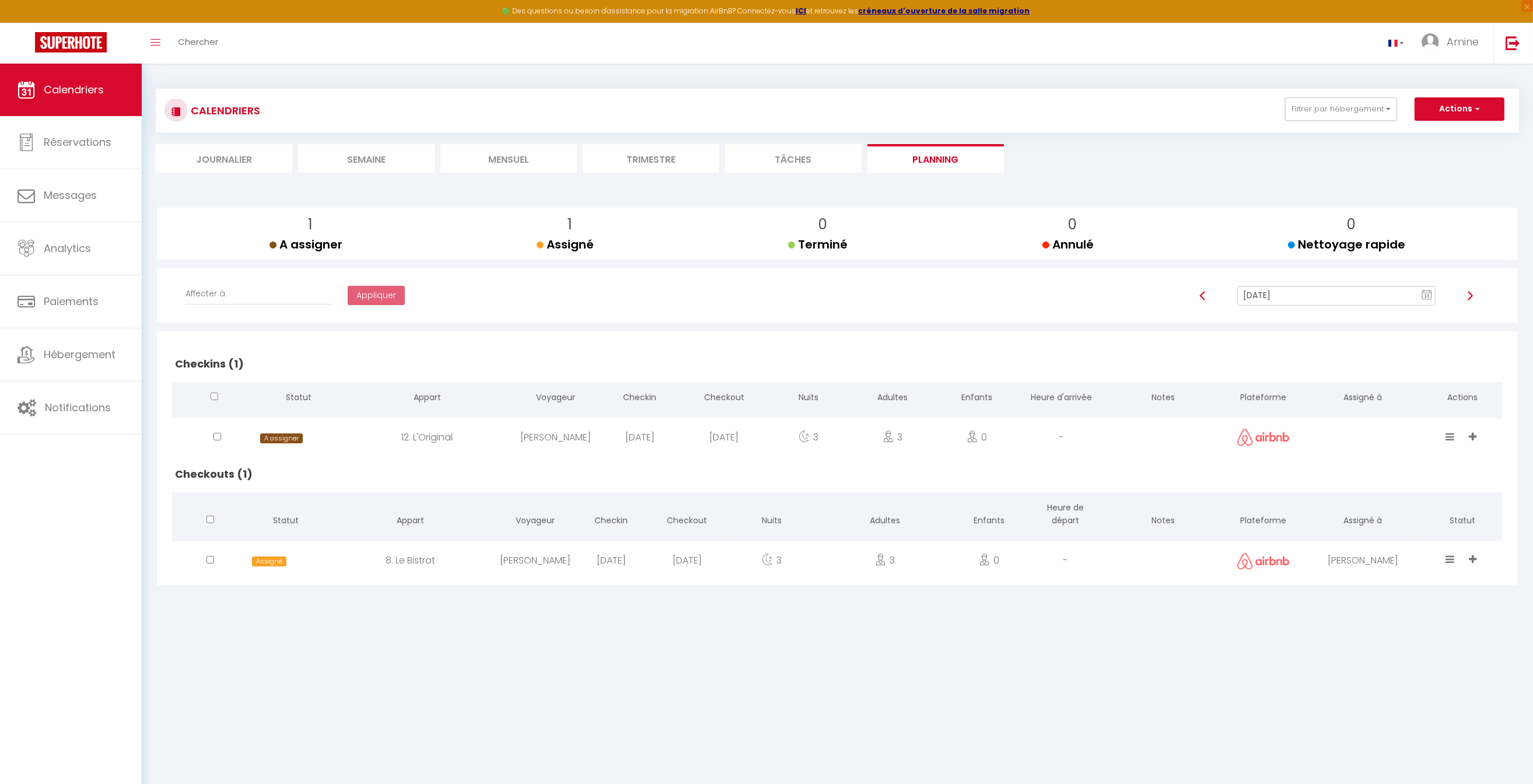
click at [625, 151] on li "Trimestre" at bounding box center [651, 158] width 137 height 28
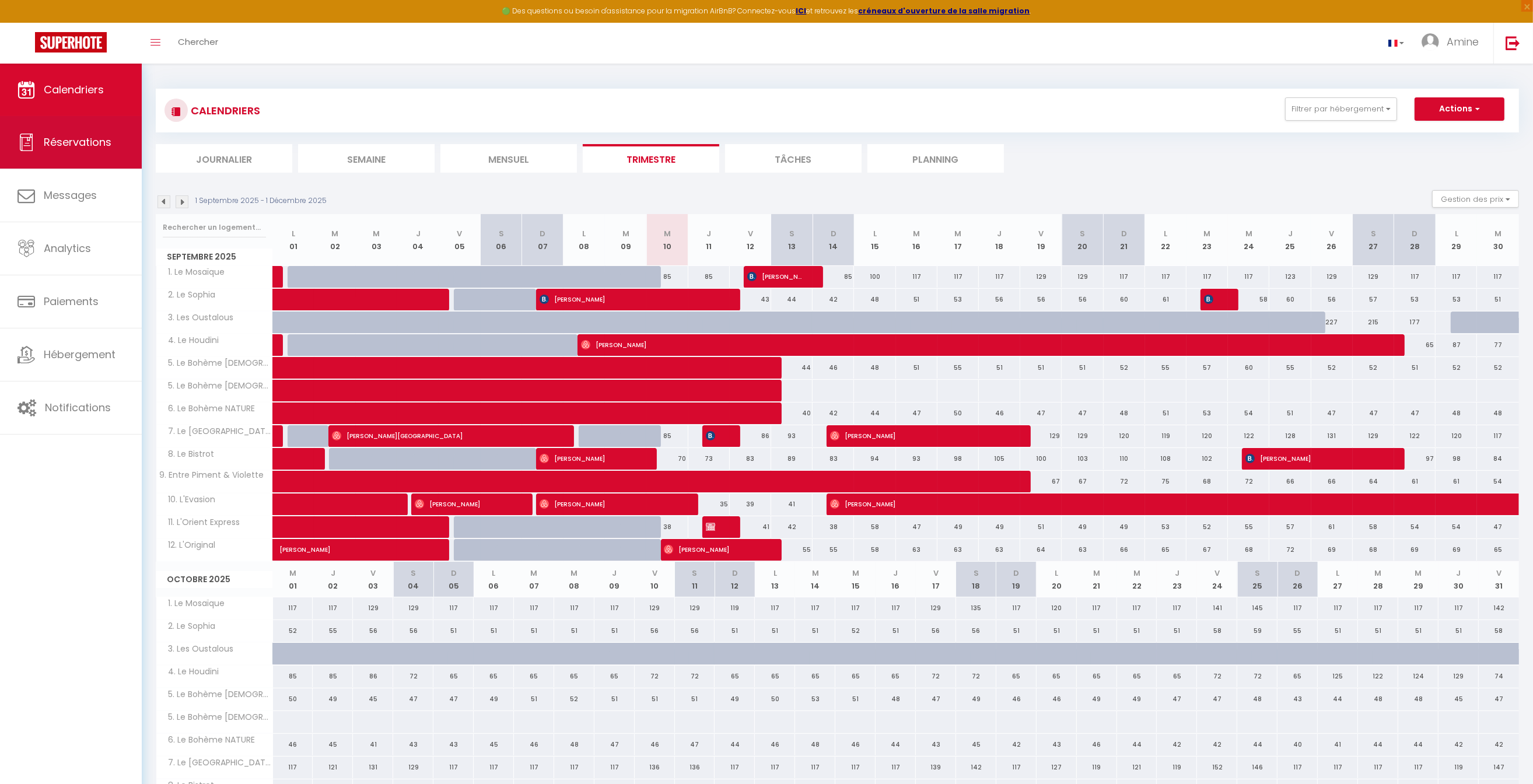
click at [98, 153] on link "Réservations" at bounding box center [70, 142] width 141 height 53
select select "not_cancelled"
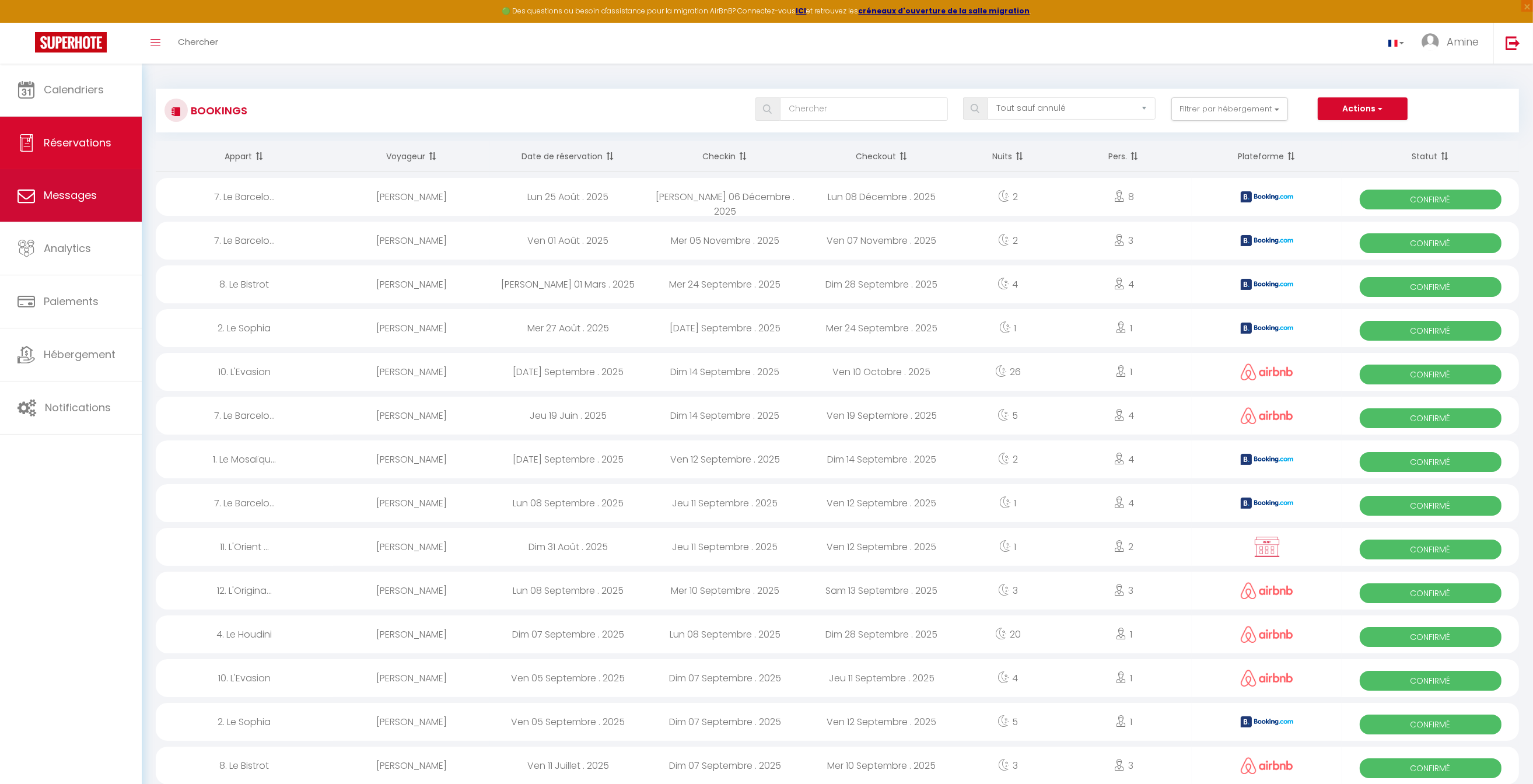
click at [69, 189] on span "Messages" at bounding box center [70, 195] width 53 height 15
select select "message"
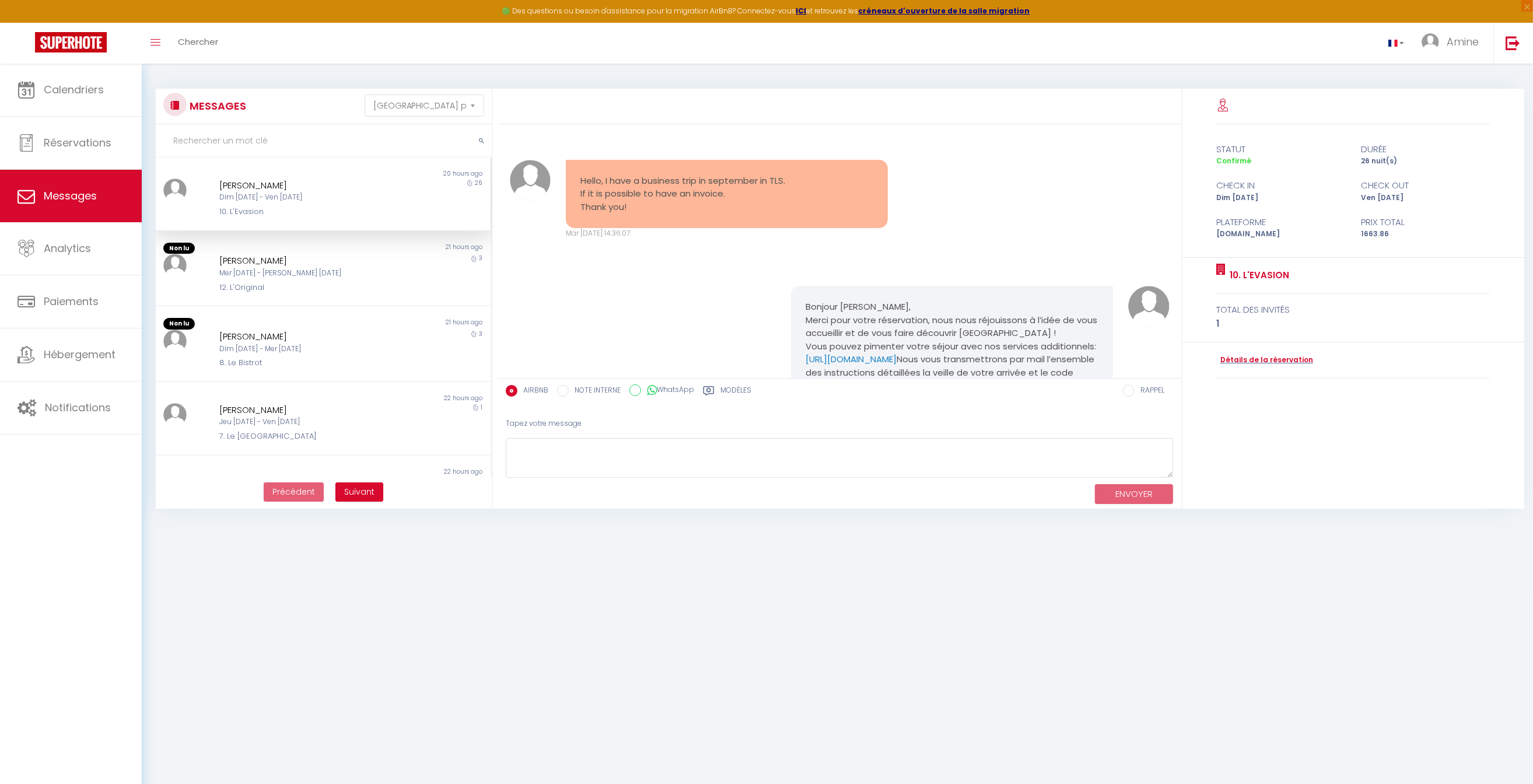
scroll to position [660, 0]
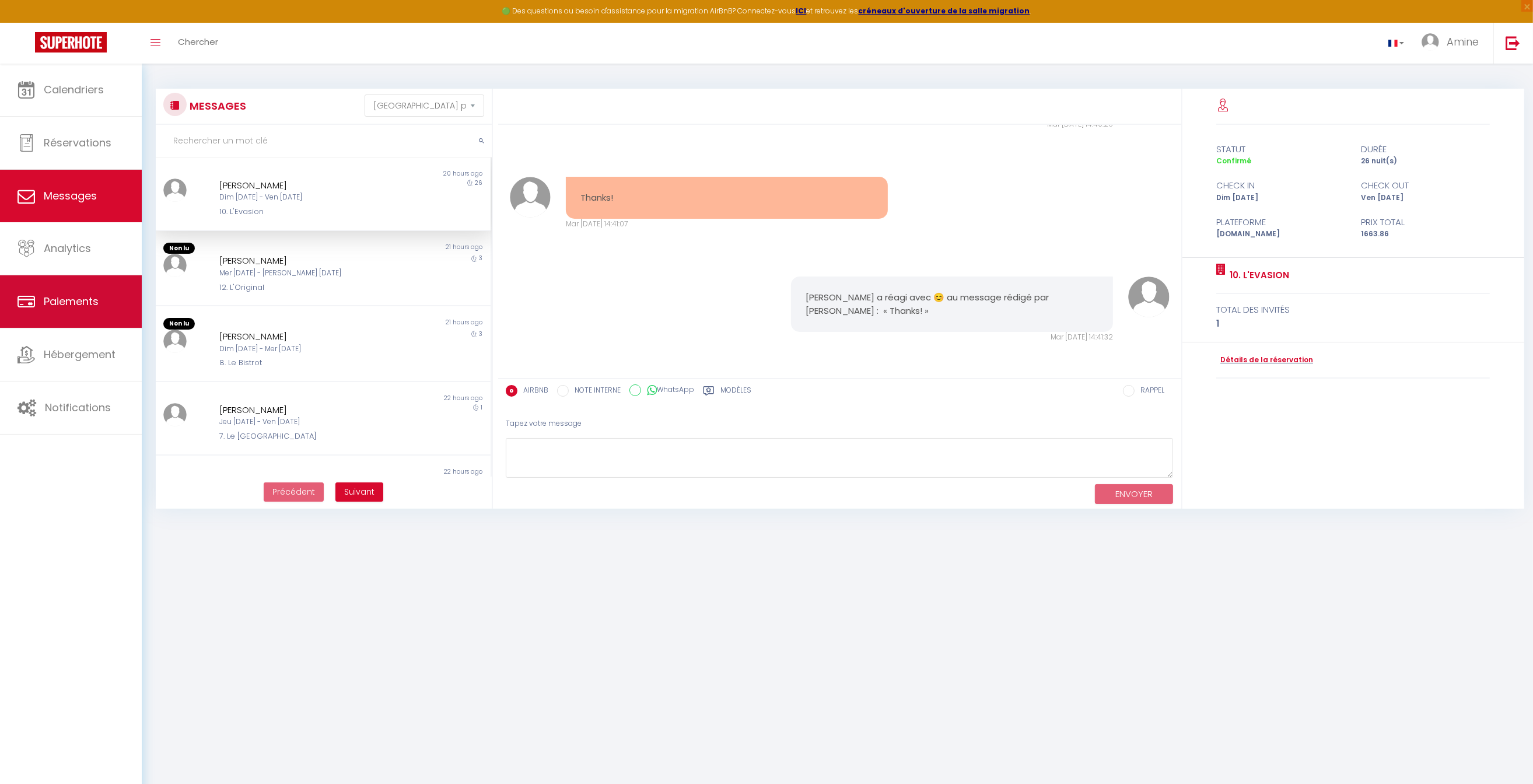
click at [102, 296] on link "Paiements" at bounding box center [70, 301] width 141 height 53
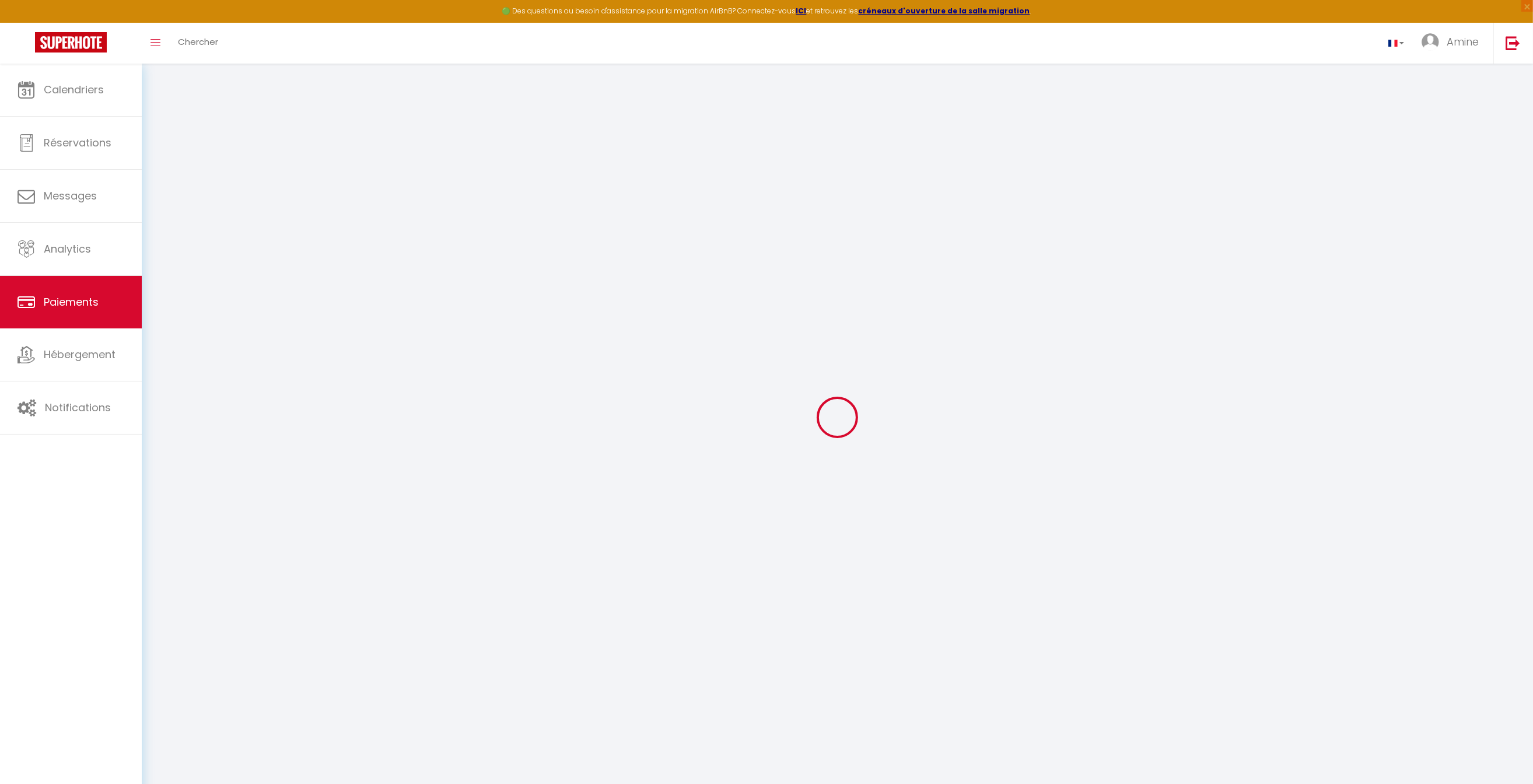
select select "2"
select select "0"
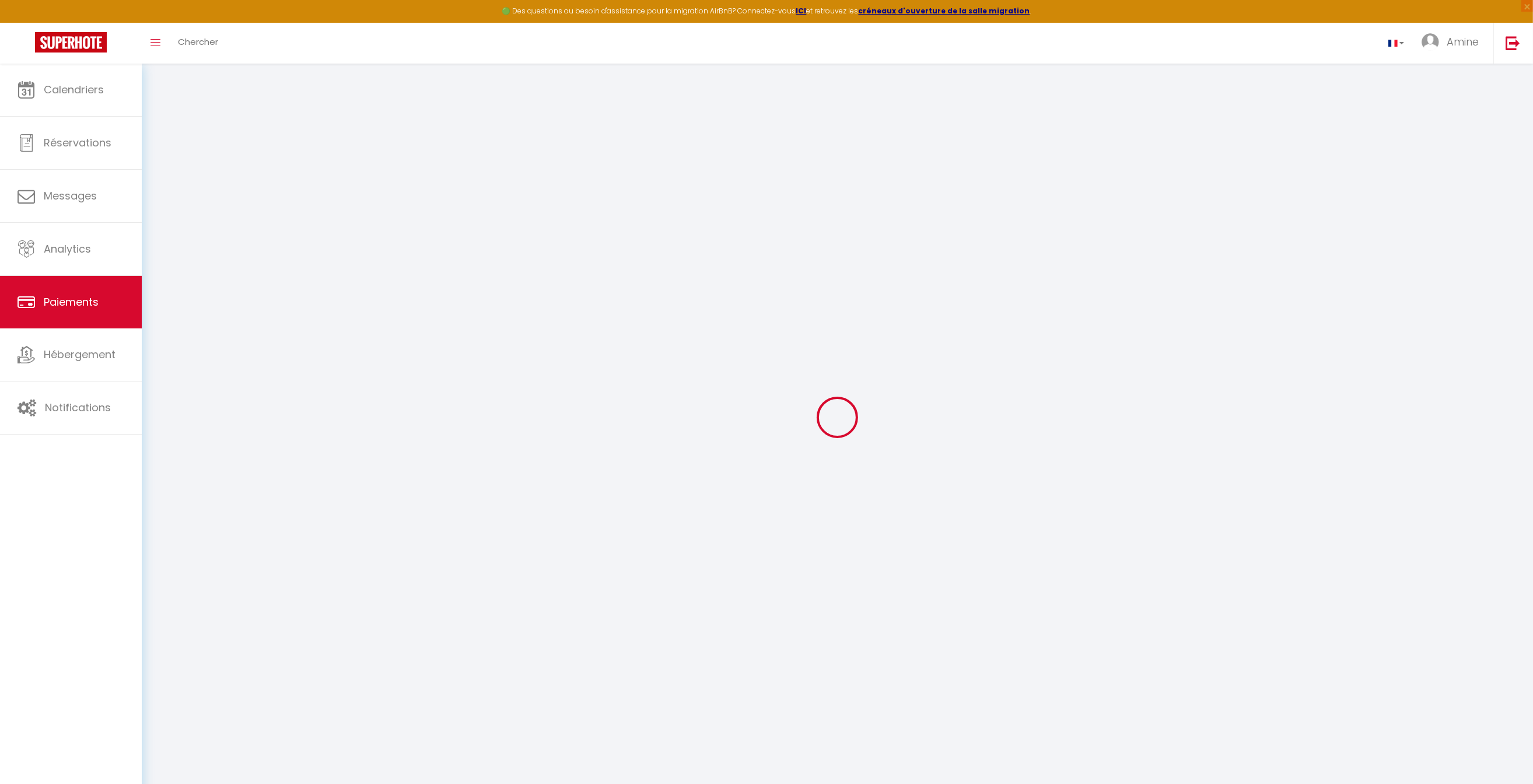
select select "0"
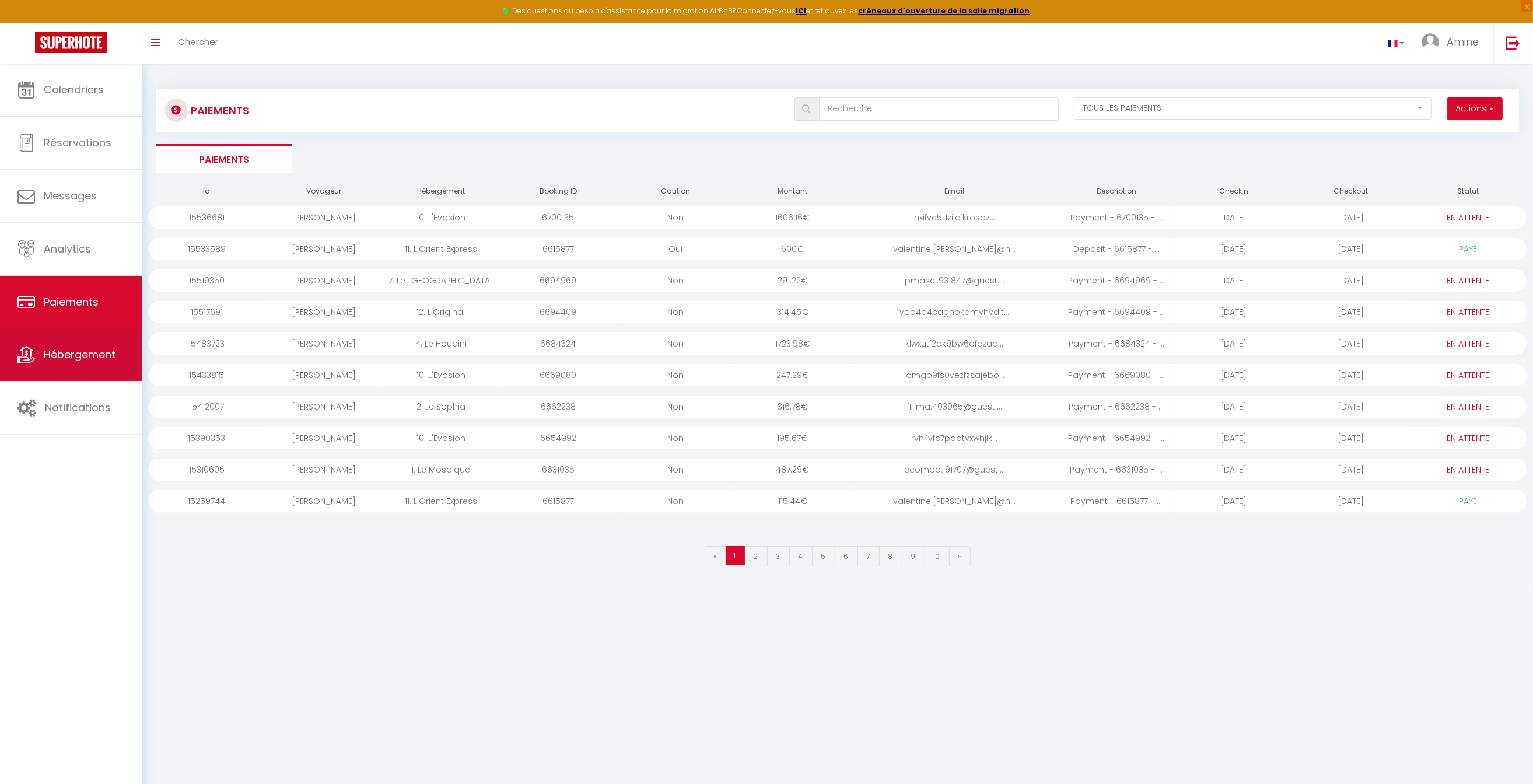
click at [79, 357] on span "Hébergement" at bounding box center [80, 354] width 72 height 15
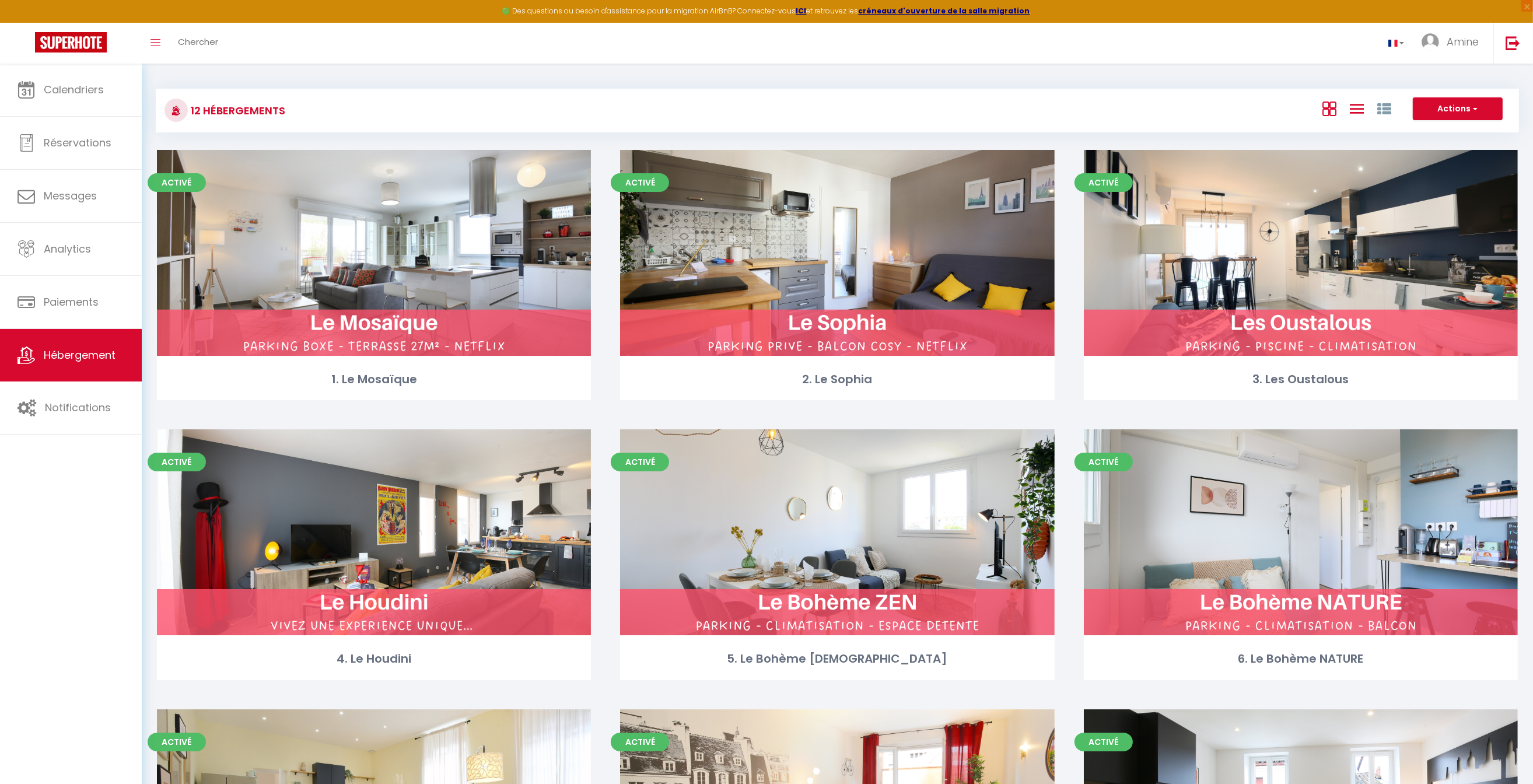
click at [1362, 109] on icon at bounding box center [1357, 108] width 14 height 15
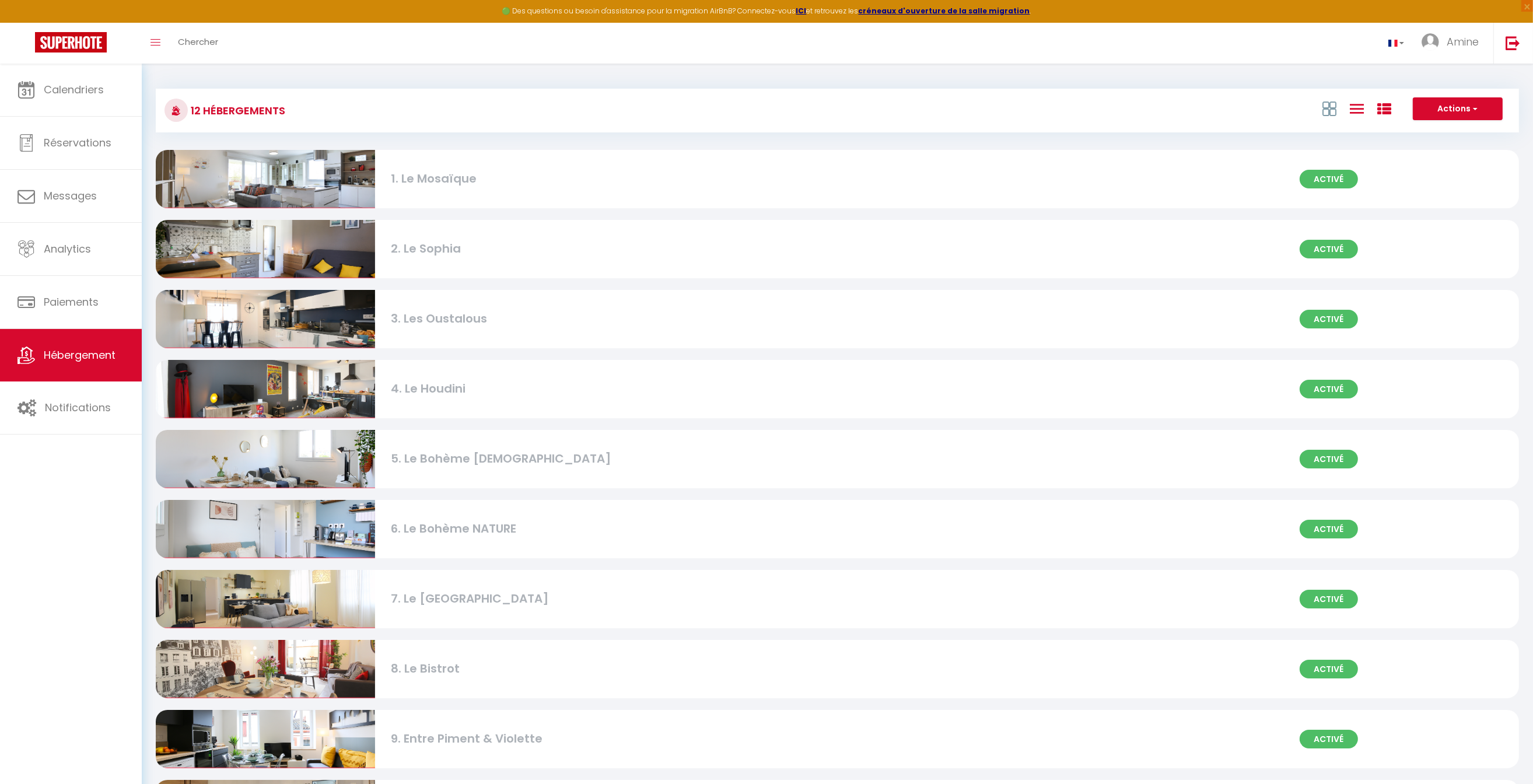
click at [1386, 109] on icon at bounding box center [1385, 109] width 14 height 14
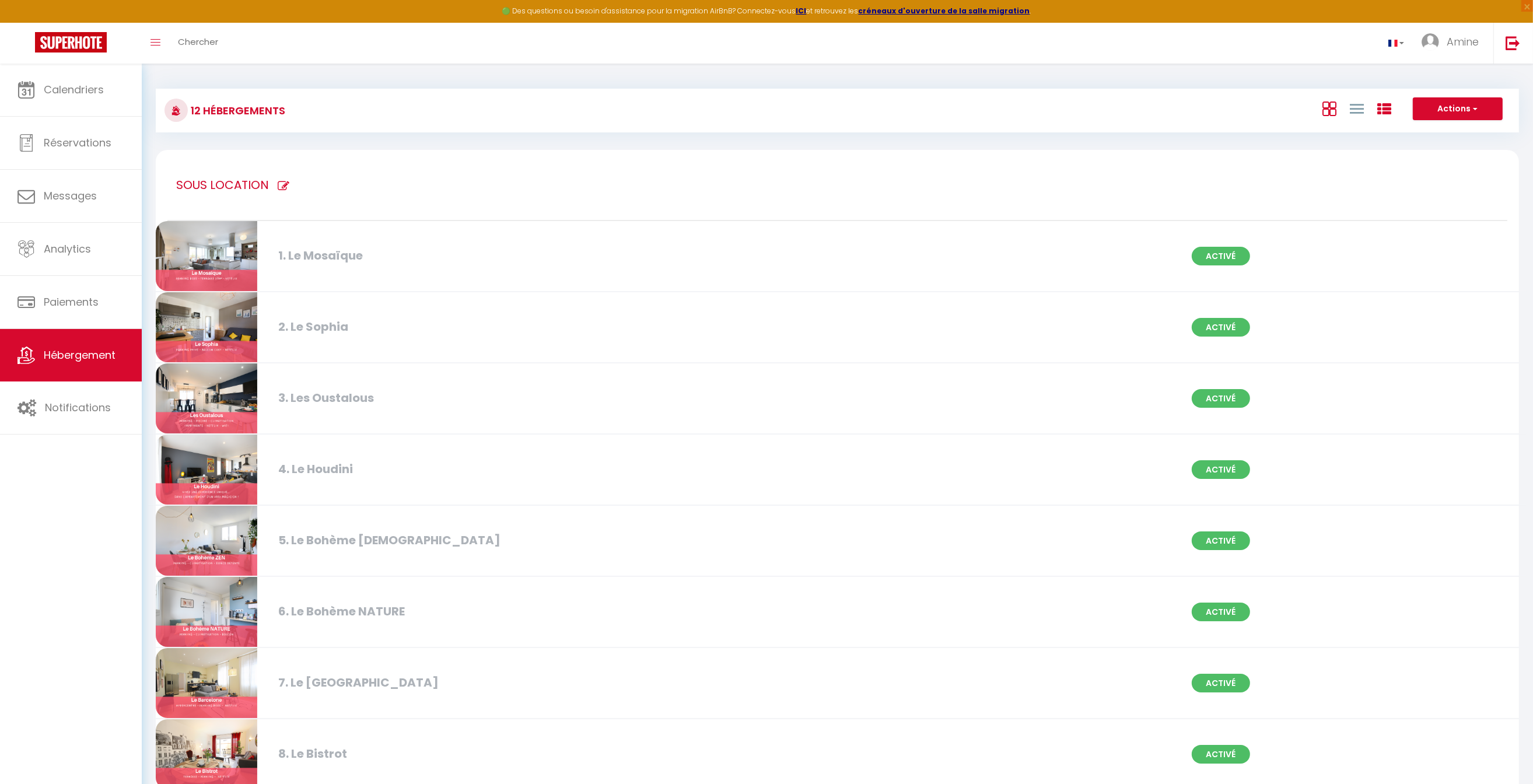
click at [1329, 111] on icon at bounding box center [1329, 108] width 14 height 15
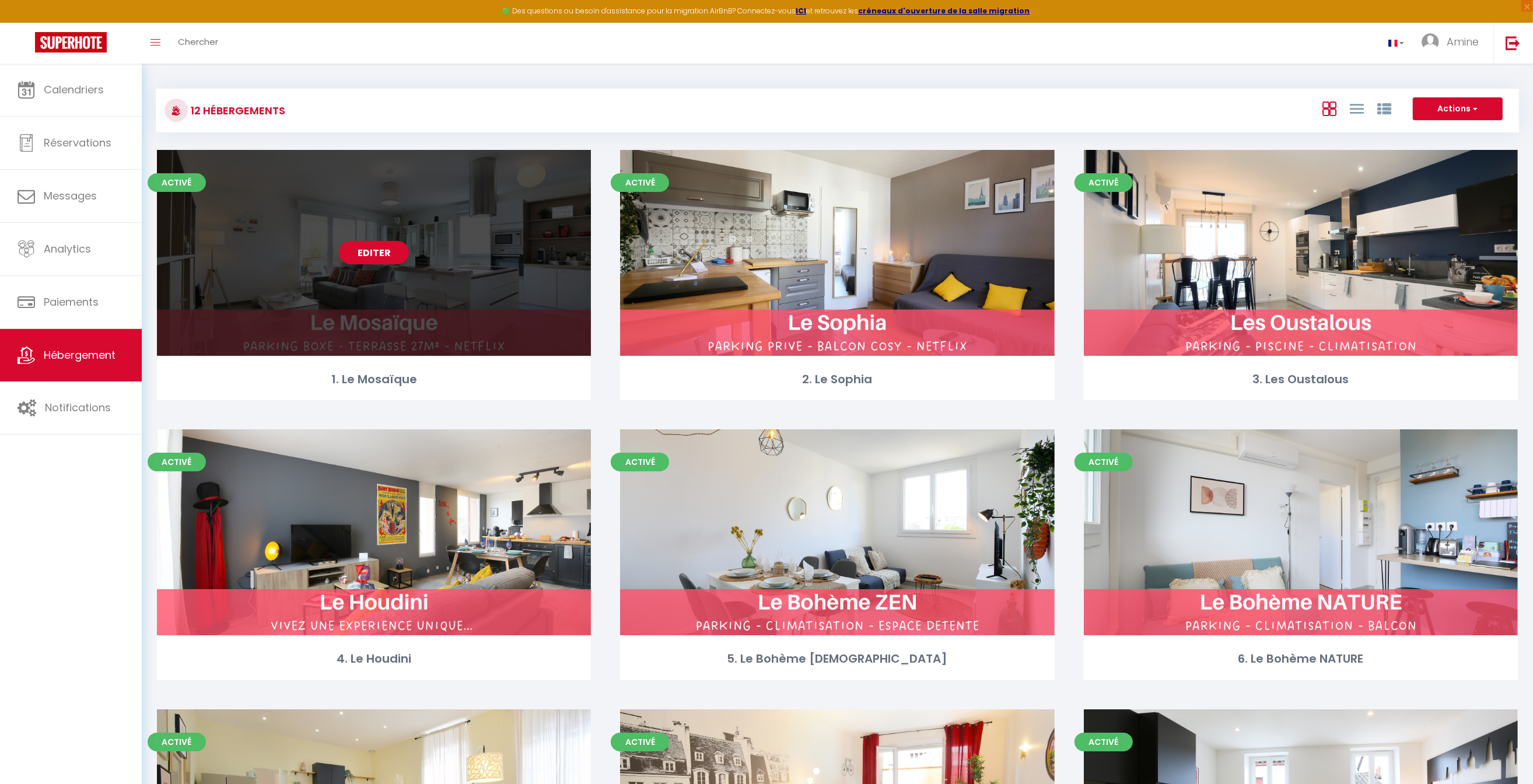
click at [398, 255] on link "Editer" at bounding box center [374, 253] width 70 height 23
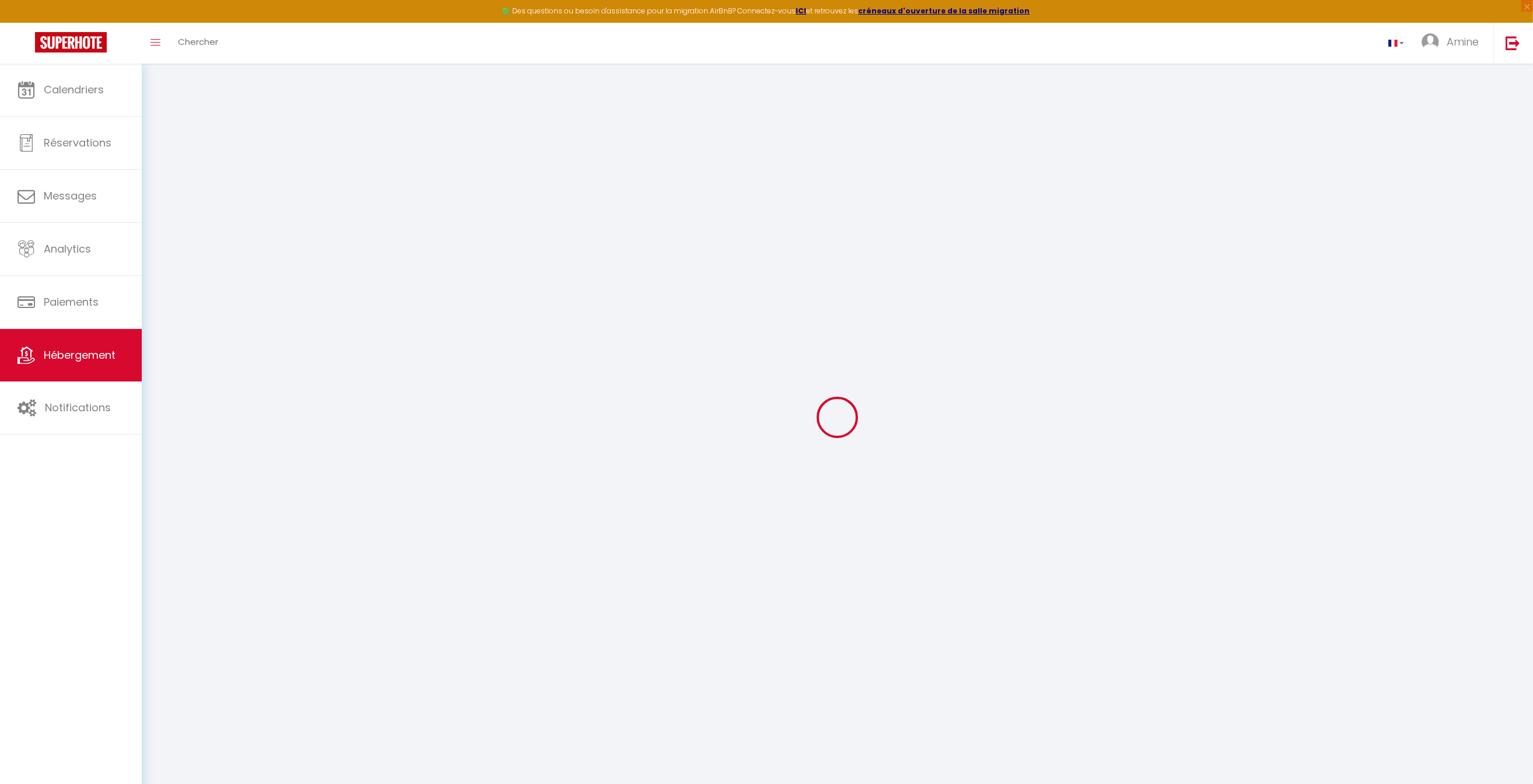
type input "1. Le Mosaïque"
type input "MEHIA"
type input "IMMO"
type input "[STREET_ADDRESS]"
type input "31000"
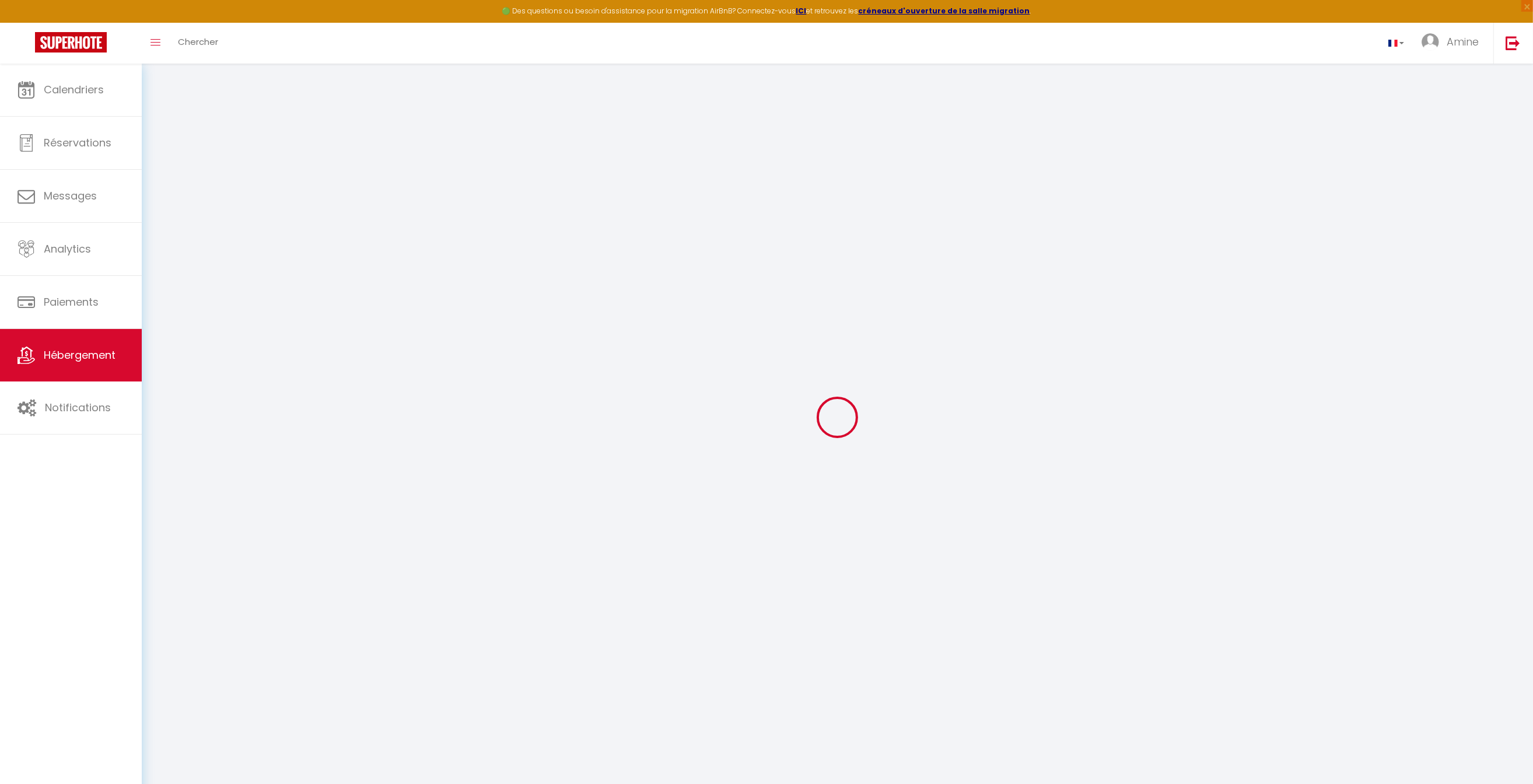
type input "[GEOGRAPHIC_DATA]"
select select "8"
select select "3"
select select "2"
type input "117"
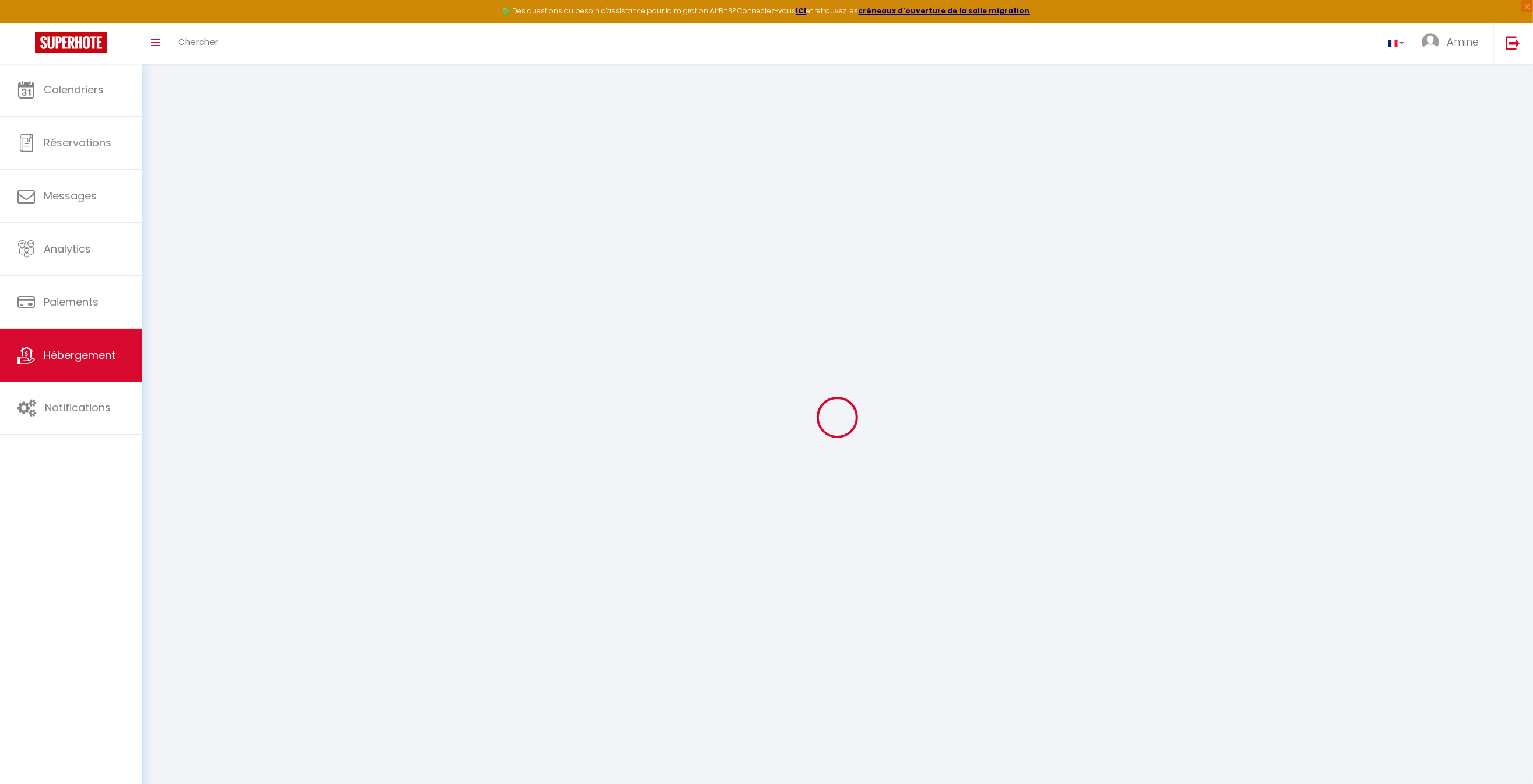
type input "20"
type input "105"
type input "7.2"
type input "6.62"
type input "500"
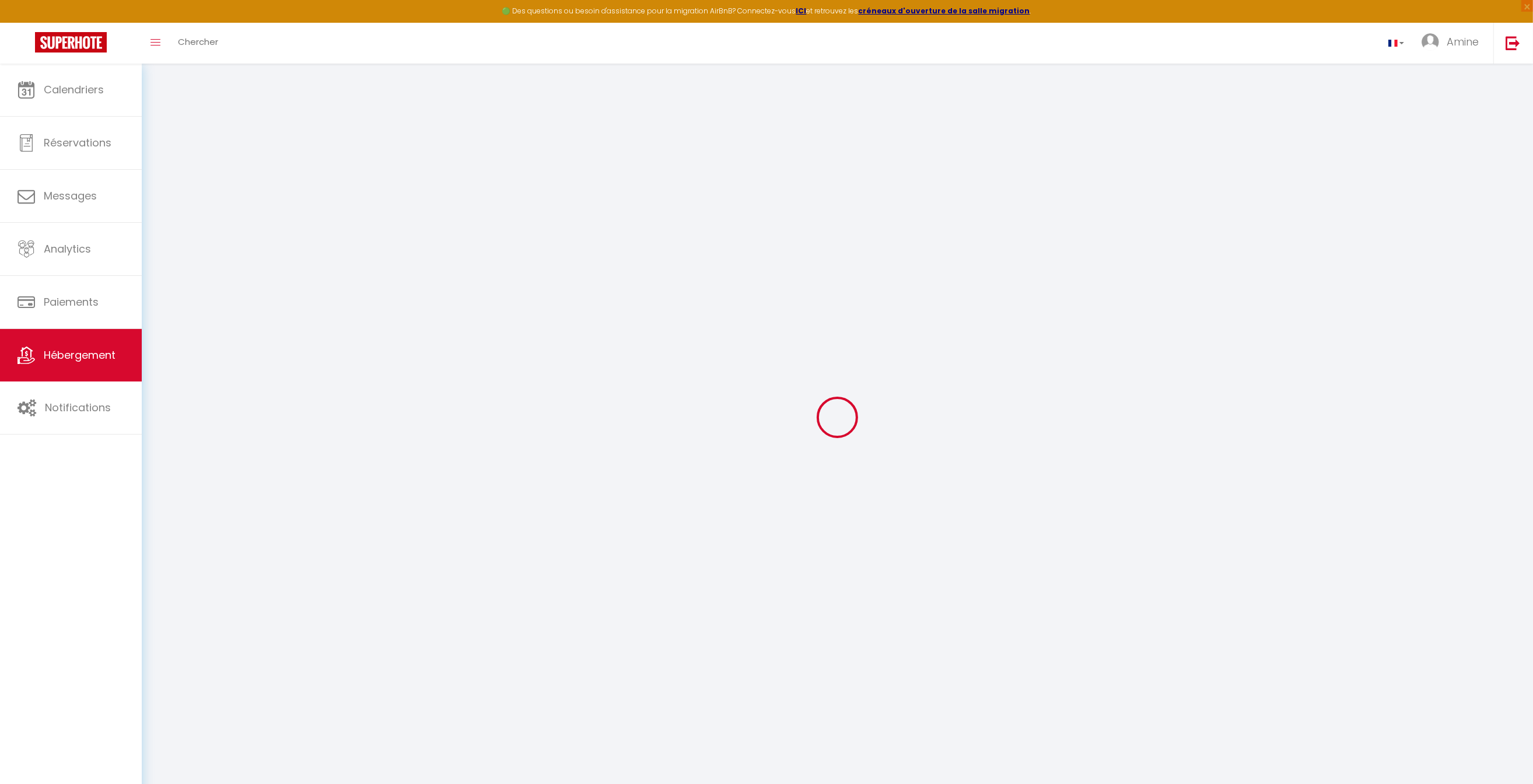
select select
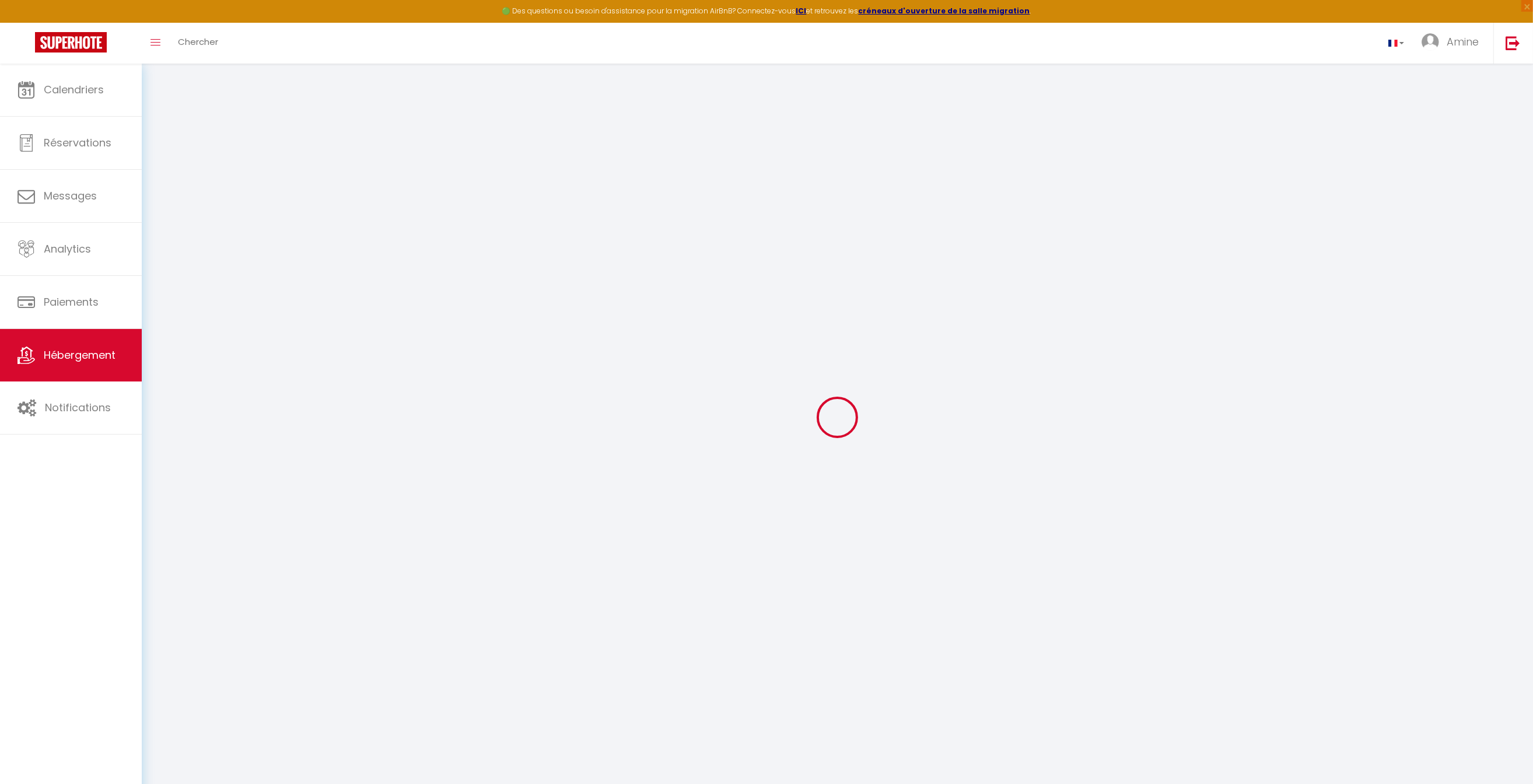
select select
type input "[STREET_ADDRESS]"
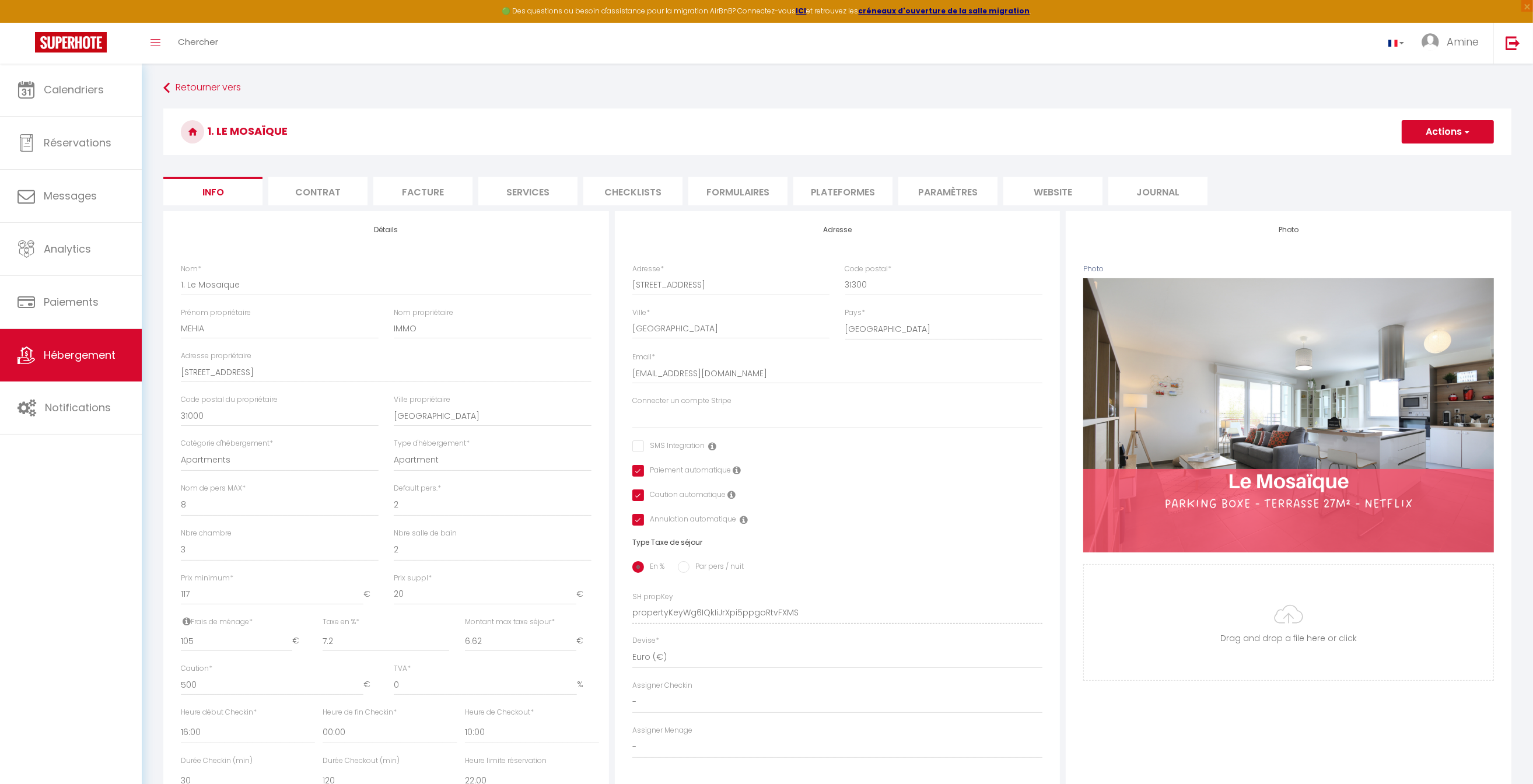
click at [298, 200] on li "Contrat" at bounding box center [318, 190] width 99 height 28
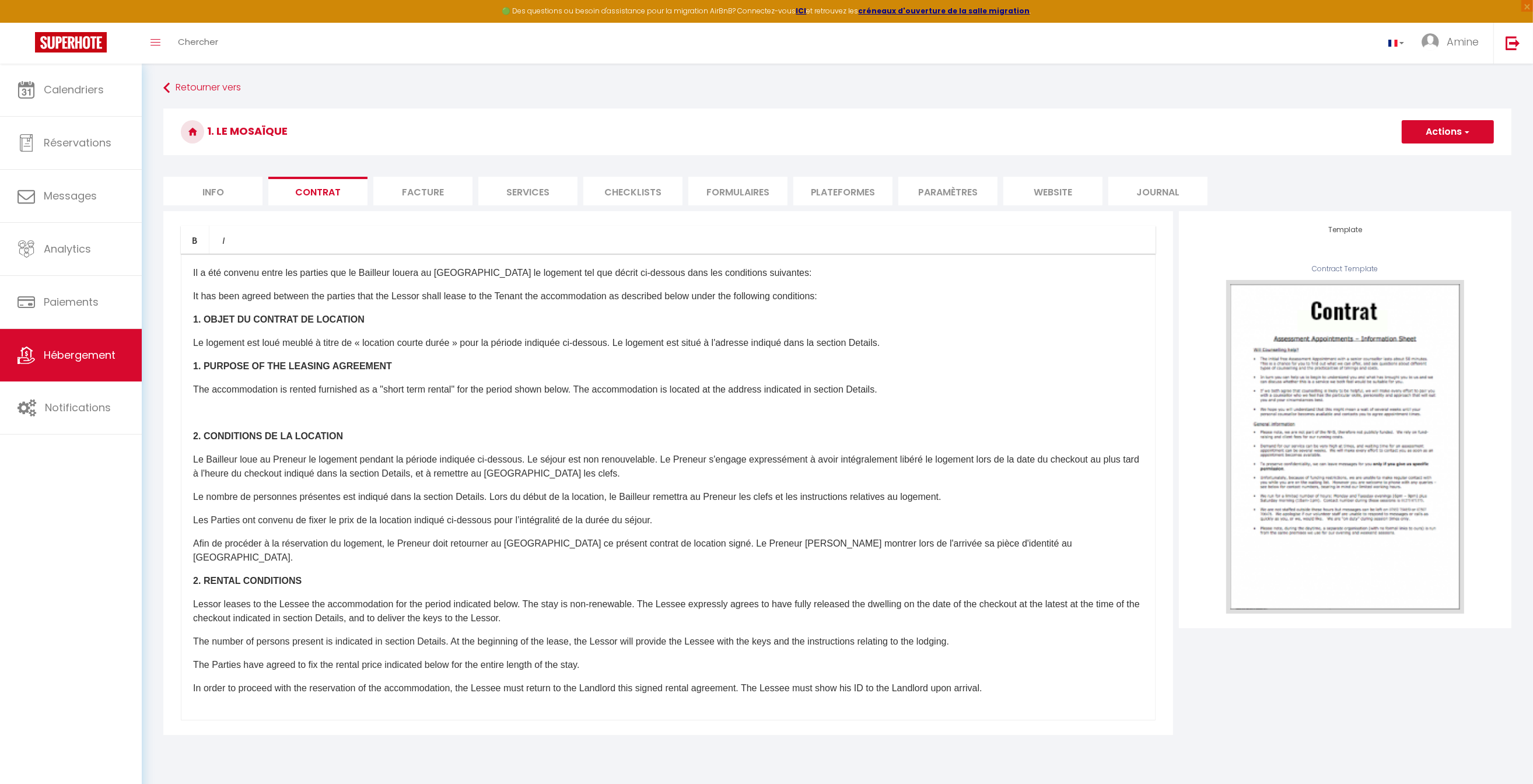
click at [414, 179] on li "Facture" at bounding box center [423, 190] width 99 height 28
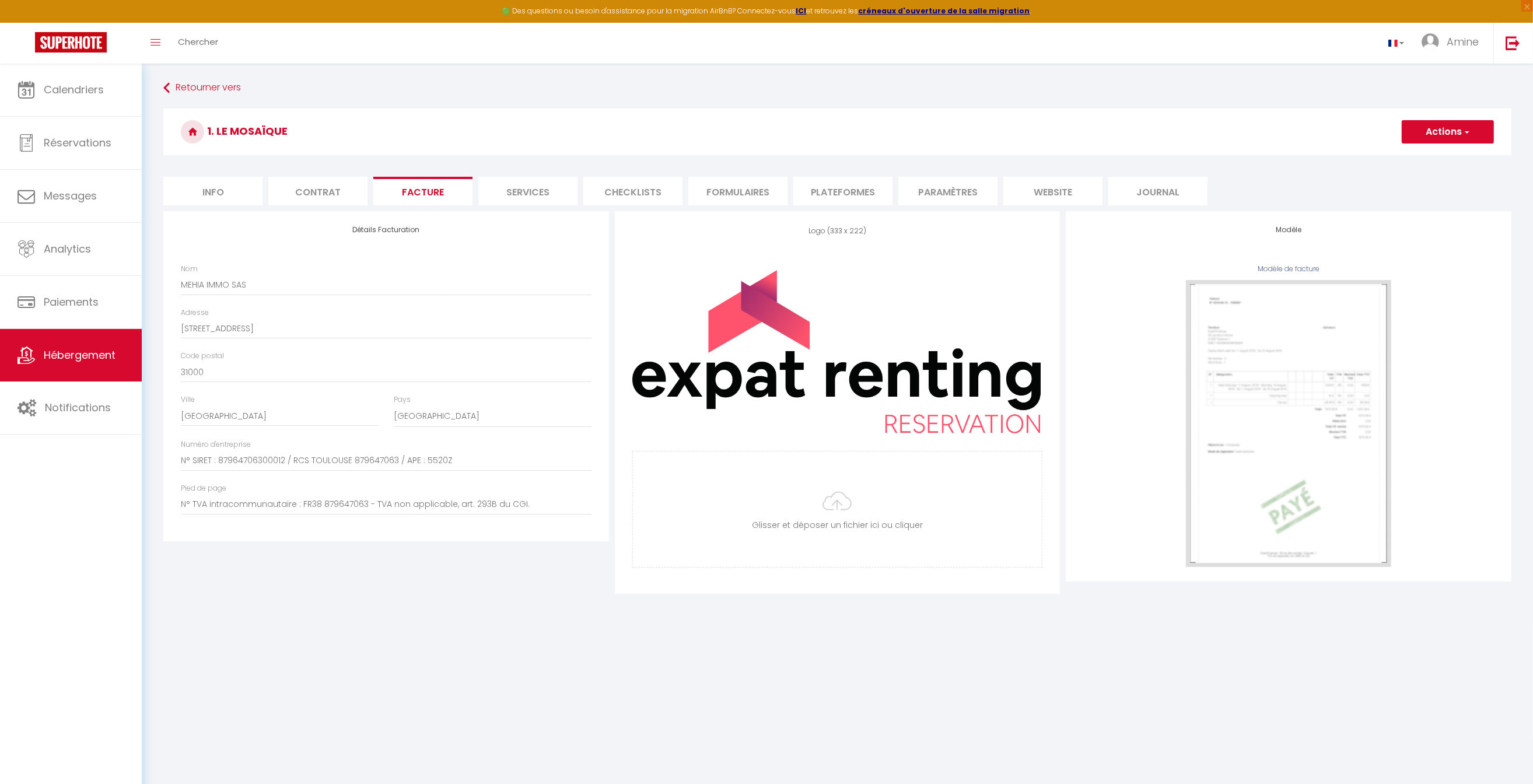
click at [536, 192] on li "Services" at bounding box center [529, 190] width 99 height 28
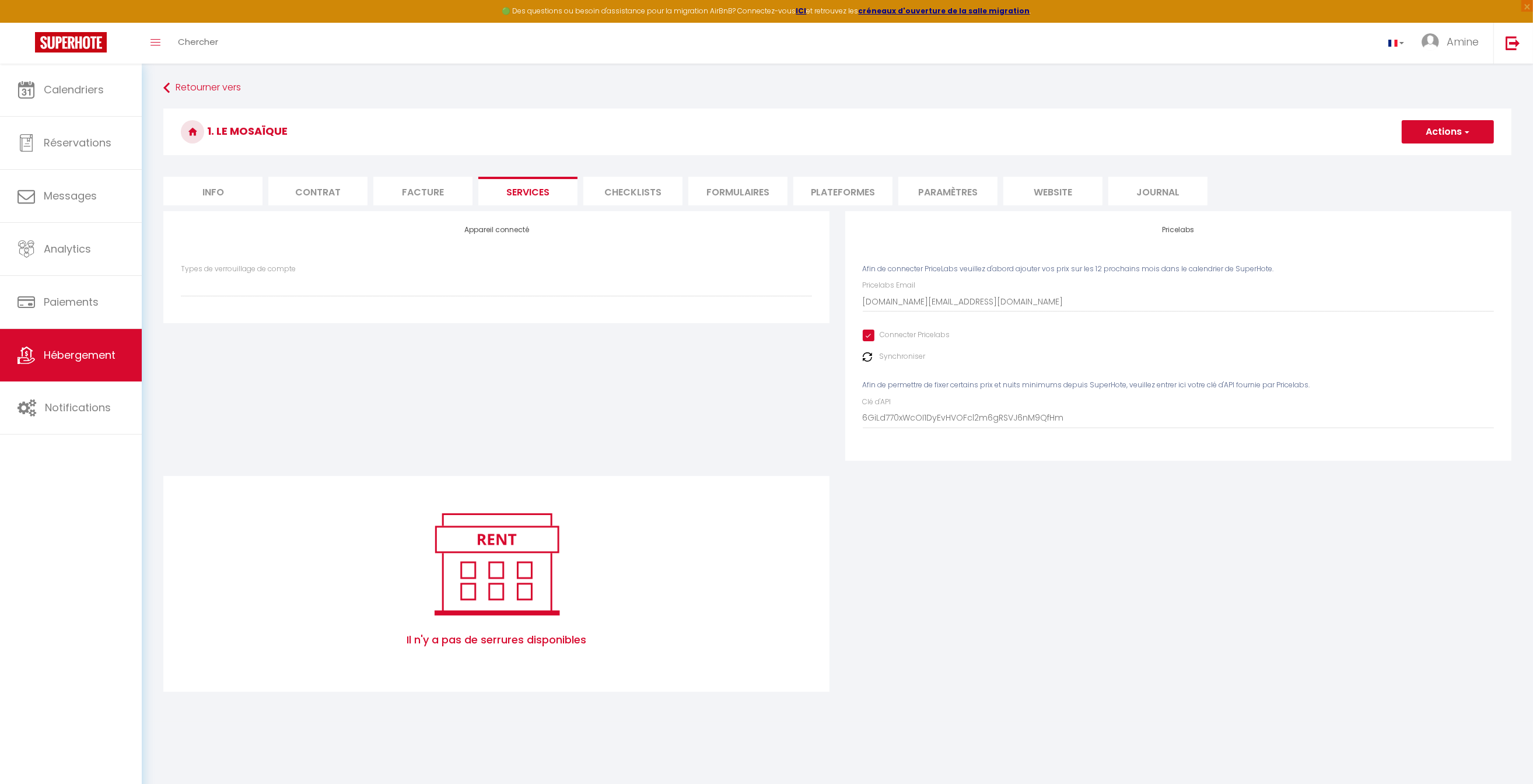
click at [663, 200] on li "Checklists" at bounding box center [633, 190] width 99 height 28
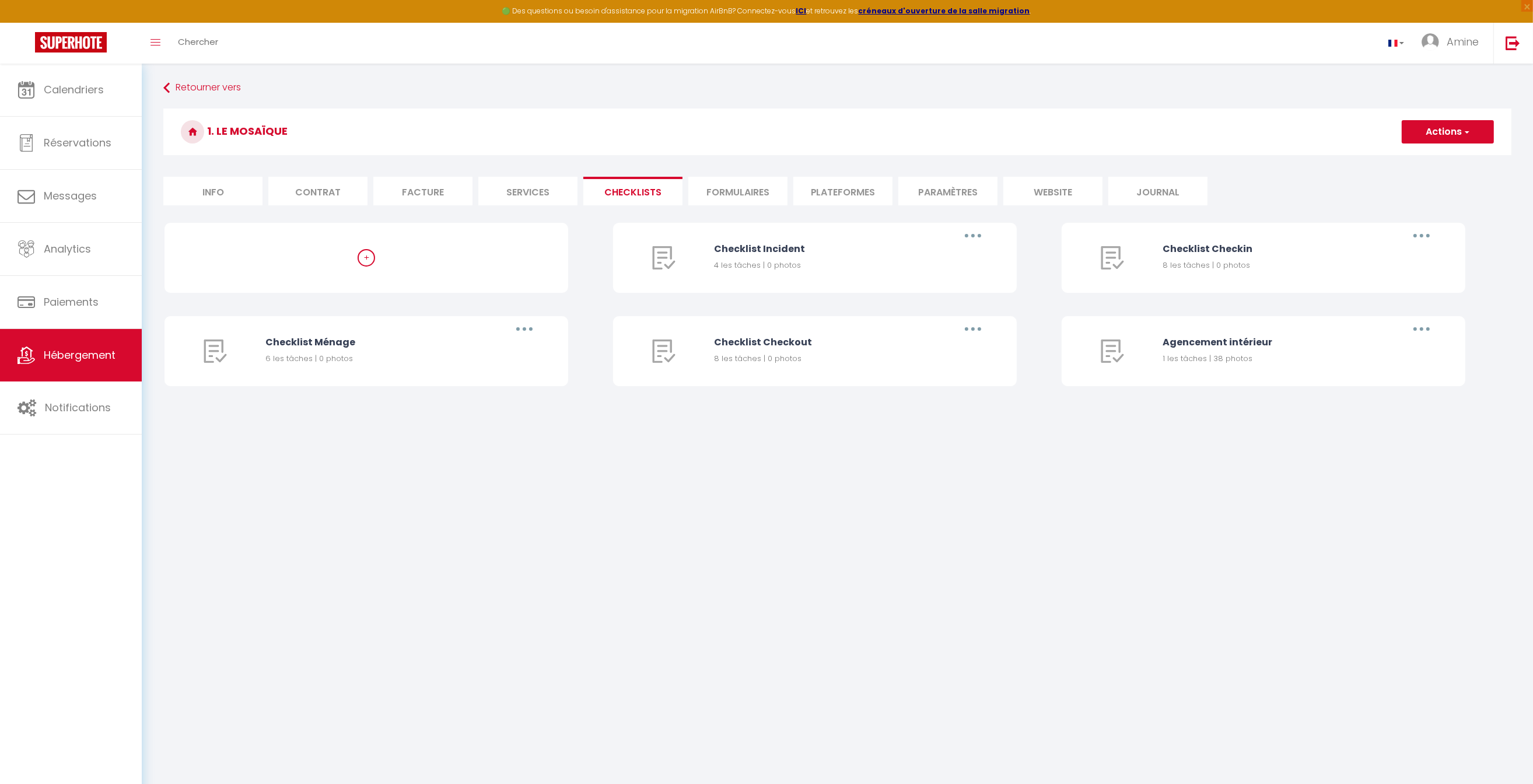
click at [755, 195] on li "Formulaires" at bounding box center [738, 190] width 99 height 28
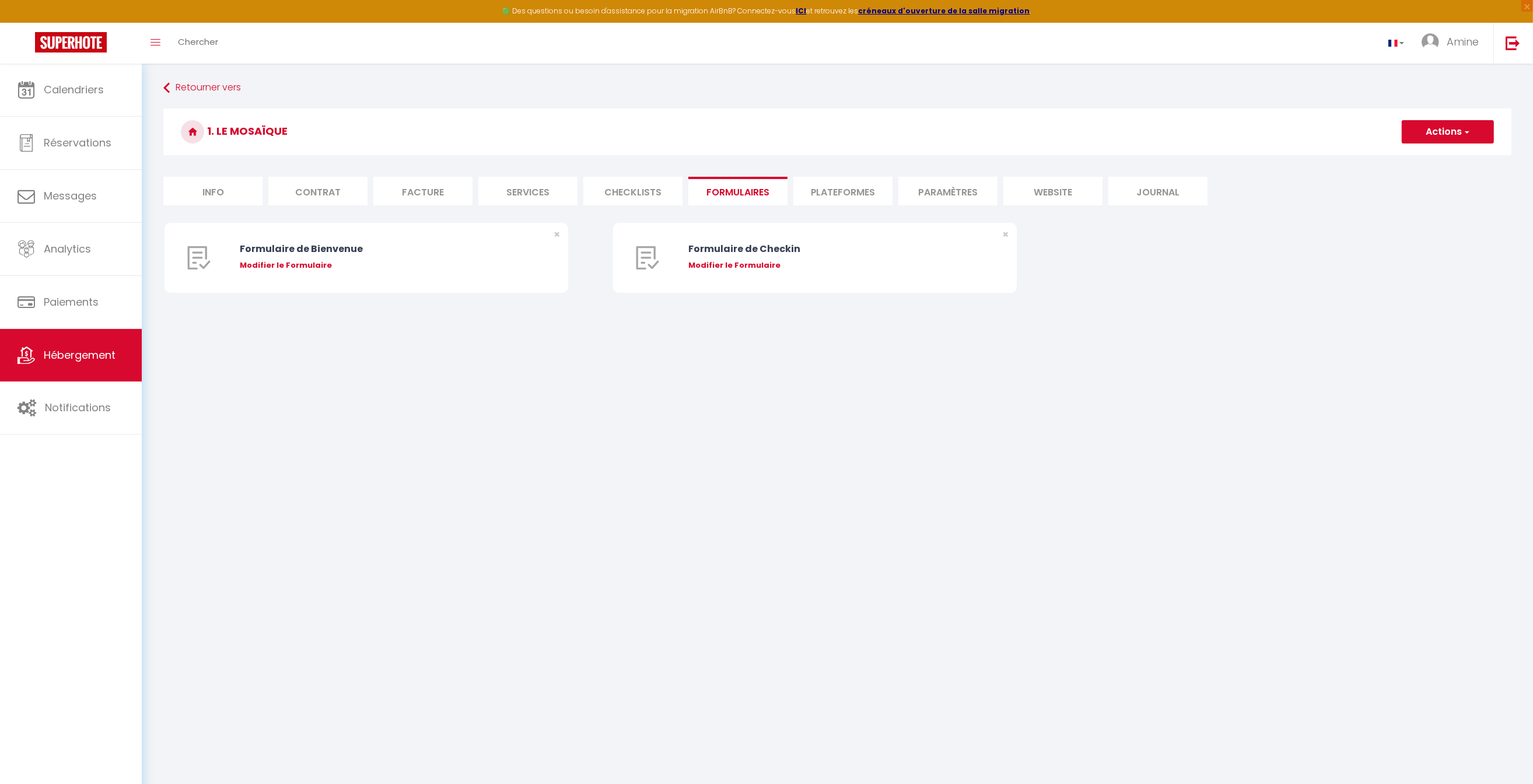
click at [846, 188] on li "Plateformes" at bounding box center [844, 190] width 99 height 28
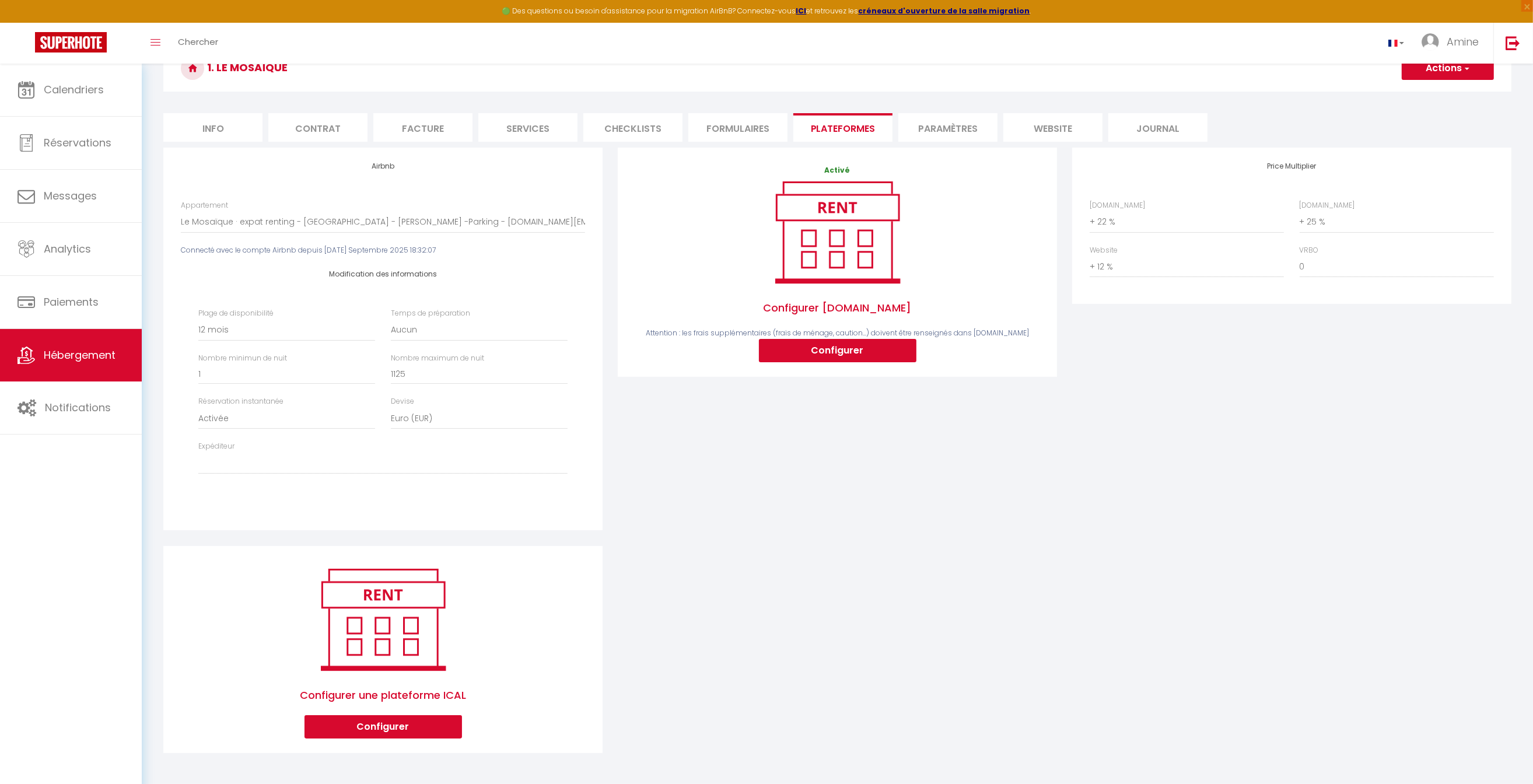
scroll to position [42, 0]
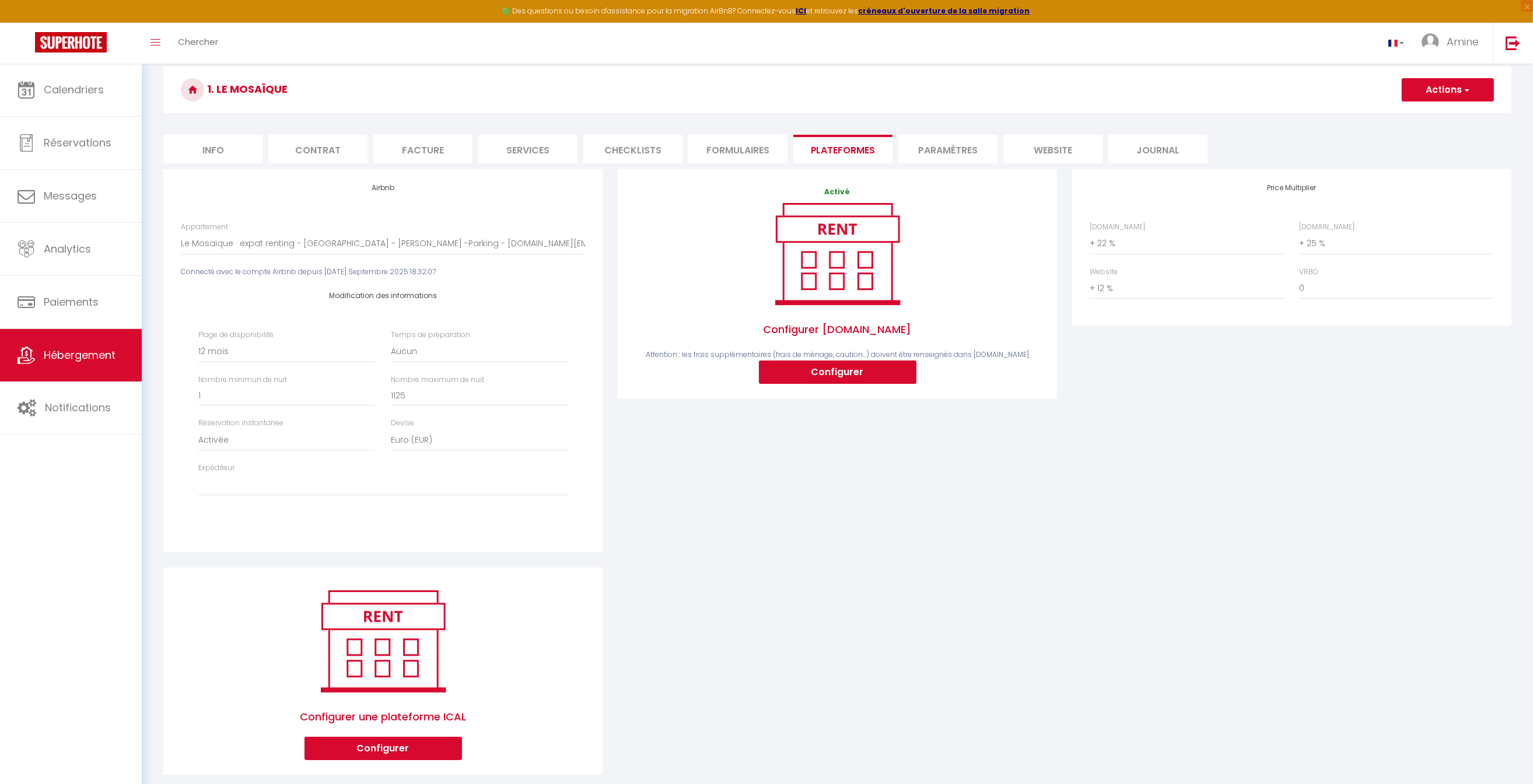
click at [944, 146] on li "Paramètres" at bounding box center [948, 148] width 99 height 28
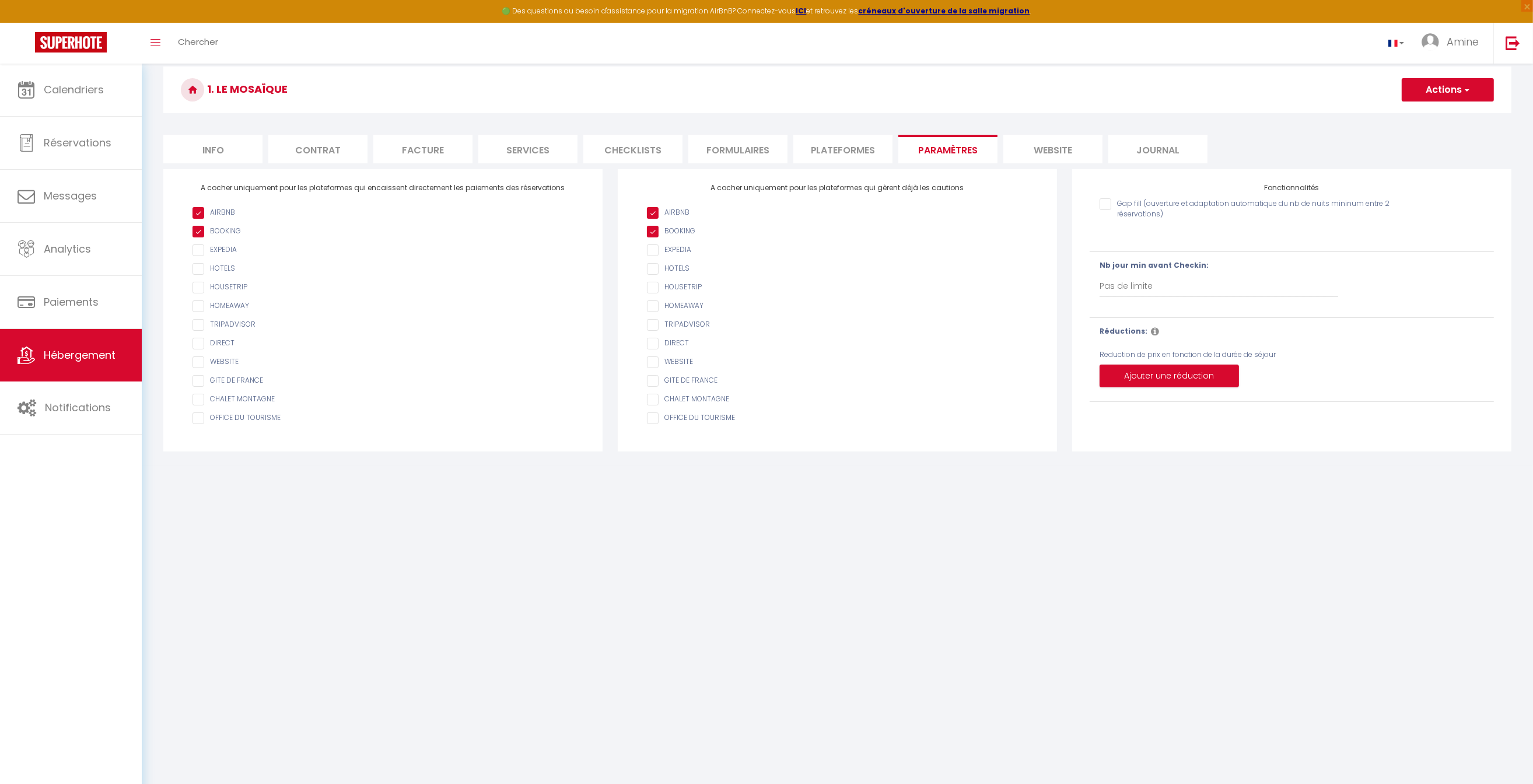
click at [1049, 150] on li "website" at bounding box center [1053, 148] width 99 height 28
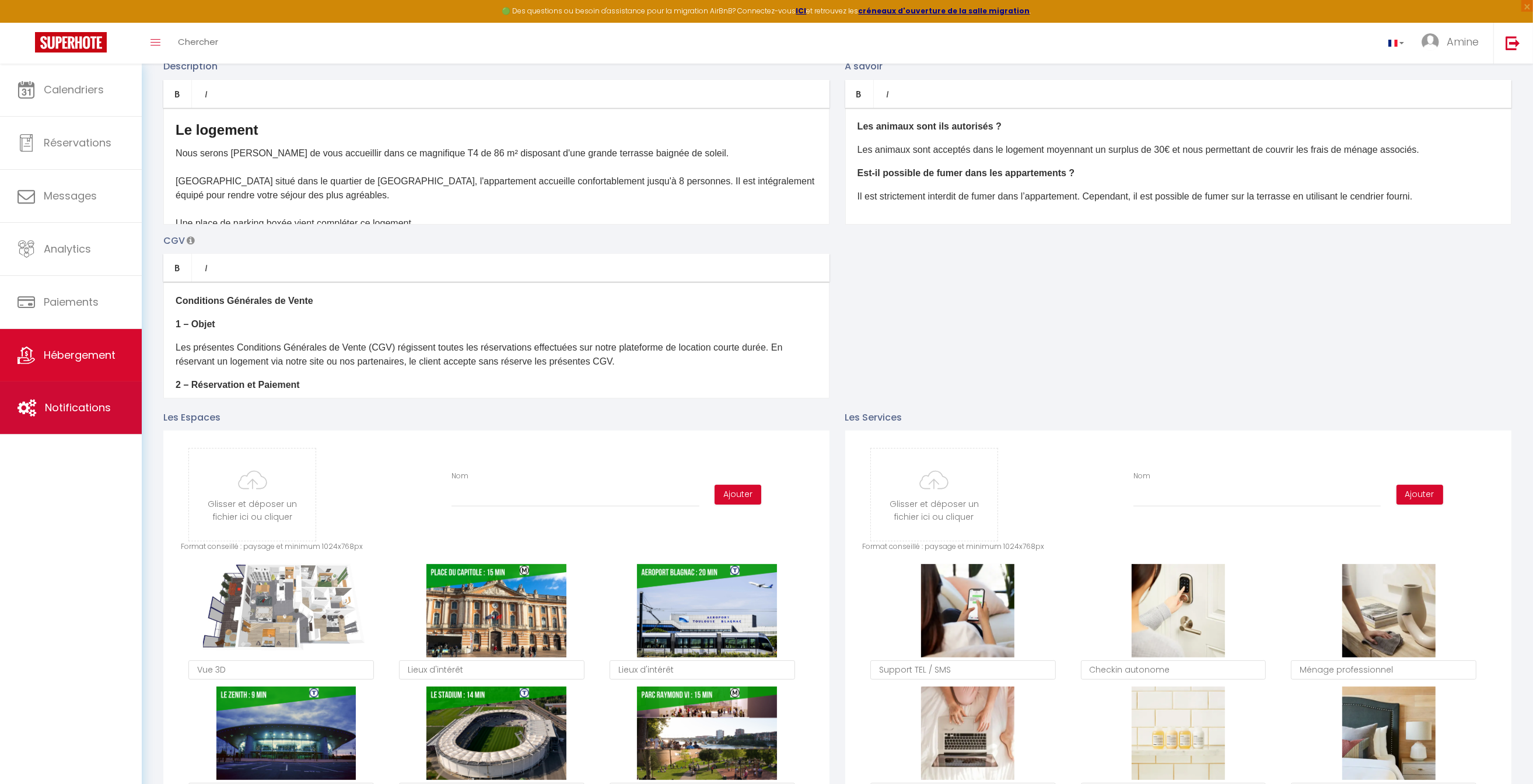
click at [68, 415] on link "Notifications" at bounding box center [70, 408] width 141 height 53
